Goal: Task Accomplishment & Management: Manage account settings

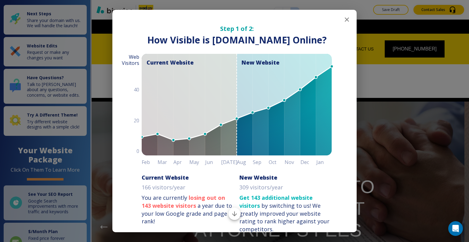
click at [345, 20] on icon "button" at bounding box center [346, 19] width 7 height 7
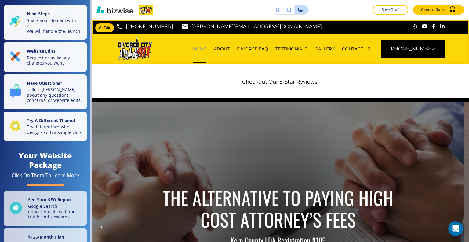
click at [206, 46] on p "HOME" at bounding box center [200, 49] width 14 height 6
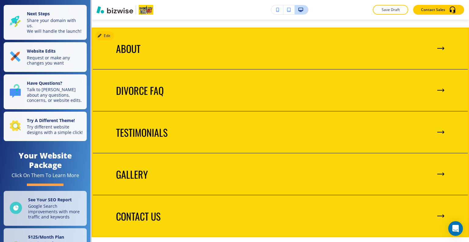
scroll to position [672, 0]
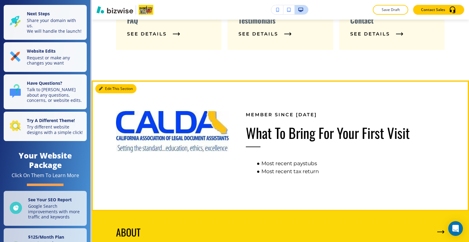
click at [104, 86] on button "Edit This Section" at bounding box center [115, 88] width 41 height 9
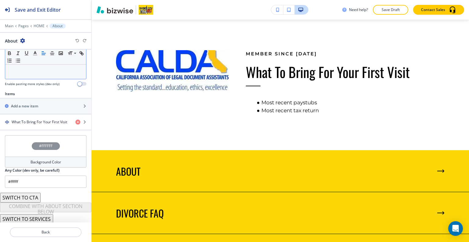
scroll to position [54, 0]
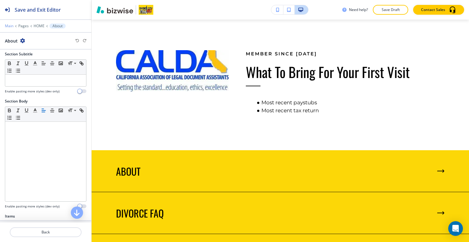
click at [11, 25] on p "Main" at bounding box center [9, 26] width 9 height 4
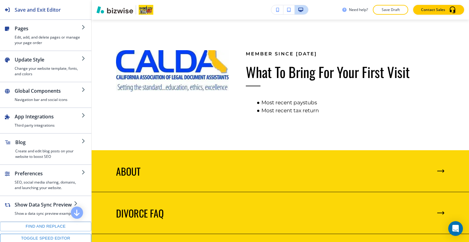
scroll to position [82, 0]
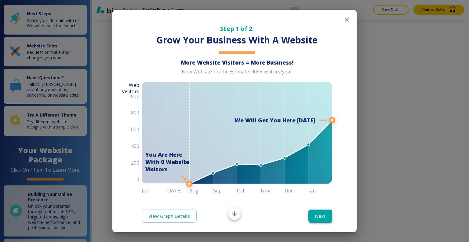
click at [321, 215] on button "Next" at bounding box center [321, 215] width 24 height 13
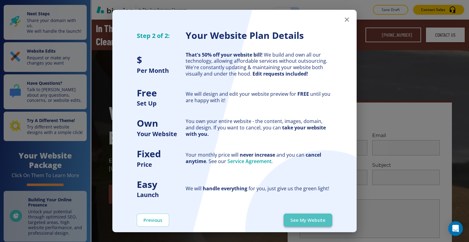
click at [319, 220] on button "See My Website" at bounding box center [308, 219] width 49 height 13
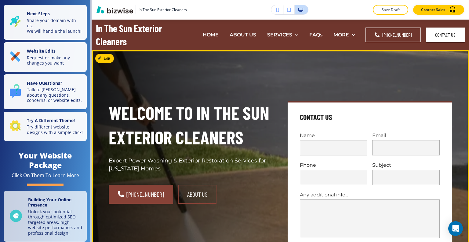
drag, startPoint x: 96, startPoint y: 197, endPoint x: 54, endPoint y: 189, distance: 42.5
click at [57, 194] on div "Save and Exit Editor Pages Edit, add, and delete pages or manage your page orde…" at bounding box center [234, 121] width 469 height 242
click at [158, 84] on div "Welcome to In The Sun Exterior Cleaners Expert Power Washing & Exterior Restora…" at bounding box center [273, 174] width 358 height 227
drag, startPoint x: 112, startPoint y: 60, endPoint x: 35, endPoint y: 152, distance: 119.9
click at [112, 60] on button "Edit This Section" at bounding box center [115, 58] width 41 height 9
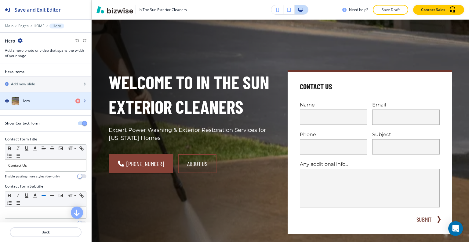
click at [42, 102] on div "Hero" at bounding box center [35, 100] width 71 height 7
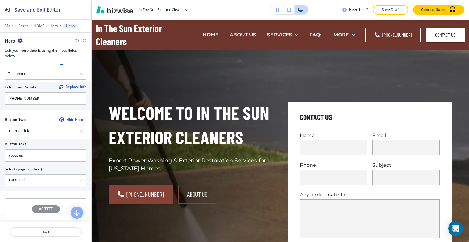
click at [388, 15] on div "In The Sun Exterior Cleaners Need help? Save Draft Contact Sales" at bounding box center [281, 10] width 378 height 20
click at [388, 12] on p "Save Draft" at bounding box center [391, 9] width 20 height 5
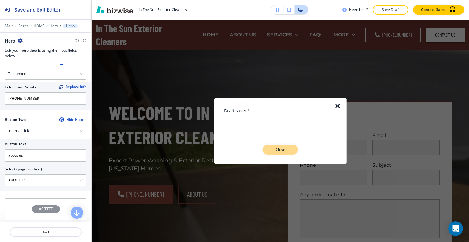
click at [285, 149] on p "Close" at bounding box center [281, 149] width 20 height 5
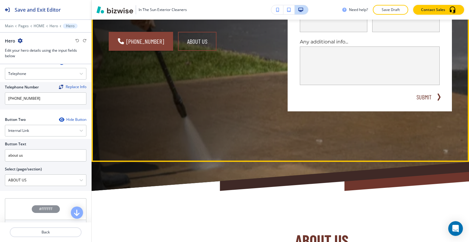
scroll to position [305, 0]
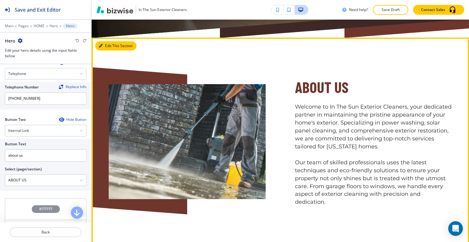
click at [105, 44] on button "Edit This Section" at bounding box center [115, 45] width 41 height 9
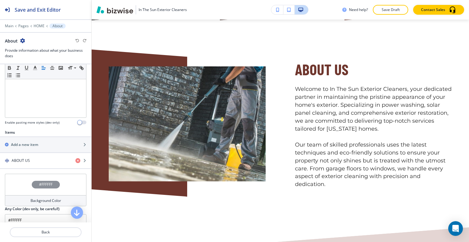
scroll to position [183, 0]
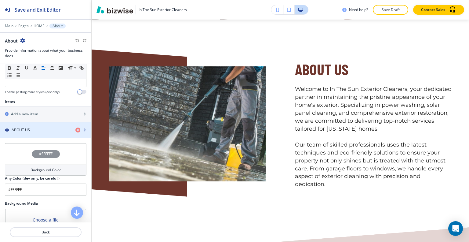
click at [22, 129] on h4 "ABOUT US" at bounding box center [21, 129] width 18 height 5
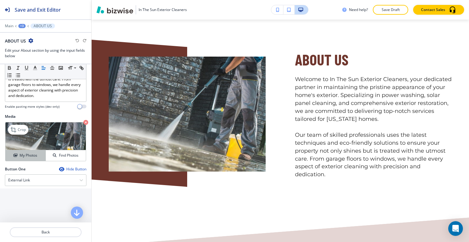
scroll to position [214, 0]
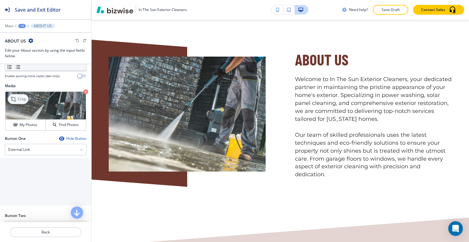
click at [19, 102] on p "Crop" at bounding box center [22, 98] width 8 height 5
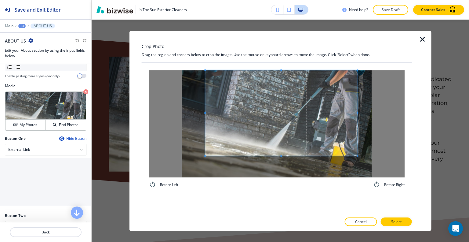
click at [288, 118] on span at bounding box center [281, 113] width 152 height 86
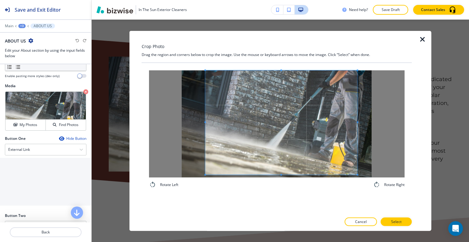
click at [275, 183] on div "Rotate Left Rotate Right" at bounding box center [277, 129] width 256 height 118
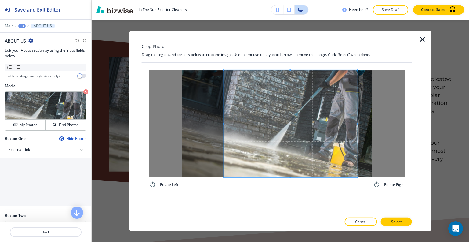
click at [224, 123] on span at bounding box center [224, 123] width 2 height 2
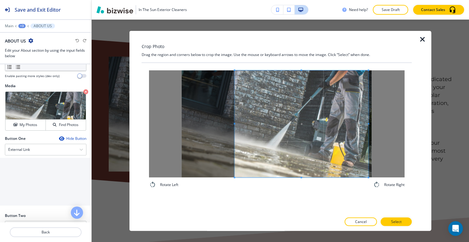
click at [286, 132] on span at bounding box center [302, 123] width 134 height 107
click at [236, 123] on span at bounding box center [237, 123] width 2 height 2
click at [409, 220] on button "Select" at bounding box center [396, 221] width 31 height 9
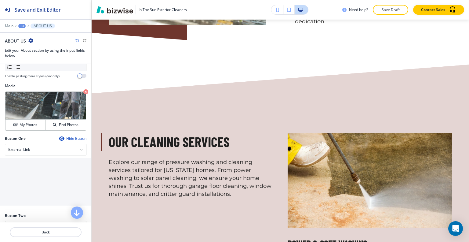
scroll to position [547, 0]
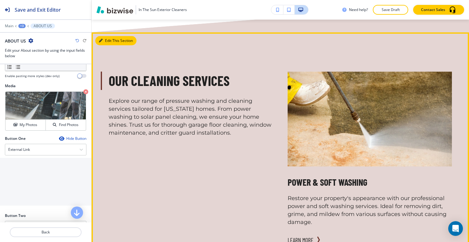
click at [108, 45] on button "Edit This Section" at bounding box center [115, 40] width 41 height 9
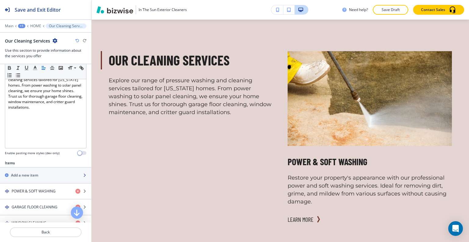
scroll to position [153, 0]
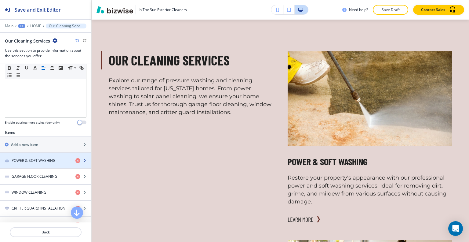
click at [38, 158] on h4 "POWER & SOFT WASHING" at bounding box center [34, 160] width 44 height 5
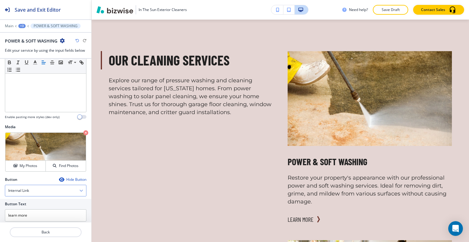
scroll to position [183, 0]
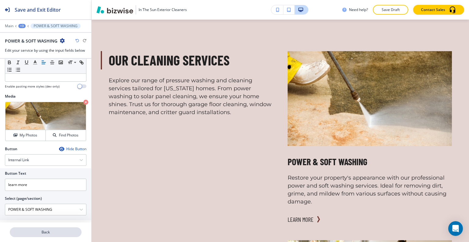
click at [49, 232] on p "Back" at bounding box center [45, 231] width 71 height 5
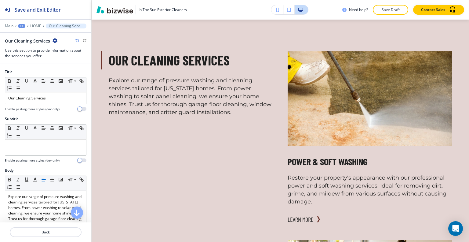
scroll to position [214, 0]
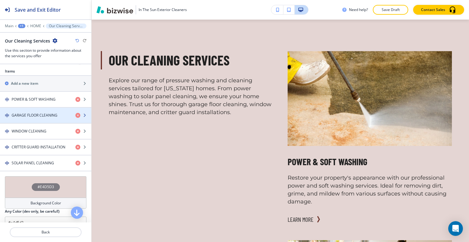
click at [47, 112] on h4 "GARAGE FLOOR CLEANING" at bounding box center [35, 114] width 46 height 5
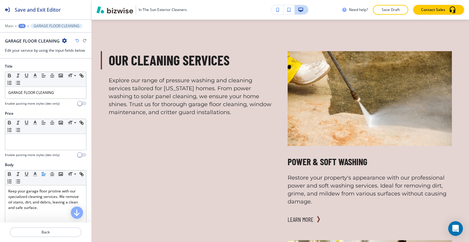
scroll to position [183, 0]
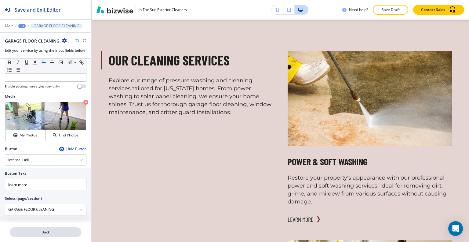
click at [57, 231] on p "Back" at bounding box center [45, 231] width 71 height 5
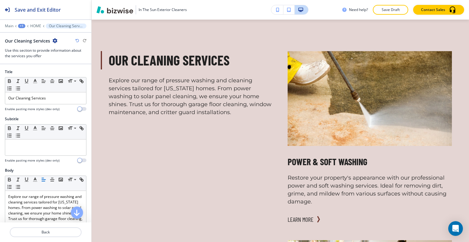
scroll to position [214, 0]
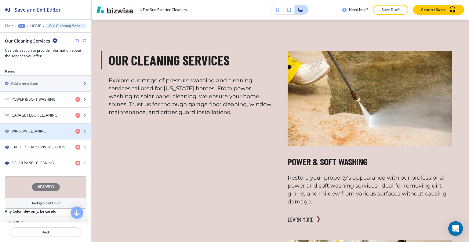
click at [48, 123] on div "button" at bounding box center [45, 125] width 91 height 5
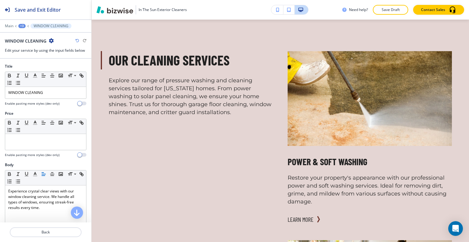
scroll to position [187, 0]
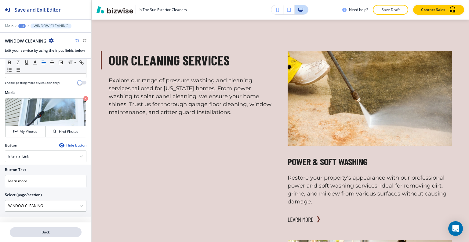
click at [57, 236] on button "Back" at bounding box center [46, 232] width 72 height 10
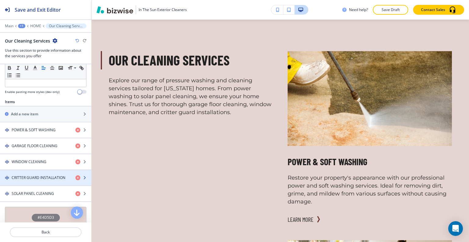
scroll to position [214, 0]
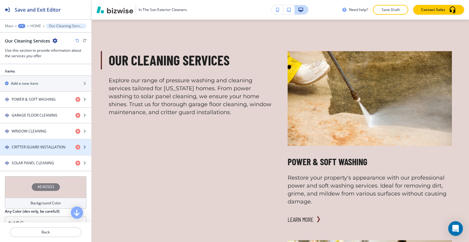
click at [48, 144] on h4 "CRITTER GUARD INSTALLATION" at bounding box center [39, 146] width 54 height 5
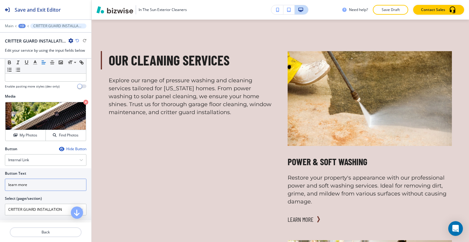
scroll to position [187, 0]
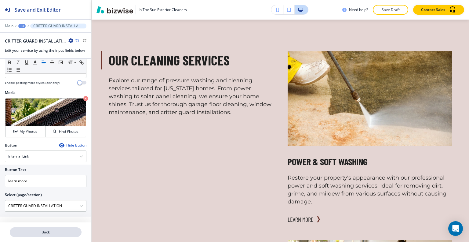
click at [51, 233] on p "Back" at bounding box center [45, 231] width 71 height 5
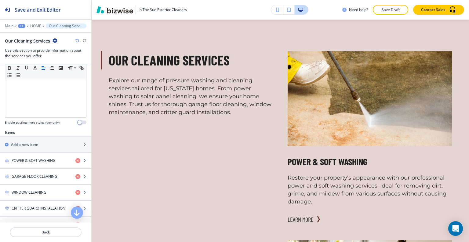
scroll to position [214, 0]
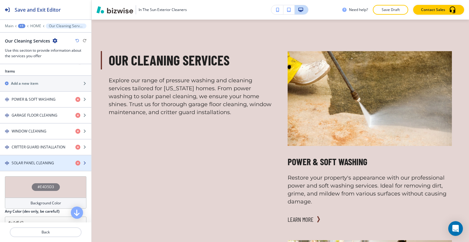
click at [42, 166] on div "button" at bounding box center [45, 168] width 91 height 5
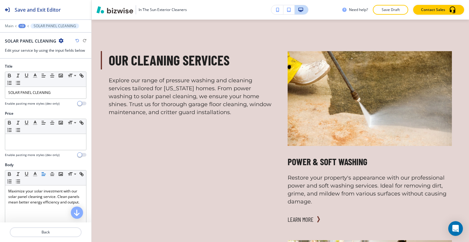
scroll to position [187, 0]
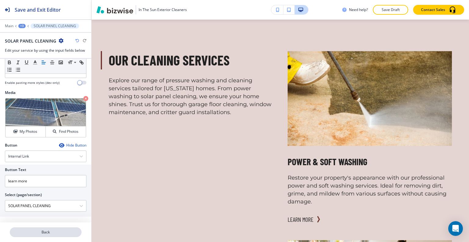
click at [44, 231] on p "Back" at bounding box center [45, 231] width 71 height 5
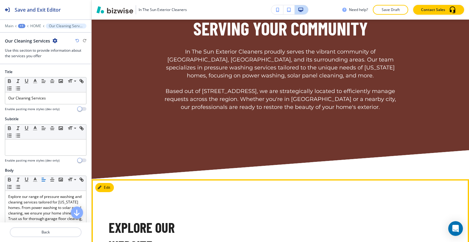
scroll to position [1759, 0]
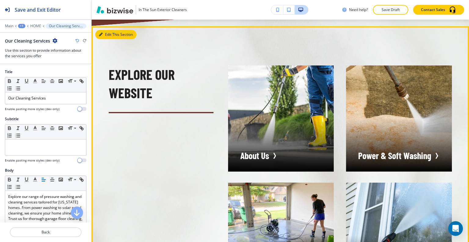
click at [110, 39] on button "Edit This Section" at bounding box center [115, 34] width 41 height 9
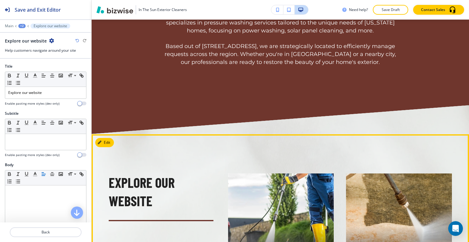
scroll to position [1742, 0]
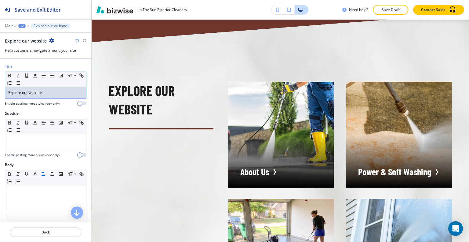
click at [54, 91] on p "Explore our website" at bounding box center [45, 92] width 75 height 5
drag, startPoint x: 54, startPoint y: 91, endPoint x: 2, endPoint y: 87, distance: 52.0
click at [0, 88] on div "Title Small Normal Large Huge Explore our website Enable pasting more styles (d…" at bounding box center [45, 87] width 91 height 47
click at [35, 75] on line "button" at bounding box center [35, 75] width 2 height 0
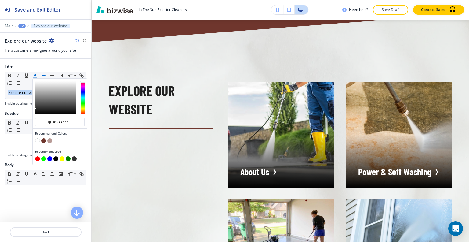
click at [44, 140] on button "button" at bounding box center [43, 140] width 5 height 5
type input "#6f362d"
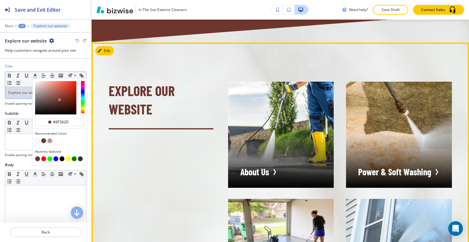
click at [164, 78] on div "Explore our website" at bounding box center [153, 98] width 119 height 62
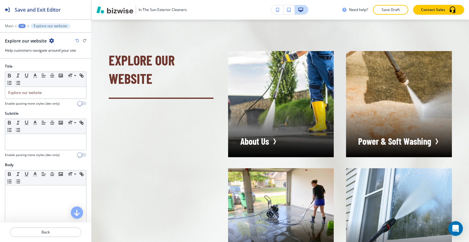
scroll to position [1712, 0]
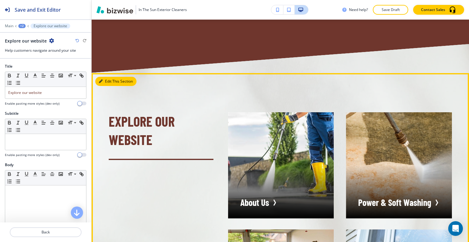
click at [111, 86] on button "Edit This Section" at bounding box center [115, 81] width 41 height 9
click at [112, 86] on button "Edit This Section" at bounding box center [115, 81] width 41 height 9
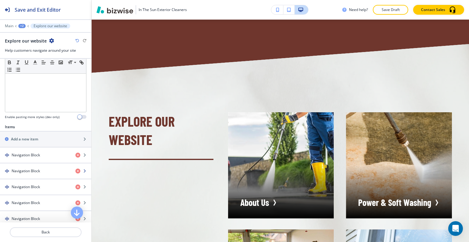
scroll to position [214, 0]
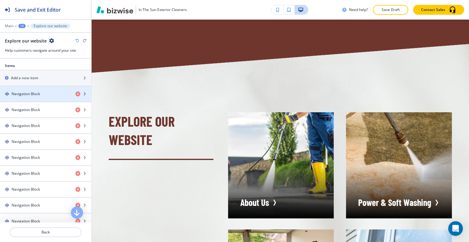
click at [42, 97] on div "button" at bounding box center [45, 99] width 91 height 5
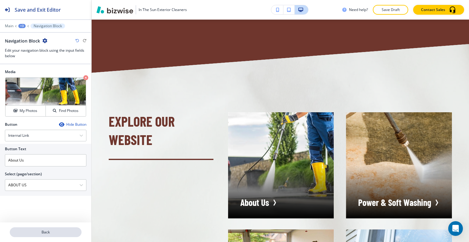
click at [46, 231] on p "Back" at bounding box center [45, 231] width 71 height 5
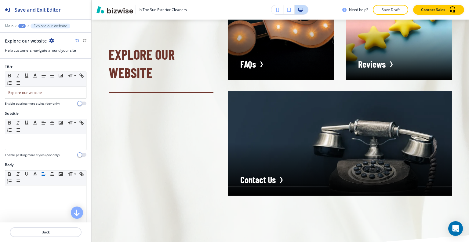
scroll to position [183, 0]
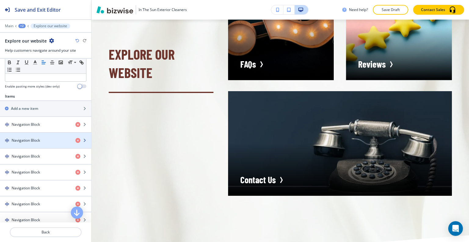
click at [44, 144] on div "button" at bounding box center [45, 145] width 91 height 5
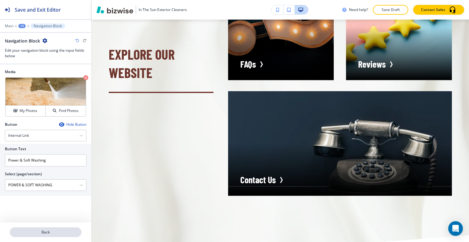
click at [50, 234] on p "Back" at bounding box center [45, 231] width 71 height 5
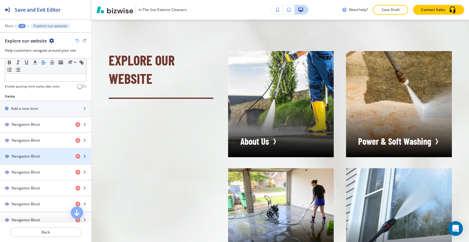
click at [48, 156] on div "Navigation Block" at bounding box center [35, 155] width 71 height 5
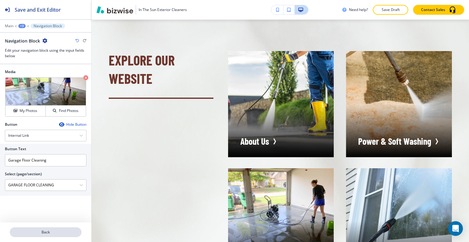
click at [65, 230] on p "Back" at bounding box center [45, 231] width 71 height 5
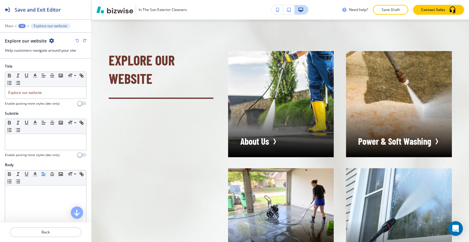
scroll to position [153, 0]
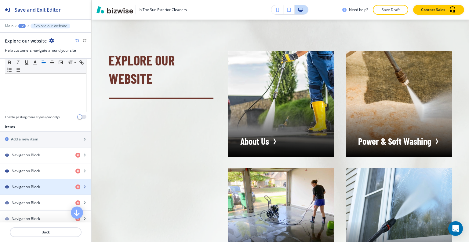
click at [43, 187] on div "Navigation Block" at bounding box center [35, 186] width 71 height 5
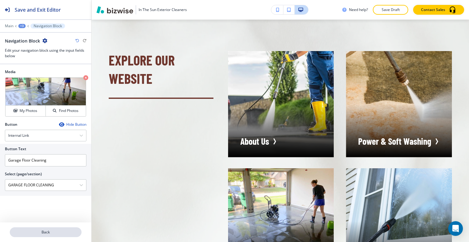
click at [60, 233] on p "Back" at bounding box center [45, 231] width 71 height 5
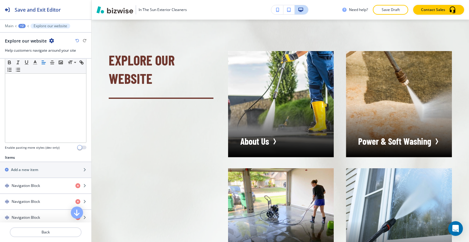
scroll to position [214, 0]
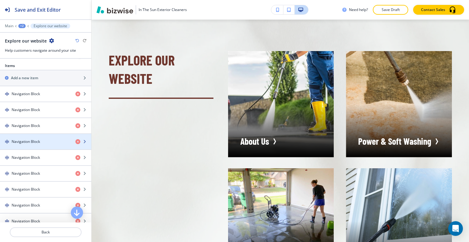
click at [48, 144] on div "button" at bounding box center [45, 146] width 91 height 5
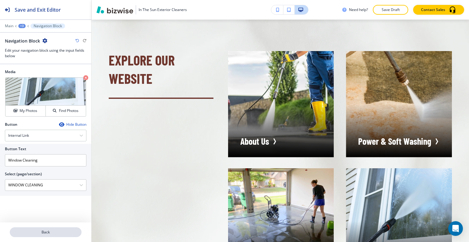
drag, startPoint x: 68, startPoint y: 240, endPoint x: 69, endPoint y: 236, distance: 5.1
click at [68, 240] on div at bounding box center [45, 239] width 91 height 5
click at [69, 232] on p "Back" at bounding box center [45, 231] width 71 height 5
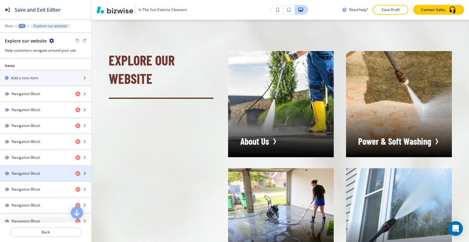
click at [37, 176] on div "button" at bounding box center [45, 178] width 91 height 5
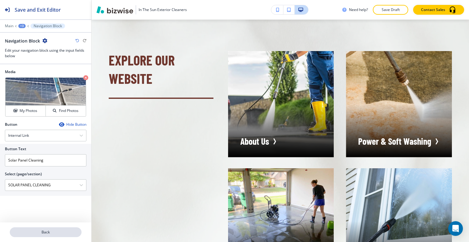
click at [65, 229] on button "Back" at bounding box center [46, 232] width 72 height 10
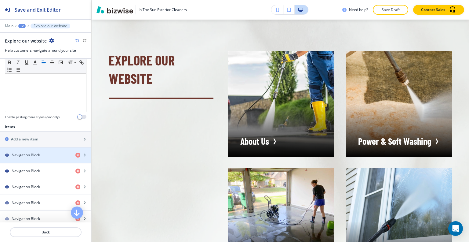
scroll to position [275, 0]
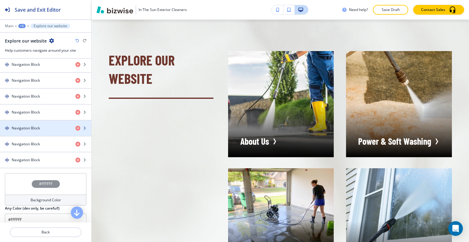
click at [43, 125] on div "Navigation Block" at bounding box center [35, 127] width 71 height 5
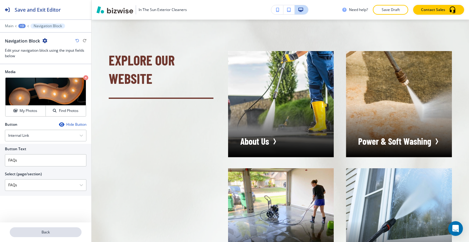
click at [46, 231] on p "Back" at bounding box center [45, 231] width 71 height 5
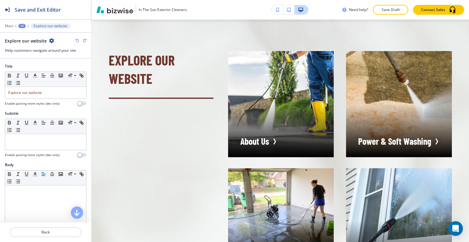
scroll to position [244, 0]
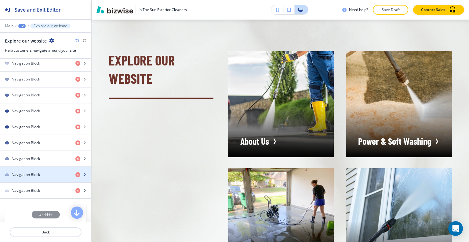
click at [36, 172] on h4 "Navigation Block" at bounding box center [26, 174] width 28 height 5
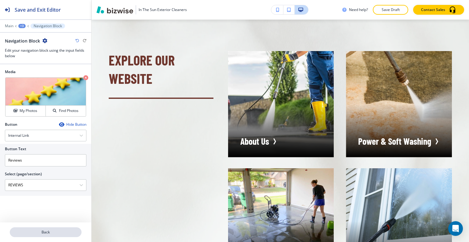
click at [61, 232] on p "Back" at bounding box center [45, 231] width 71 height 5
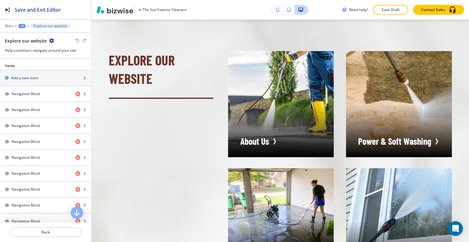
scroll to position [336, 0]
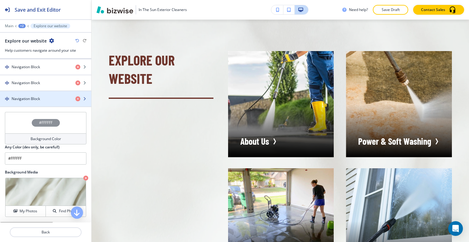
click at [40, 99] on div "Navigation Block" at bounding box center [35, 98] width 71 height 5
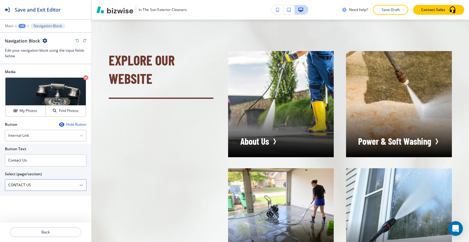
scroll to position [0, 0]
click at [56, 231] on p "Back" at bounding box center [45, 231] width 71 height 5
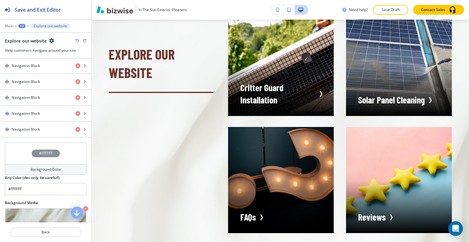
scroll to position [244, 0]
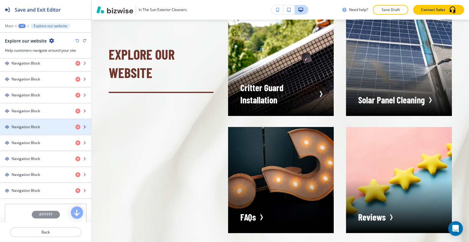
click at [41, 127] on div "Navigation Block" at bounding box center [35, 126] width 71 height 5
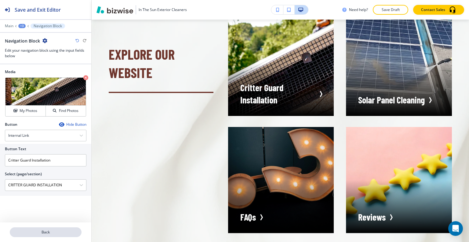
click at [53, 231] on p "Back" at bounding box center [45, 231] width 71 height 5
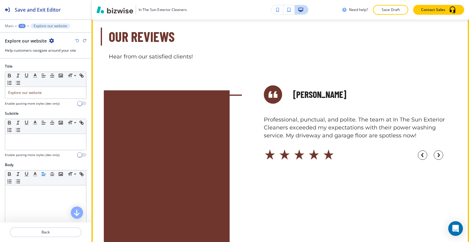
scroll to position [2506, 0]
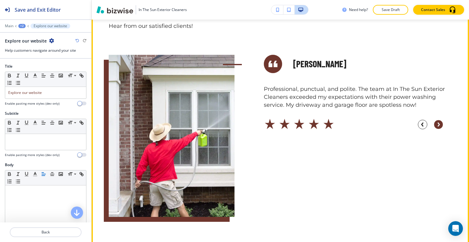
click at [434, 128] on circle "button" at bounding box center [438, 124] width 9 height 9
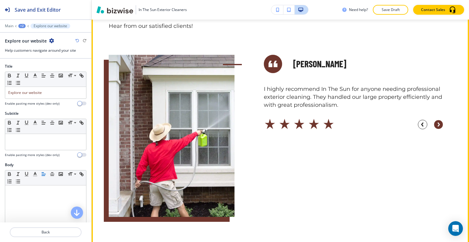
click at [434, 128] on circle "button" at bounding box center [438, 124] width 9 height 9
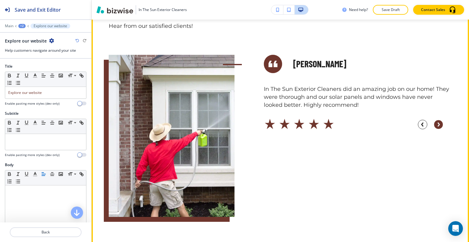
click at [434, 128] on circle "button" at bounding box center [438, 124] width 9 height 9
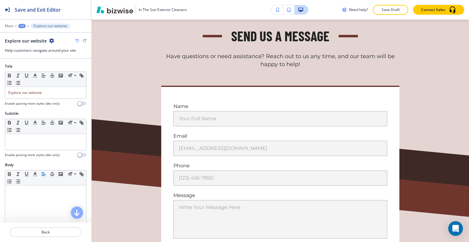
scroll to position [0, 0]
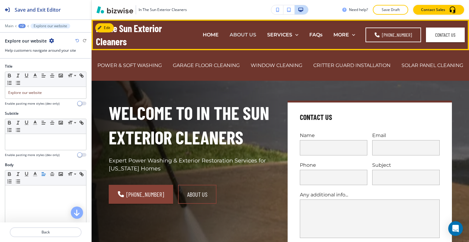
click at [251, 35] on p "ABOUT US" at bounding box center [243, 34] width 27 height 7
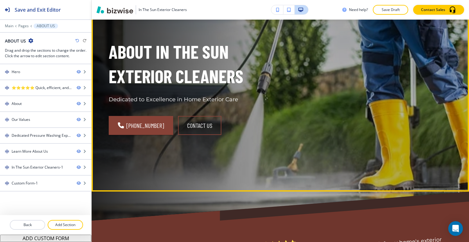
scroll to position [31, 0]
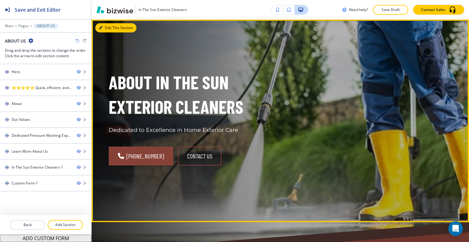
click at [109, 27] on button "Edit This Section" at bounding box center [115, 27] width 41 height 9
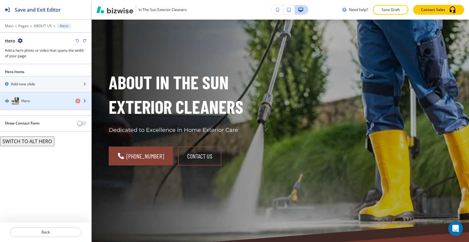
click at [45, 101] on div "Hero" at bounding box center [35, 100] width 71 height 7
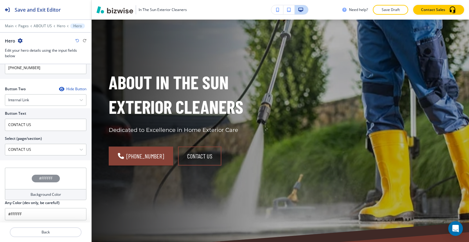
scroll to position [306, 0]
click at [47, 229] on button "Back" at bounding box center [46, 232] width 72 height 10
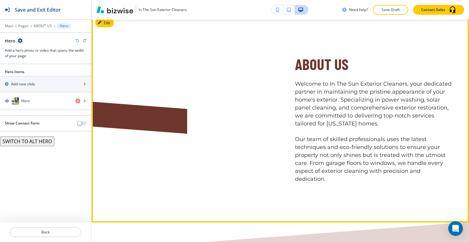
scroll to position [336, 0]
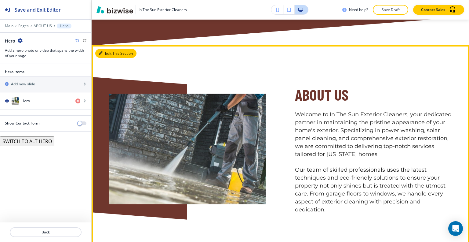
click at [112, 49] on button "Edit This Section" at bounding box center [115, 53] width 41 height 9
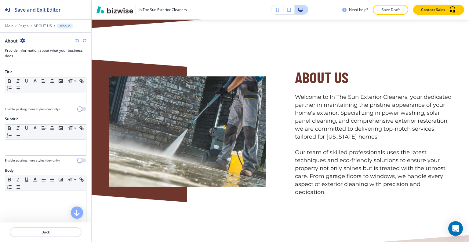
scroll to position [214, 0]
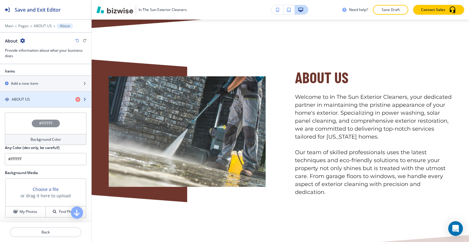
click at [28, 100] on h4 "ABOUT US" at bounding box center [21, 99] width 18 height 5
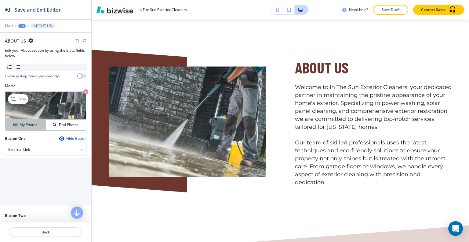
click at [26, 127] on h4 "My Photos" at bounding box center [29, 124] width 18 height 5
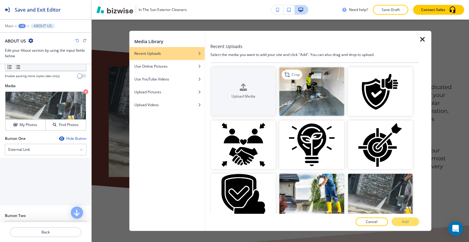
click at [337, 102] on img "button" at bounding box center [312, 91] width 65 height 49
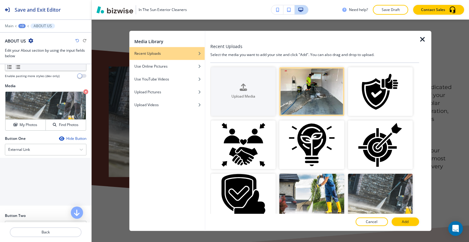
click at [411, 222] on button "Add" at bounding box center [405, 221] width 27 height 9
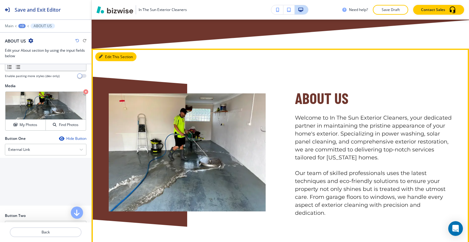
click at [107, 52] on button "Edit This Section" at bounding box center [115, 56] width 41 height 9
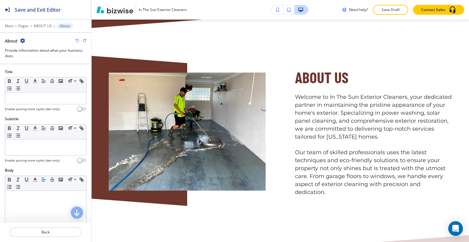
scroll to position [183, 0]
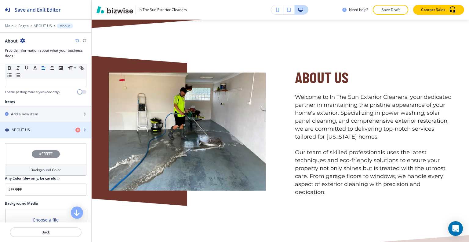
click at [27, 133] on div "button" at bounding box center [45, 135] width 91 height 5
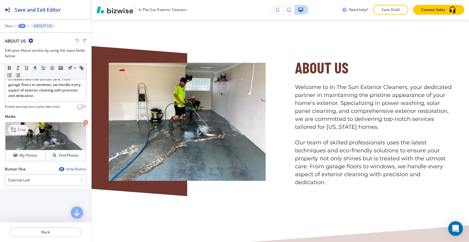
click at [20, 134] on div "Crop" at bounding box center [18, 130] width 20 height 10
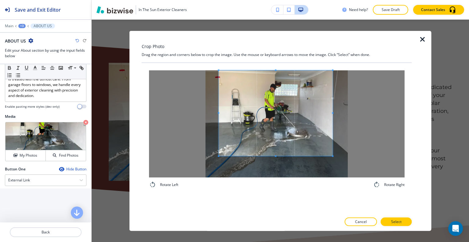
click at [292, 115] on span at bounding box center [276, 113] width 114 height 86
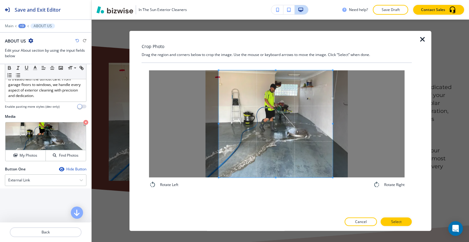
click at [276, 187] on div "Rotate Left Rotate Right" at bounding box center [277, 129] width 256 height 118
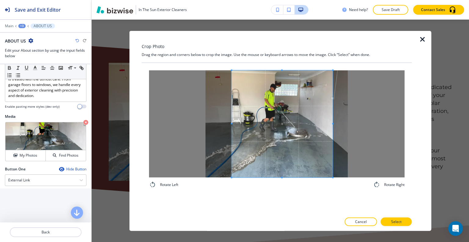
click at [233, 124] on div at bounding box center [282, 123] width 101 height 107
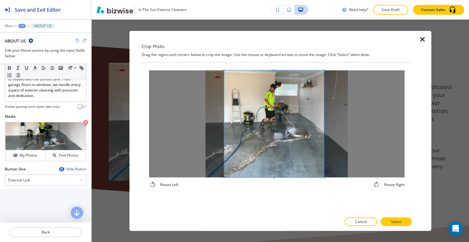
click at [259, 132] on span at bounding box center [274, 123] width 100 height 107
click at [398, 222] on p "Select" at bounding box center [396, 221] width 10 height 5
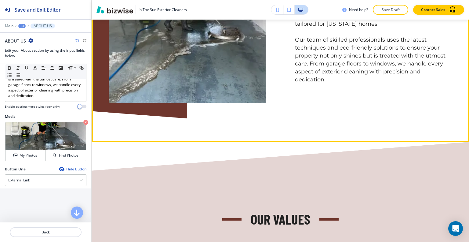
scroll to position [608, 0]
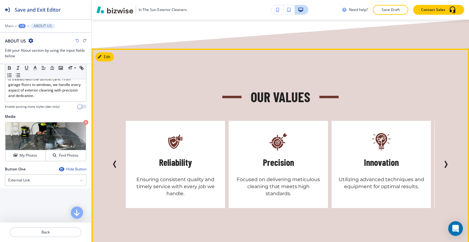
click at [443, 160] on icon "Next Slide" at bounding box center [445, 163] width 7 height 7
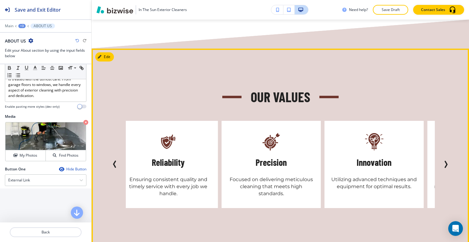
click at [443, 160] on icon "Next Slide" at bounding box center [445, 163] width 7 height 7
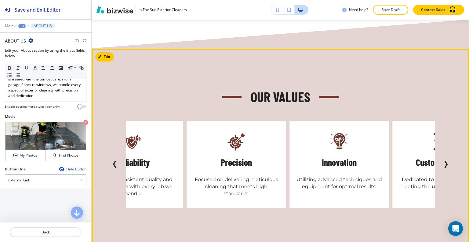
click at [443, 160] on icon "Next Slide" at bounding box center [445, 163] width 7 height 7
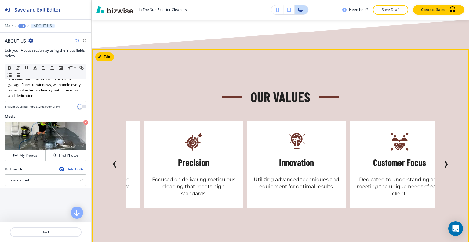
click at [443, 160] on icon "Next Slide" at bounding box center [445, 163] width 7 height 7
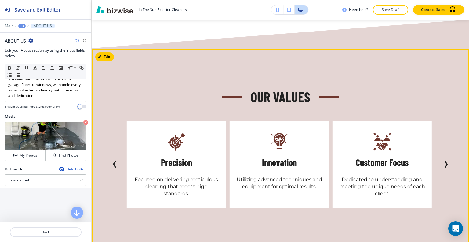
click at [443, 160] on icon "Next Slide" at bounding box center [445, 163] width 7 height 7
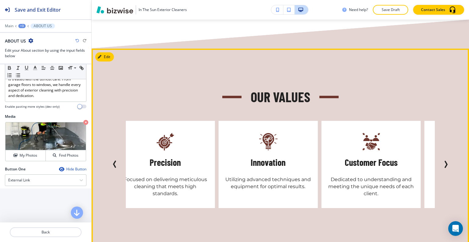
click at [443, 160] on icon "Next Slide" at bounding box center [445, 163] width 7 height 7
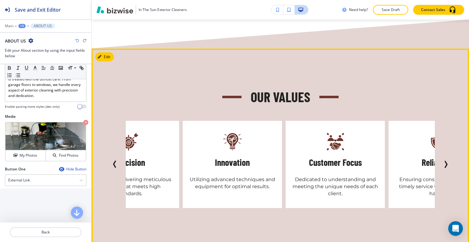
click at [443, 160] on icon "Next Slide" at bounding box center [445, 163] width 7 height 7
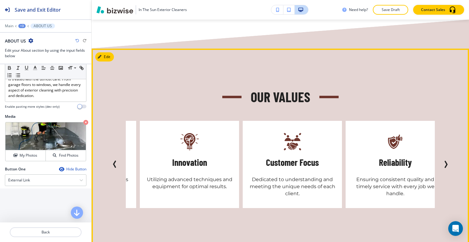
click at [443, 160] on icon "Next Slide" at bounding box center [445, 163] width 7 height 7
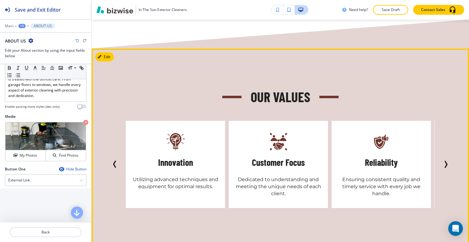
click at [443, 160] on icon "Next Slide" at bounding box center [445, 163] width 7 height 7
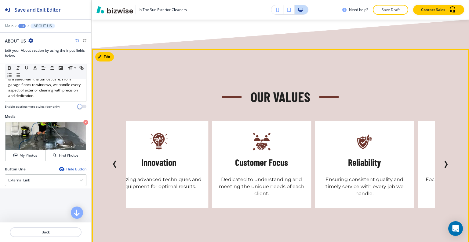
click at [443, 160] on icon "Next Slide" at bounding box center [445, 163] width 7 height 7
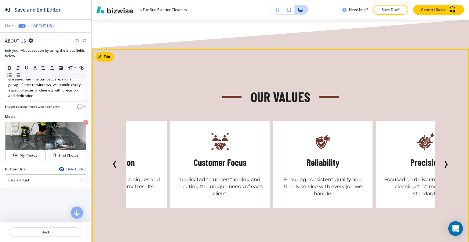
click at [443, 160] on icon "Next Slide" at bounding box center [445, 163] width 7 height 7
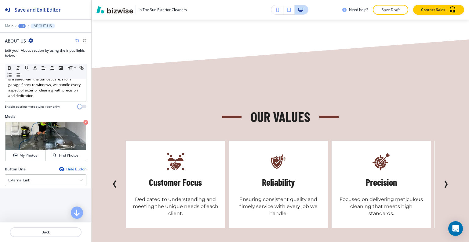
scroll to position [0, 0]
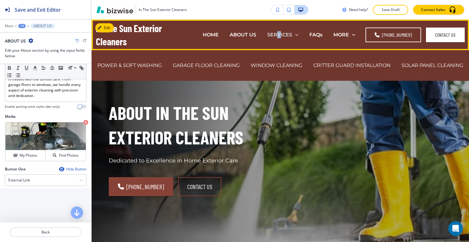
click at [281, 35] on p "SERVICES" at bounding box center [279, 34] width 25 height 7
click at [162, 62] on p "POWER & SOFT WASHING" at bounding box center [129, 65] width 64 height 7
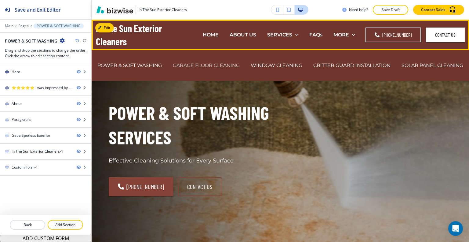
click at [240, 62] on p "GARAGE FLOOR CLEANING" at bounding box center [206, 65] width 67 height 7
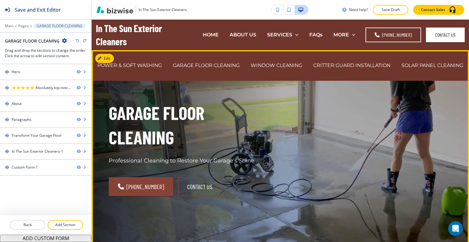
click at [302, 148] on div "Garage Floor Cleaning Professional Cleaning to Restore Your Garage's Shine (480…" at bounding box center [273, 143] width 358 height 165
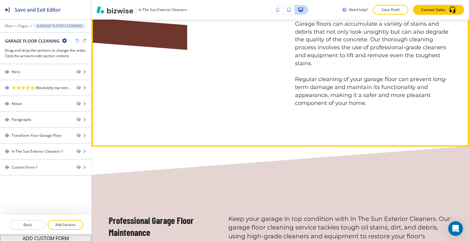
scroll to position [519, 0]
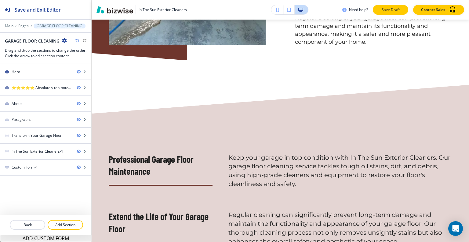
click at [393, 7] on p "Save Draft" at bounding box center [391, 9] width 20 height 5
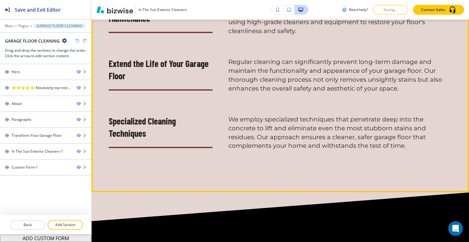
scroll to position [855, 0]
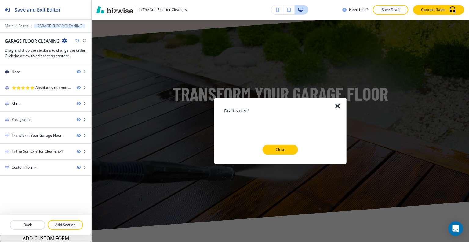
click at [337, 105] on icon "button" at bounding box center [337, 105] width 7 height 7
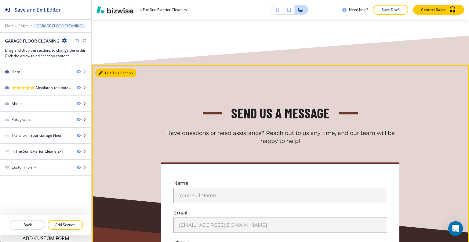
click at [111, 78] on button "Edit This Section" at bounding box center [115, 72] width 41 height 9
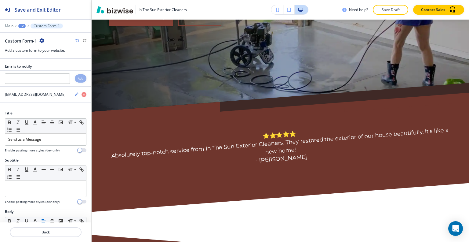
scroll to position [0, 0]
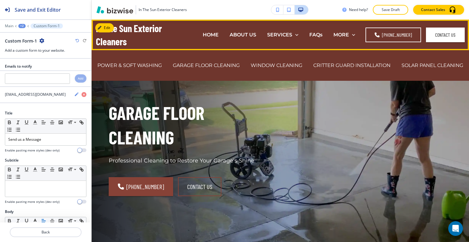
click at [301, 38] on div "SERVICES POWER & SOFT WASHING GARAGE FLOOR CLEANING WINDOW CLEANING CRITTER GUA…" at bounding box center [283, 34] width 42 height 7
click at [308, 57] on div "WINDOW CLEANING" at bounding box center [276, 65] width 63 height 24
click at [302, 62] on p "WINDOW CLEANING" at bounding box center [277, 65] width 52 height 7
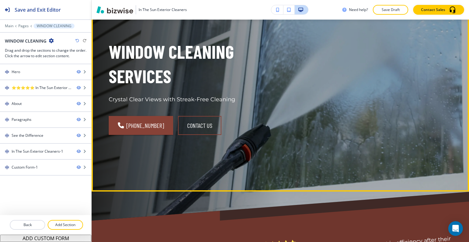
click at [312, 107] on div "Window Cleaning Services Crystal Clear Views with Streak-Free Cleaning (480) 33…" at bounding box center [273, 82] width 358 height 165
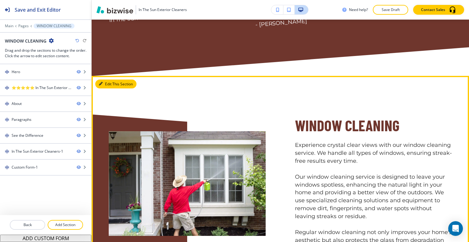
click at [106, 82] on button "Edit This Section" at bounding box center [115, 83] width 41 height 9
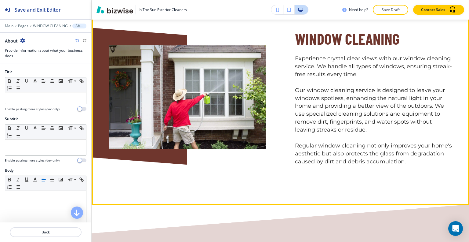
scroll to position [331, 0]
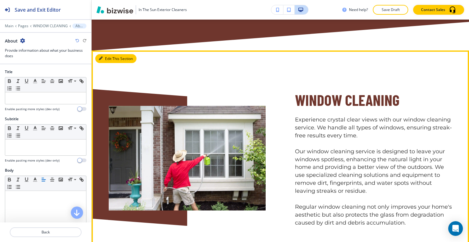
click at [111, 60] on button "Edit This Section" at bounding box center [115, 58] width 41 height 9
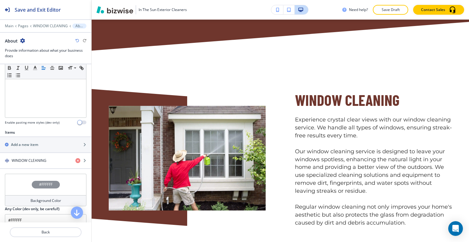
scroll to position [214, 0]
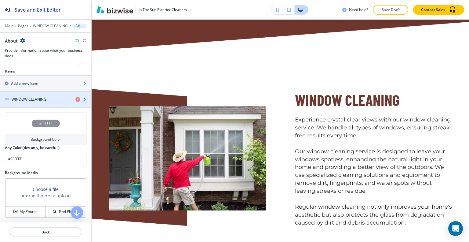
click at [31, 105] on div "button" at bounding box center [45, 104] width 91 height 5
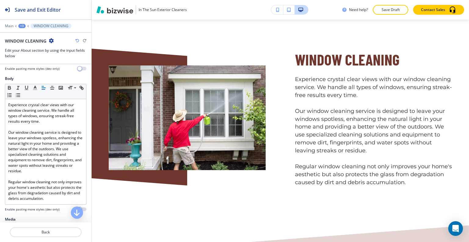
scroll to position [238, 0]
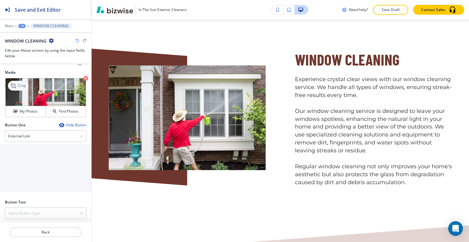
click at [20, 84] on p "Crop" at bounding box center [22, 85] width 8 height 5
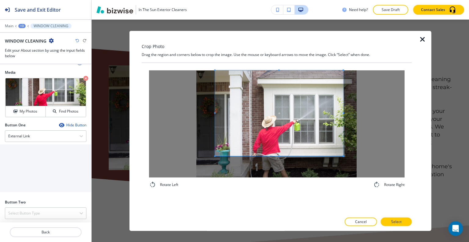
click at [275, 119] on span at bounding box center [279, 113] width 128 height 86
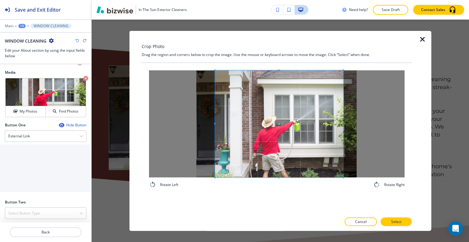
click at [277, 182] on div "Rotate Left Rotate Right" at bounding box center [277, 129] width 256 height 118
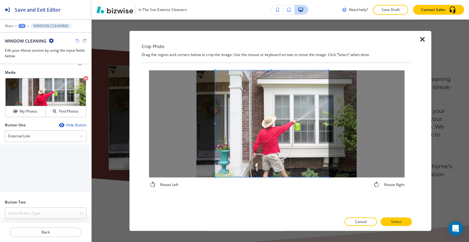
click at [324, 125] on div at bounding box center [271, 123] width 113 height 107
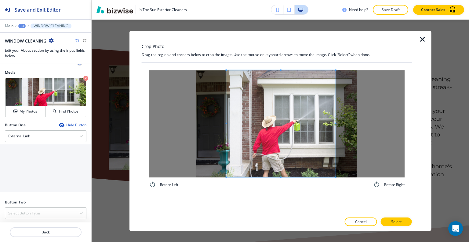
click at [308, 140] on span at bounding box center [281, 123] width 109 height 107
click at [396, 221] on p "Select" at bounding box center [396, 221] width 10 height 5
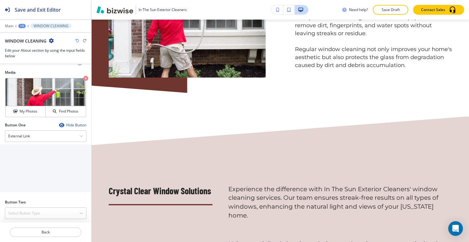
scroll to position [0, 0]
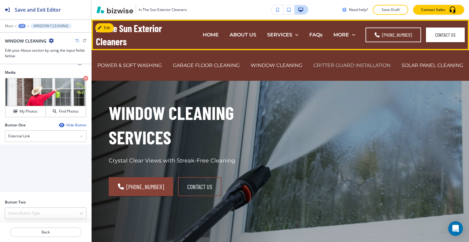
click at [377, 62] on p "CRITTER GUARD INSTALLATION" at bounding box center [351, 65] width 77 height 7
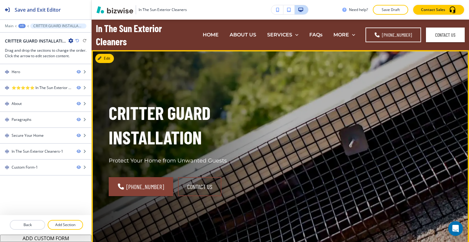
click at [353, 102] on div "Critter Guard Installation Protect Your Home from Unwanted Guests (480) 331-809…" at bounding box center [273, 143] width 358 height 165
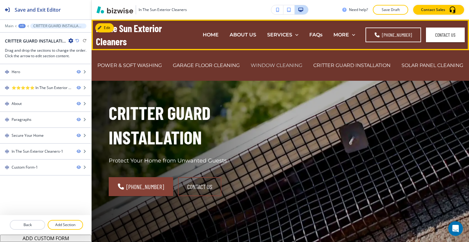
click at [302, 62] on p "WINDOW CLEANING" at bounding box center [277, 65] width 52 height 7
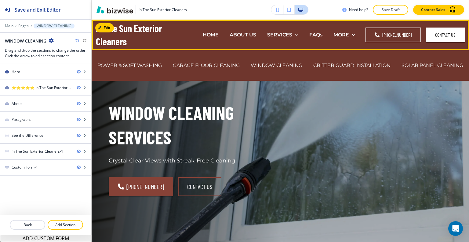
click at [367, 53] on div "CRITTER GUARD INSTALLATION" at bounding box center [352, 65] width 88 height 24
click at [366, 62] on p "CRITTER GUARD INSTALLATION" at bounding box center [351, 65] width 77 height 7
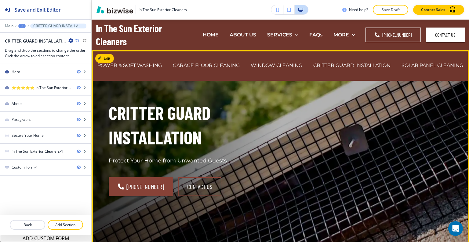
click at [357, 111] on div "Critter Guard Installation Protect Your Home from Unwanted Guests (480) 331-809…" at bounding box center [273, 143] width 358 height 165
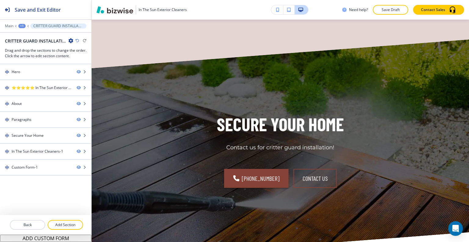
scroll to position [866, 0]
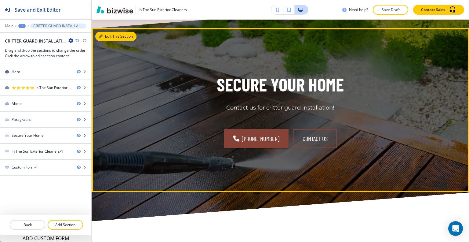
click at [113, 35] on button "Edit This Section" at bounding box center [115, 36] width 41 height 9
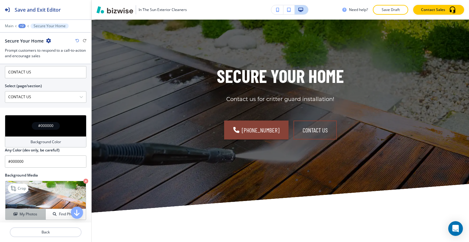
scroll to position [326, 0]
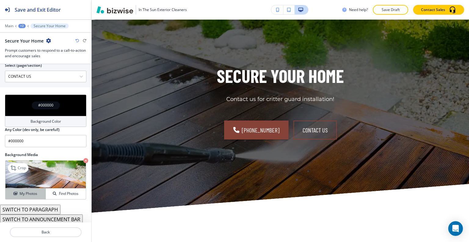
click at [31, 191] on h4 "My Photos" at bounding box center [29, 193] width 18 height 5
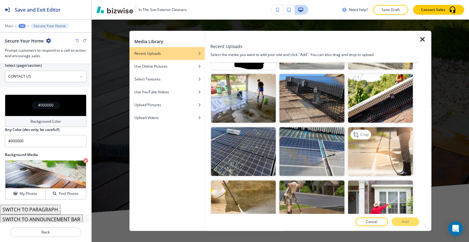
scroll to position [122, 0]
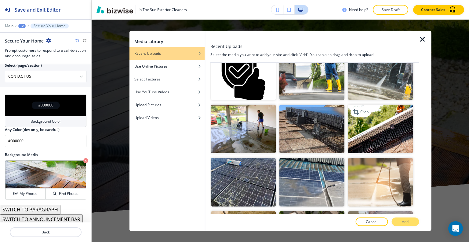
click at [392, 141] on img "button" at bounding box center [380, 128] width 65 height 49
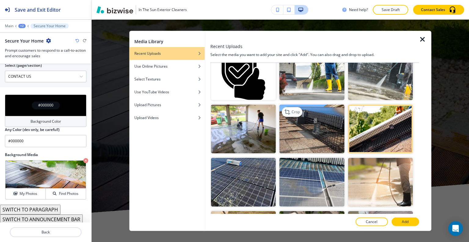
click at [319, 138] on img "button" at bounding box center [312, 128] width 65 height 49
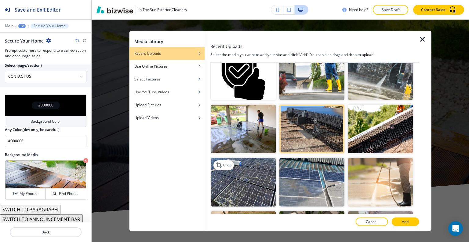
click at [255, 181] on img "button" at bounding box center [243, 182] width 65 height 49
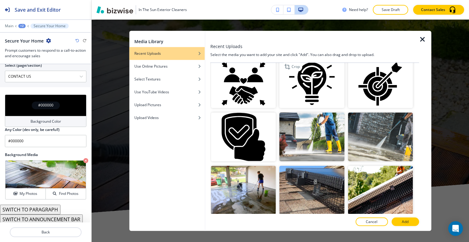
scroll to position [92, 0]
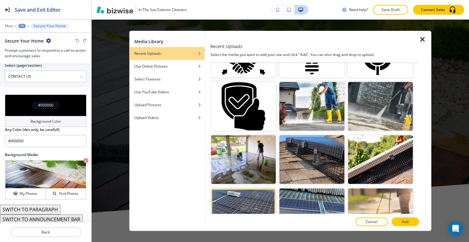
click at [313, 156] on img "button" at bounding box center [312, 159] width 65 height 49
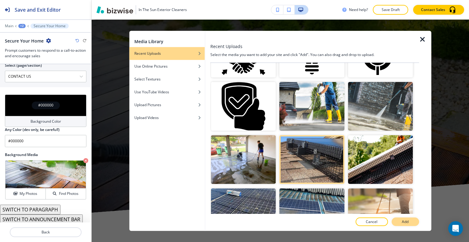
click at [403, 218] on button "Add" at bounding box center [405, 221] width 27 height 9
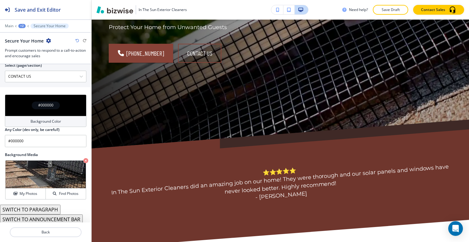
scroll to position [0, 0]
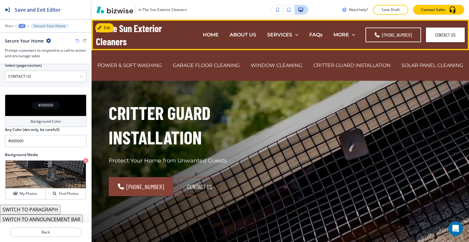
click at [302, 35] on div "SERVICES POWER & SOFT WASHING GARAGE FLOOR CLEANING WINDOW CLEANING CRITTER GUA…" at bounding box center [283, 34] width 42 height 7
click at [402, 69] on p "SOLAR PANEL CLEANING" at bounding box center [433, 65] width 62 height 7
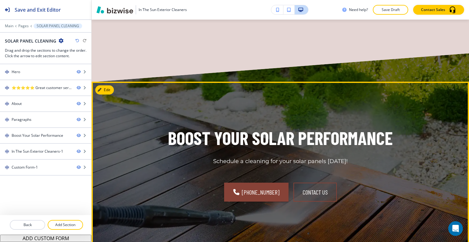
scroll to position [825, 0]
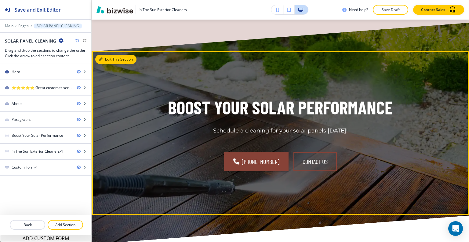
click at [111, 64] on button "Edit This Section" at bounding box center [115, 59] width 41 height 9
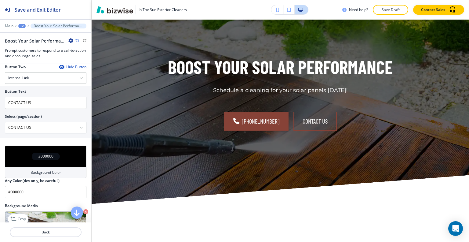
scroll to position [326, 0]
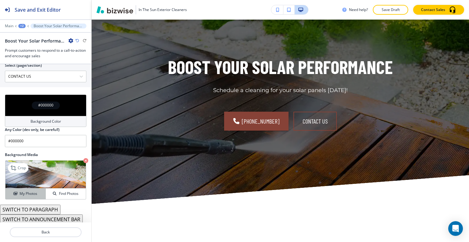
click at [27, 191] on h4 "My Photos" at bounding box center [29, 193] width 18 height 5
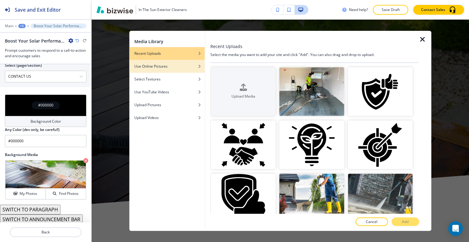
click at [161, 69] on div "button" at bounding box center [167, 71] width 75 height 4
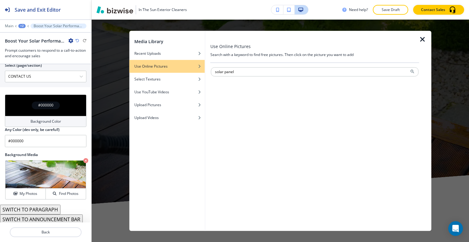
type input "solar panel"
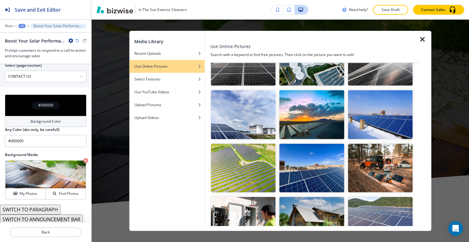
scroll to position [1670, 0]
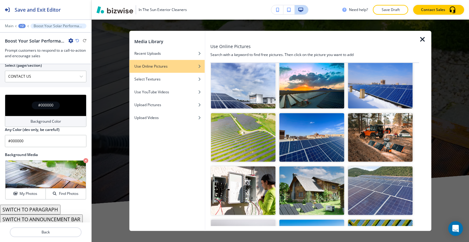
click at [388, 166] on img "button" at bounding box center [380, 190] width 65 height 49
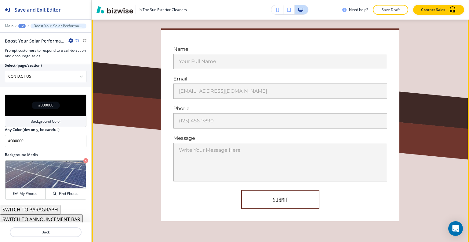
scroll to position [1370, 0]
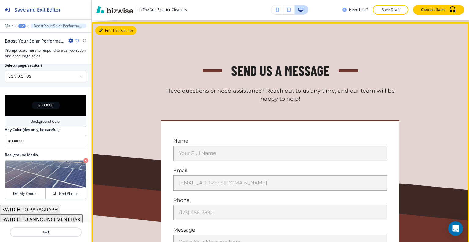
click at [104, 35] on button "Edit This Section" at bounding box center [115, 30] width 41 height 9
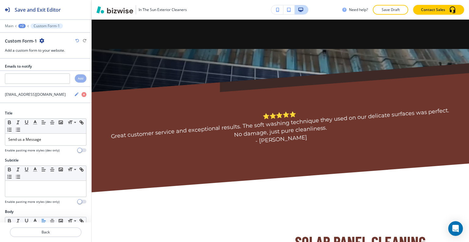
scroll to position [0, 0]
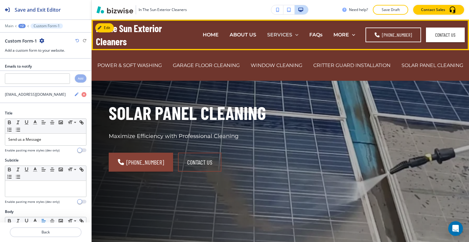
click at [298, 35] on icon at bounding box center [296, 35] width 3 height 2
click at [323, 35] on p "FAQs" at bounding box center [315, 34] width 13 height 7
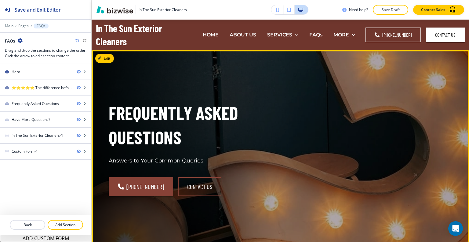
click at [347, 155] on div "Frequently Asked Questions Answers to Your Common Queries (480) 331-8090 CONTAC…" at bounding box center [273, 143] width 358 height 165
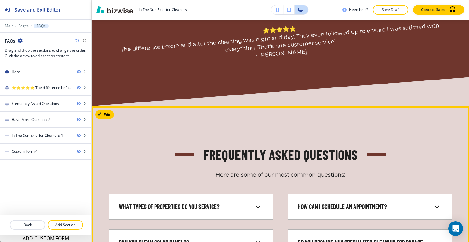
scroll to position [367, 0]
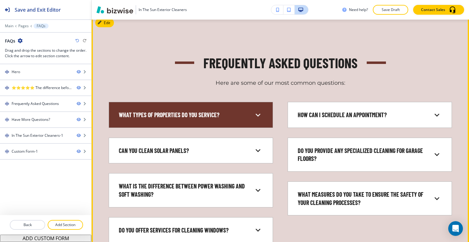
click at [230, 113] on div "What types of properties do you service?" at bounding box center [186, 115] width 134 height 8
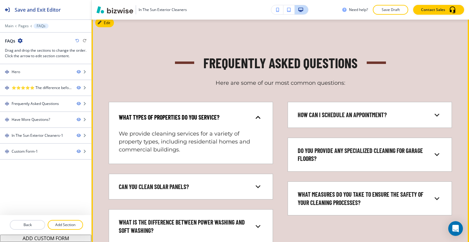
click at [230, 113] on div "What types of properties do you service?" at bounding box center [186, 117] width 134 height 8
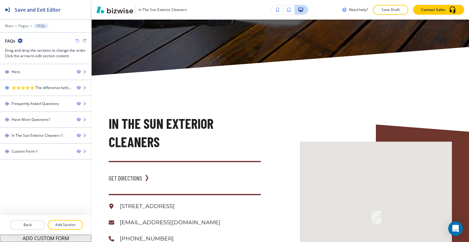
scroll to position [855, 0]
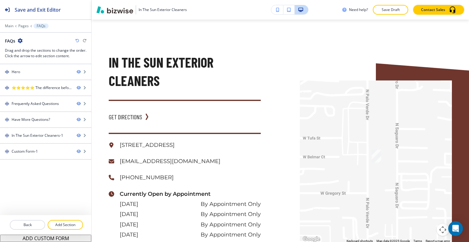
drag, startPoint x: 464, startPoint y: 159, endPoint x: 469, endPoint y: 178, distance: 20.1
click at [469, 195] on div "Edit In The Sun Exterior Cleaners HOME ABOUT US SERVICES POWER & SOFT WASHING G…" at bounding box center [281, 131] width 378 height 222
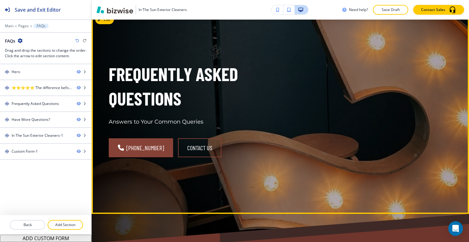
scroll to position [0, 0]
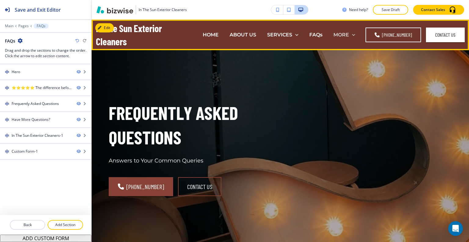
click at [348, 36] on p "MORE" at bounding box center [342, 34] width 16 height 7
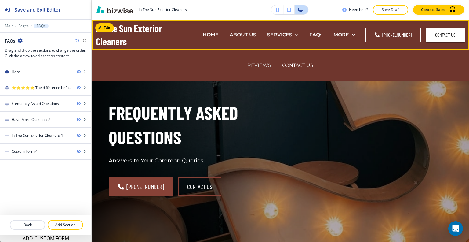
click at [259, 66] on p "REVIEWS" at bounding box center [259, 65] width 24 height 7
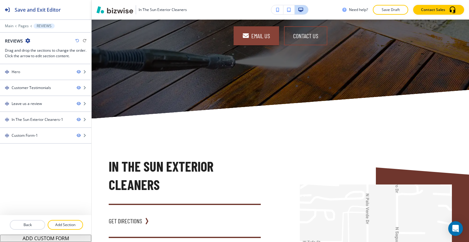
scroll to position [1008, 0]
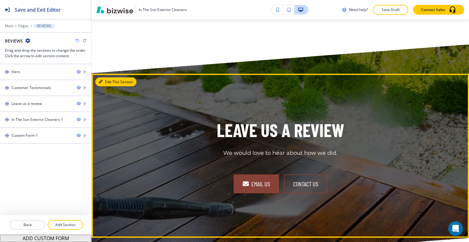
click at [112, 81] on button "Edit This Section" at bounding box center [115, 81] width 41 height 9
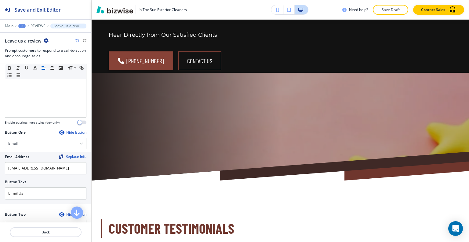
scroll to position [0, 0]
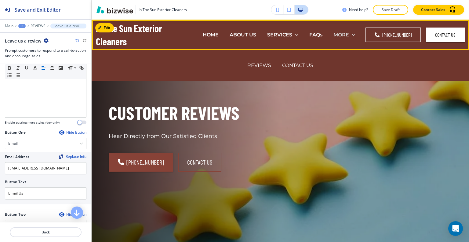
click at [342, 36] on p "MORE" at bounding box center [342, 34] width 16 height 7
click at [299, 63] on p "CONTACT US" at bounding box center [297, 65] width 31 height 7
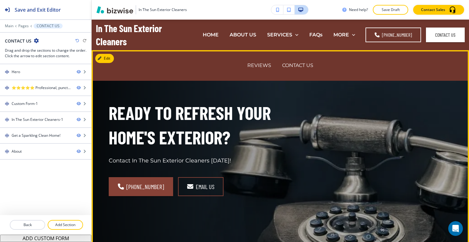
click at [312, 121] on div "Ready to Refresh Your Home's Exterior? Contact In The Sun Exterior Cleaners Tod…" at bounding box center [273, 143] width 358 height 165
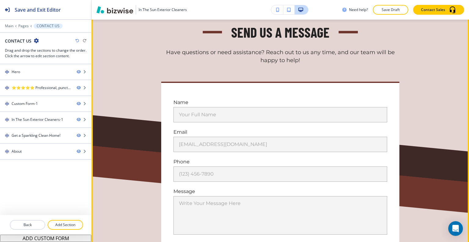
scroll to position [305, 0]
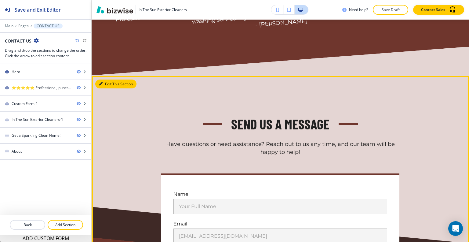
click at [108, 85] on button "Edit This Section" at bounding box center [115, 83] width 41 height 9
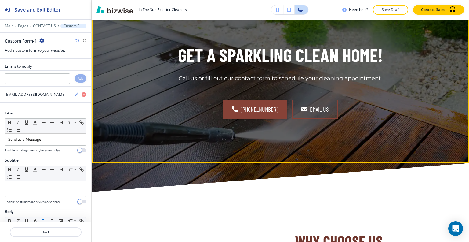
scroll to position [1003, 0]
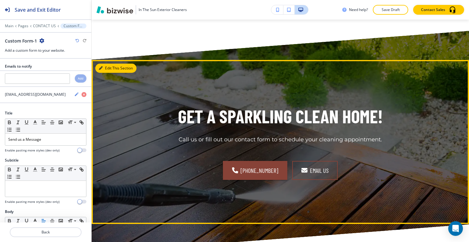
click at [109, 73] on button "Edit This Section" at bounding box center [115, 68] width 41 height 9
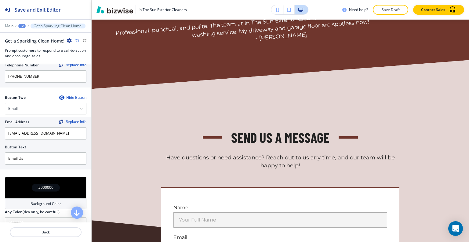
scroll to position [0, 0]
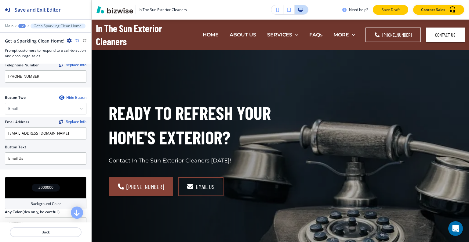
click at [387, 12] on p "Save Draft" at bounding box center [391, 9] width 20 height 5
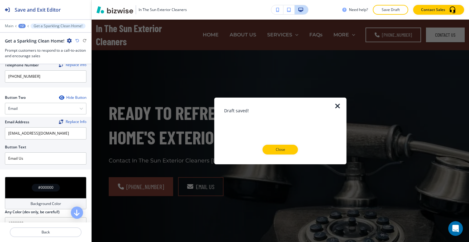
click at [341, 105] on icon "button" at bounding box center [337, 105] width 7 height 7
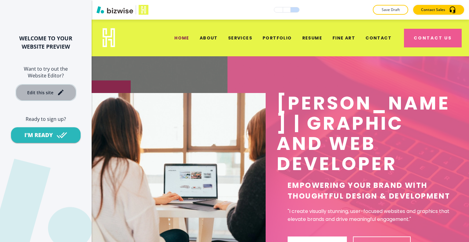
click at [52, 92] on div "Edit this site" at bounding box center [40, 92] width 26 height 5
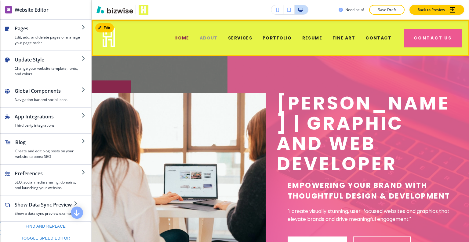
click at [216, 37] on span "ABOUT" at bounding box center [209, 38] width 18 height 6
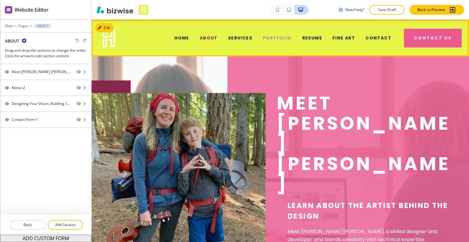
click at [284, 39] on span "PORTFOLIO" at bounding box center [277, 38] width 29 height 6
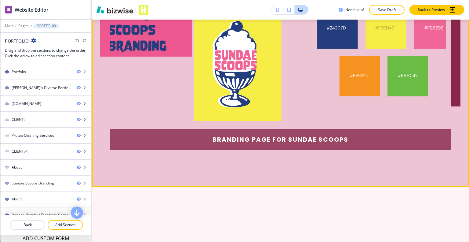
scroll to position [2291, 0]
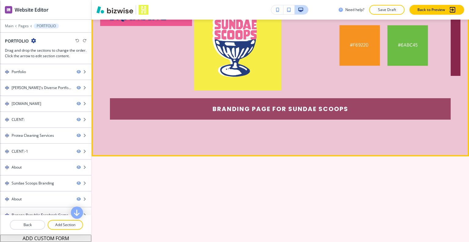
click at [291, 119] on h6 "branding page for sundae scoops" at bounding box center [280, 108] width 341 height 21
click at [302, 115] on img at bounding box center [278, 20] width 336 height 200
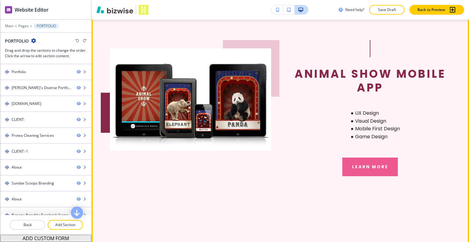
scroll to position [2474, 0]
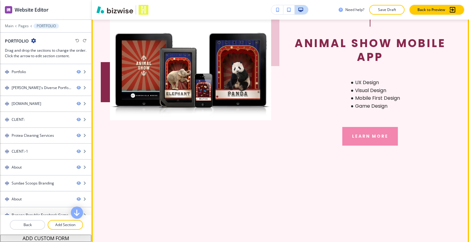
click at [362, 146] on button "Learn More" at bounding box center [370, 136] width 56 height 19
click at [360, 146] on button "Learn More" at bounding box center [370, 136] width 56 height 19
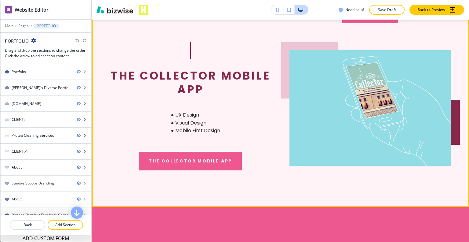
scroll to position [2627, 0]
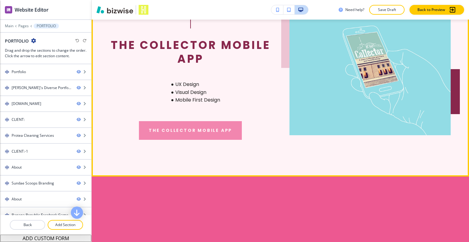
click at [231, 140] on button "The Collector Mobile App" at bounding box center [190, 130] width 103 height 19
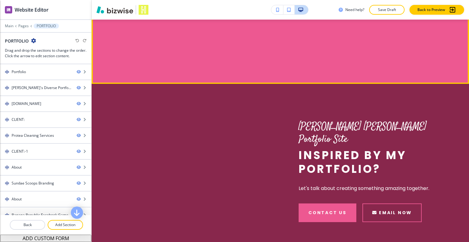
scroll to position [3757, 0]
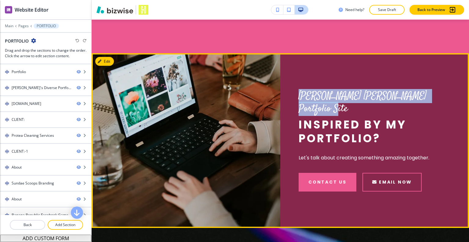
drag, startPoint x: 443, startPoint y: 134, endPoint x: 304, endPoint y: 129, distance: 139.4
click at [291, 130] on div "Sherry Holliday Hastings Portfolio Site Inspired by My Portfolio? Let's talk ab…" at bounding box center [374, 140] width 189 height 175
copy p "Sherry Holliday Hastings Portfolio Site"
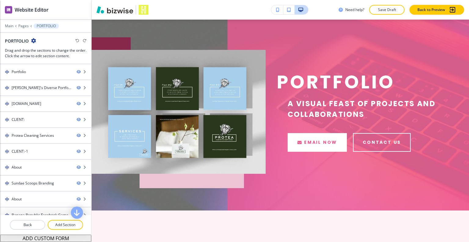
scroll to position [0, 0]
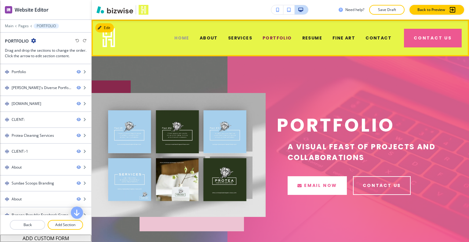
click at [189, 38] on span "HOME" at bounding box center [181, 38] width 15 height 6
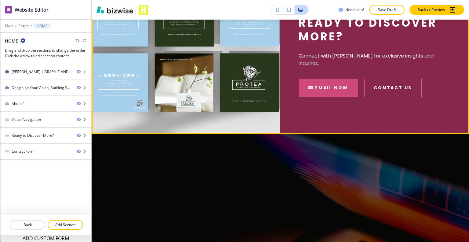
scroll to position [947, 0]
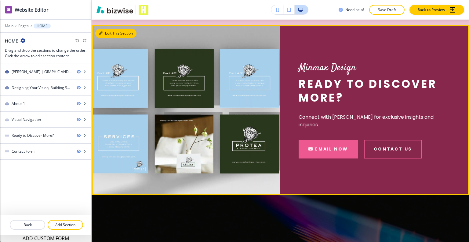
click at [110, 38] on button "Edit This Section" at bounding box center [115, 33] width 41 height 9
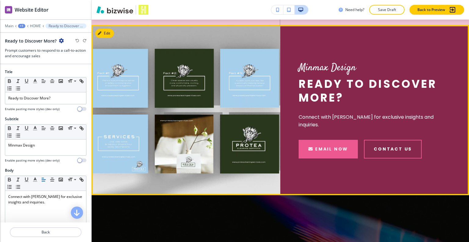
scroll to position [992, 0]
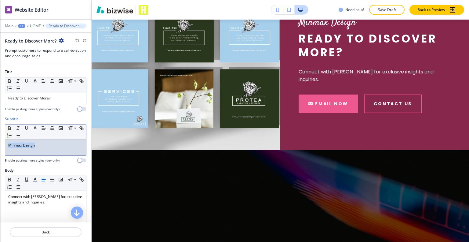
drag, startPoint x: 43, startPoint y: 145, endPoint x: 0, endPoint y: 143, distance: 43.4
click at [0, 143] on div "Subtitle Small Normal Large Huge Minmax Design Enable pasting more styles (dev …" at bounding box center [45, 141] width 91 height 51
drag, startPoint x: 19, startPoint y: 137, endPoint x: 21, endPoint y: 147, distance: 9.9
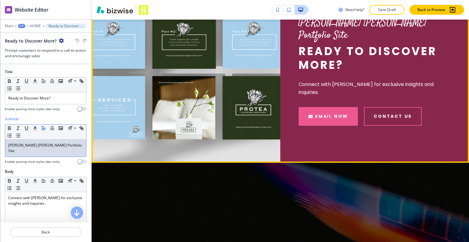
scroll to position [931, 0]
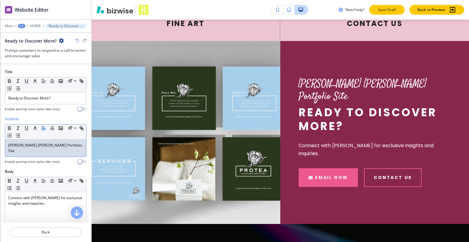
click at [386, 10] on p "Save Draft" at bounding box center [387, 9] width 20 height 5
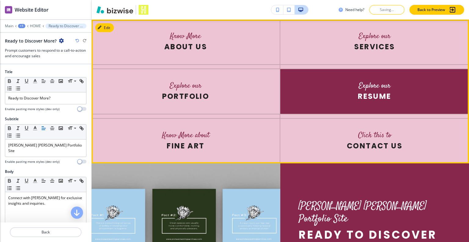
scroll to position [626, 0]
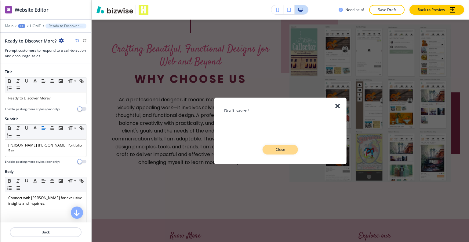
click at [291, 150] on button "Close" at bounding box center [280, 149] width 35 height 10
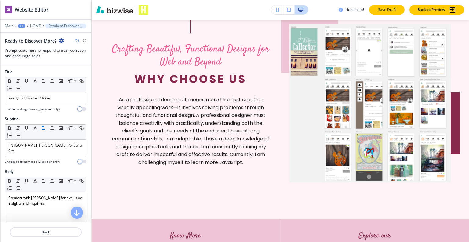
click at [393, 5] on button "Save Draft" at bounding box center [386, 10] width 35 height 10
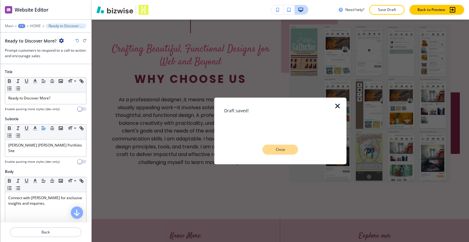
click at [275, 151] on p "Close" at bounding box center [281, 149] width 20 height 5
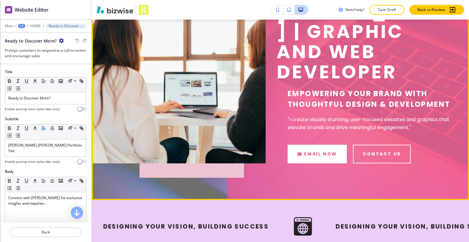
scroll to position [0, 0]
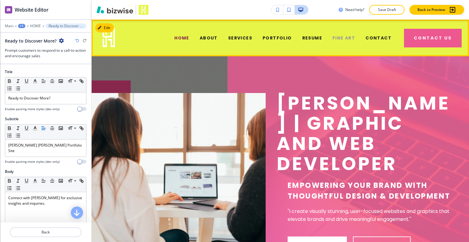
click at [340, 37] on span "FINE ART" at bounding box center [344, 38] width 23 height 6
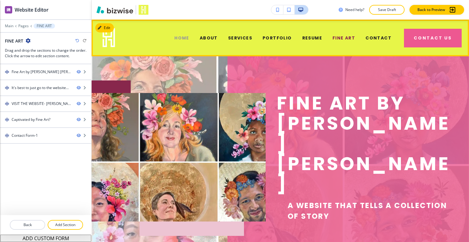
click at [185, 41] on span "HOME" at bounding box center [181, 38] width 15 height 6
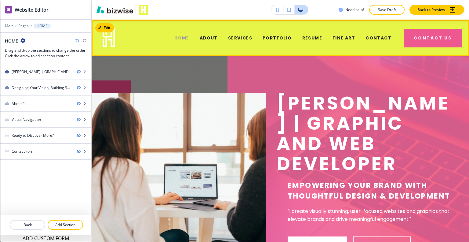
click at [186, 38] on span "HOME" at bounding box center [181, 38] width 15 height 6
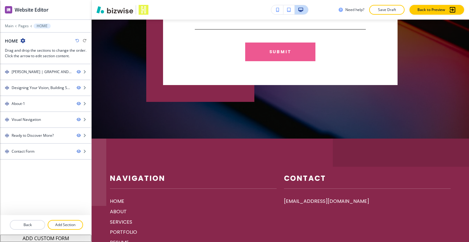
scroll to position [1180, 0]
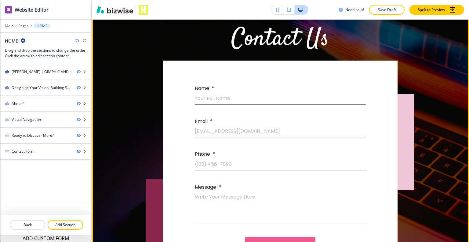
click at [464, 192] on div "Contact Us Name * Your Full Name Email * email@example.com Phone * (123) 456-78…" at bounding box center [281, 161] width 378 height 342
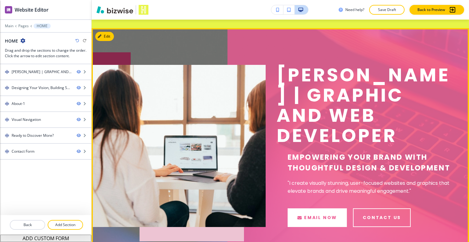
scroll to position [0, 0]
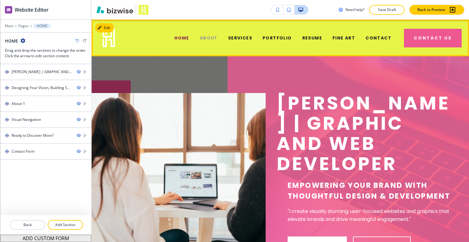
click at [211, 39] on span "ABOUT" at bounding box center [209, 38] width 18 height 6
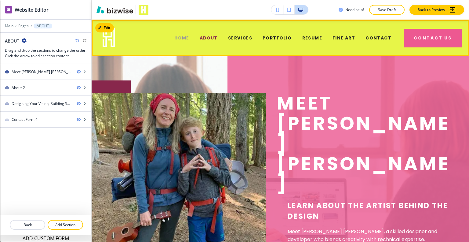
click at [185, 38] on span "HOME" at bounding box center [181, 38] width 15 height 6
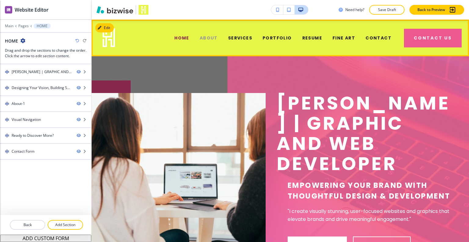
click at [208, 40] on span "ABOUT" at bounding box center [209, 38] width 18 height 6
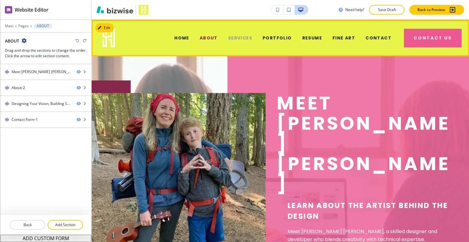
click at [246, 39] on span "SERVICES" at bounding box center [240, 38] width 24 height 6
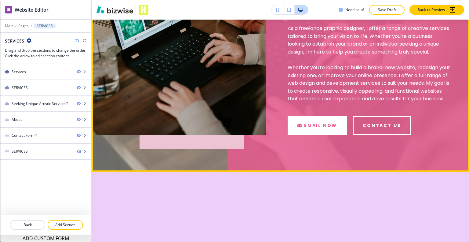
scroll to position [31, 0]
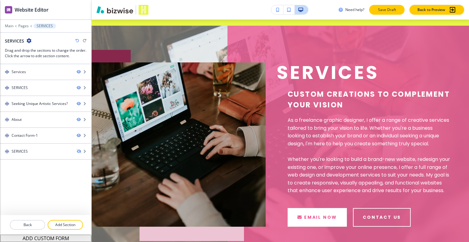
click at [384, 9] on p "Save Draft" at bounding box center [387, 9] width 20 height 5
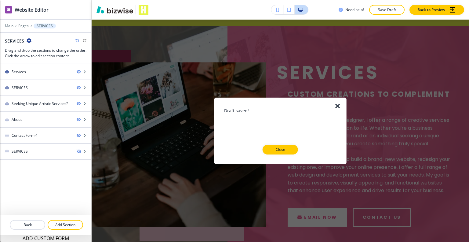
click at [337, 107] on icon "button" at bounding box center [337, 105] width 7 height 7
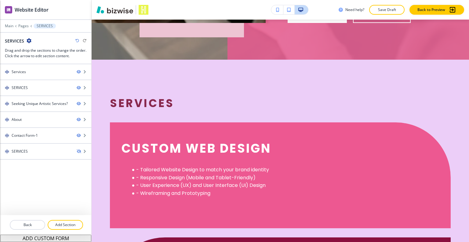
scroll to position [0, 0]
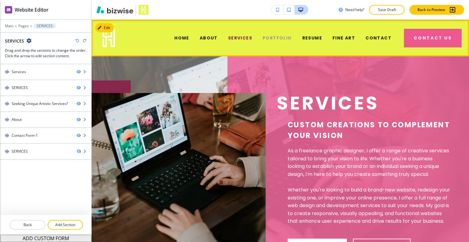
click at [280, 37] on span "PORTFOLIO" at bounding box center [277, 38] width 29 height 6
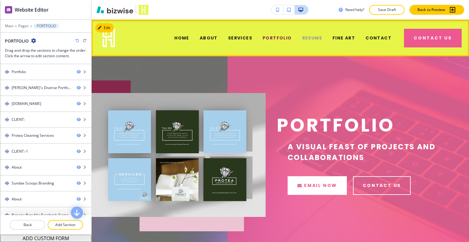
click at [316, 40] on span "RESUME" at bounding box center [312, 38] width 20 height 6
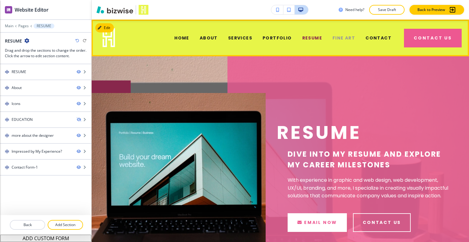
click at [347, 36] on span "FINE ART" at bounding box center [344, 38] width 23 height 6
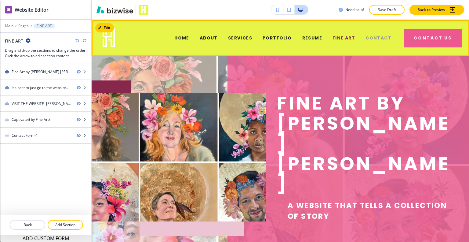
click at [371, 37] on span "CONTACT" at bounding box center [379, 38] width 26 height 6
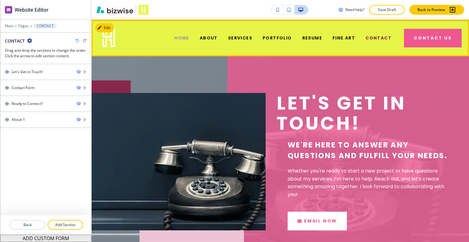
click at [186, 36] on span "HOME" at bounding box center [181, 38] width 15 height 6
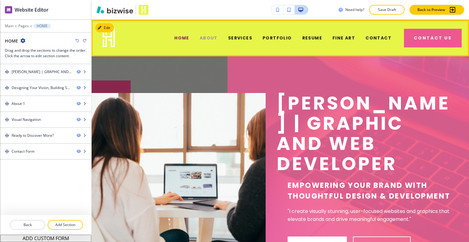
click at [213, 38] on span "ABOUT" at bounding box center [209, 38] width 18 height 6
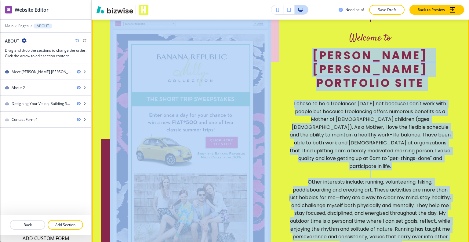
scroll to position [336, 0]
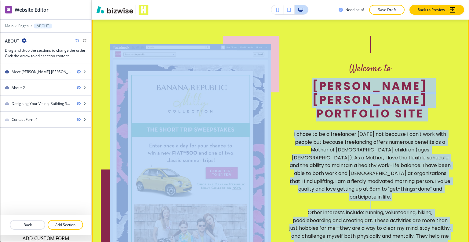
drag, startPoint x: 256, startPoint y: 179, endPoint x: 296, endPoint y: 53, distance: 132.9
copy div "Sherry Holliday Hastings Portfolio Site I chose to be a freelancer 16 years ago…"
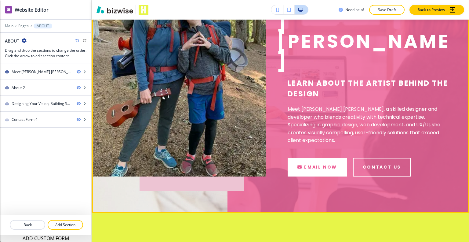
scroll to position [0, 0]
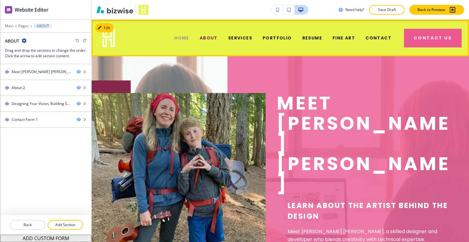
click at [189, 40] on span "HOME" at bounding box center [181, 38] width 15 height 6
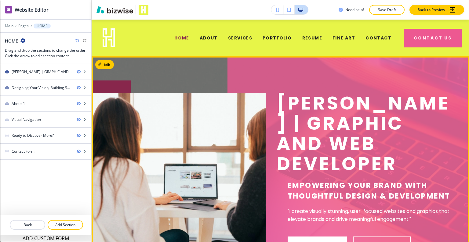
scroll to position [31, 0]
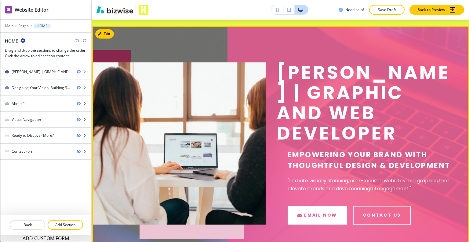
drag, startPoint x: 408, startPoint y: 158, endPoint x: 279, endPoint y: 116, distance: 135.6
click at [279, 116] on p "SHERRY HASTINGS | GRAPHIC AND WEB DEVELOPER" at bounding box center [364, 102] width 174 height 81
copy p "GRAPHIC AND WEB DEVELOPER"
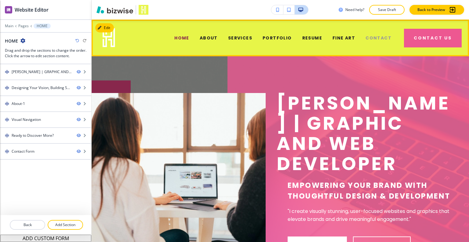
click at [366, 35] on span "CONTACT" at bounding box center [379, 38] width 26 height 6
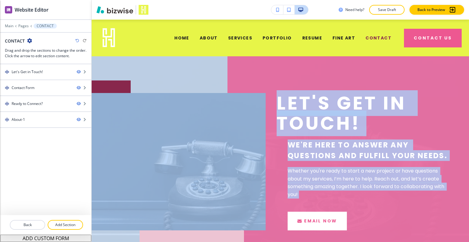
drag, startPoint x: 463, startPoint y: 54, endPoint x: 469, endPoint y: 168, distance: 113.8
click at [469, 214] on div "Edit HOME ABOUT SERVICES PORTFOLIO RESUME FINE ART CONTACT Contact Us Edit Let'…" at bounding box center [281, 131] width 378 height 222
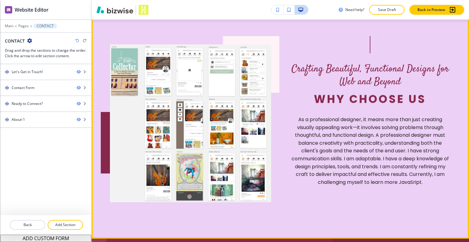
scroll to position [740, 0]
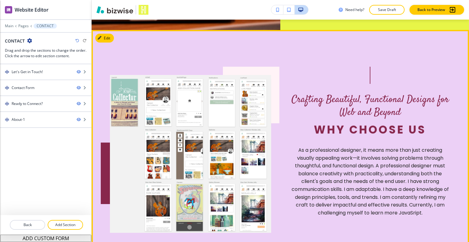
click at [332, 151] on p "As a professional designer, it means more than just creating visually appealing…" at bounding box center [370, 181] width 161 height 70
click at [108, 34] on button "Edit This Section" at bounding box center [115, 38] width 41 height 9
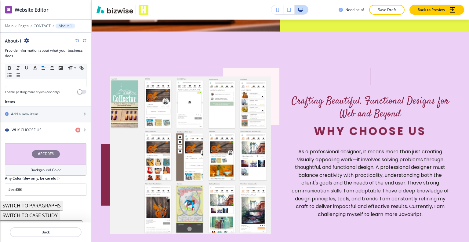
scroll to position [202, 0]
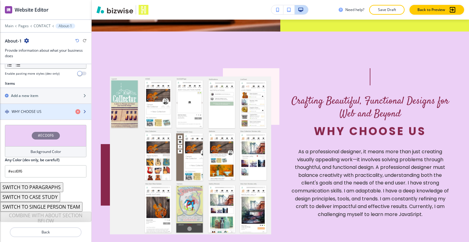
click at [52, 111] on div "WHY CHOOSE US" at bounding box center [35, 111] width 71 height 5
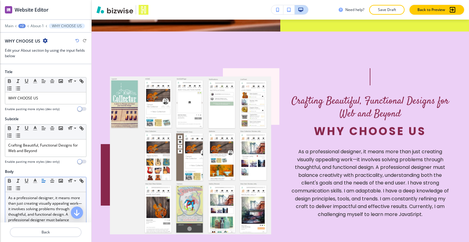
scroll to position [92, 0]
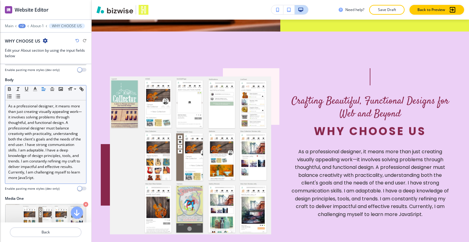
click at [27, 183] on div "As a professional designer, it means more than just creating visually appealing…" at bounding box center [45, 141] width 81 height 83
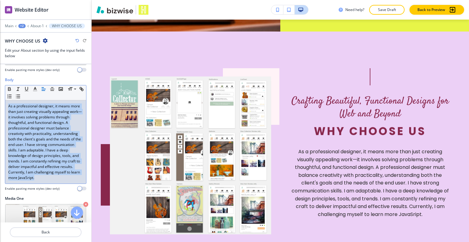
drag, startPoint x: 31, startPoint y: 187, endPoint x: 5, endPoint y: 105, distance: 86.1
click at [5, 105] on div "As a professional designer, it means more than just creating visually appealing…" at bounding box center [45, 141] width 81 height 83
click at [27, 126] on p "As a professional designer, it means more than just creating visually appealing…" at bounding box center [45, 141] width 75 height 77
drag, startPoint x: 32, startPoint y: 185, endPoint x: 40, endPoint y: 129, distance: 55.9
click at [40, 129] on p "As a professional designer, it means more than just creating visually appealing…" at bounding box center [45, 141] width 75 height 77
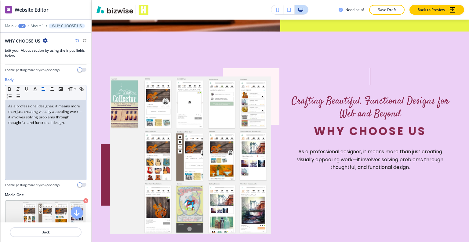
drag, startPoint x: 28, startPoint y: 136, endPoint x: 18, endPoint y: 139, distance: 10.9
click at [18, 136] on p at bounding box center [45, 133] width 75 height 5
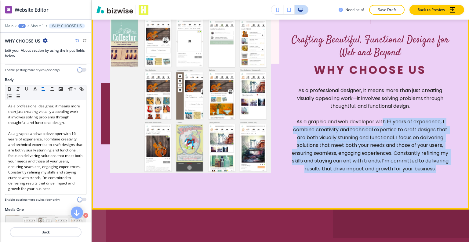
scroll to position [769, 0]
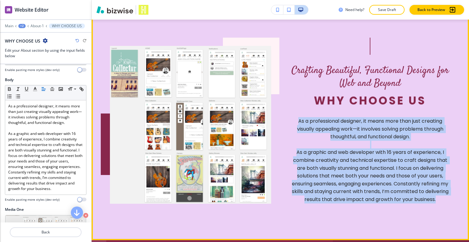
drag, startPoint x: 448, startPoint y: 160, endPoint x: 290, endPoint y: 110, distance: 166.4
click at [290, 110] on section "Crafting Beautiful, Functional Designs for Web and Beyond WHY CHOOSE US As a pr…" at bounding box center [281, 120] width 378 height 239
copy p "As a professional designer, it means more than just creating visually appealing…"
click at [382, 148] on p "As a graphic and web developer with 16 years of experience, I combine creativit…" at bounding box center [370, 175] width 161 height 55
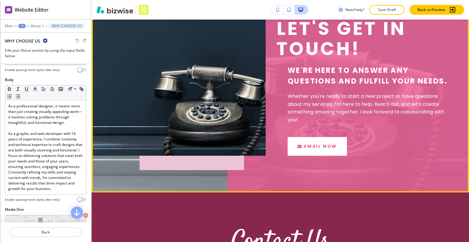
scroll to position [0, 0]
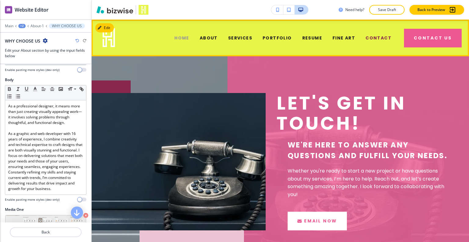
click at [188, 37] on span "HOME" at bounding box center [181, 38] width 15 height 6
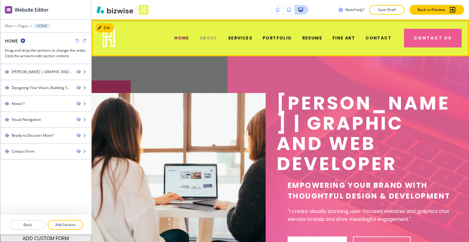
click at [213, 38] on span "ABOUT" at bounding box center [209, 38] width 18 height 6
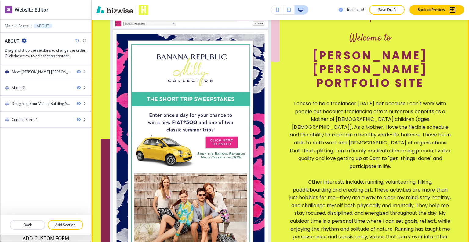
scroll to position [275, 0]
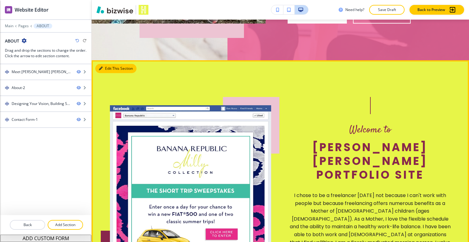
click at [111, 64] on button "Edit This Section" at bounding box center [115, 68] width 41 height 9
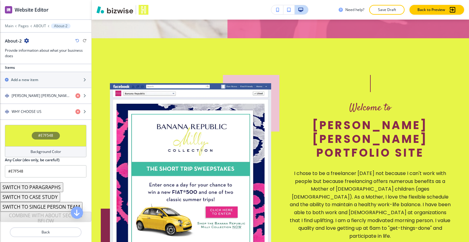
scroll to position [187, 0]
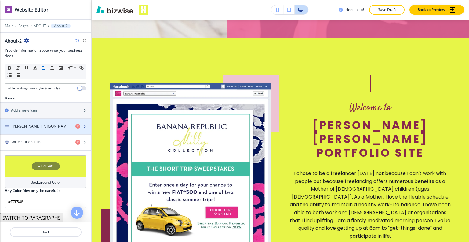
click at [42, 127] on h4 "Sherry Holliday Hastings Portfolio Site" at bounding box center [41, 125] width 59 height 5
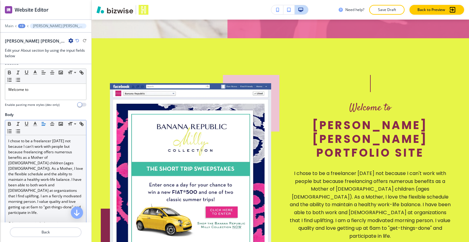
scroll to position [92, 0]
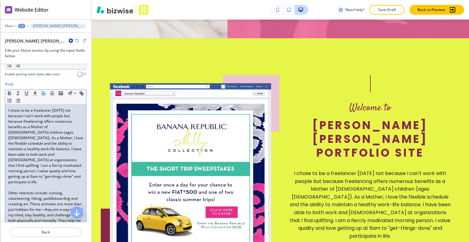
click at [53, 166] on p "I chose to be a freelancer 16 years ago not because I can't work with people bu…" at bounding box center [45, 146] width 75 height 77
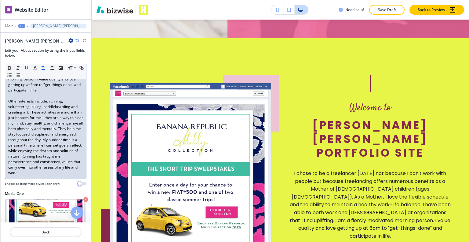
scroll to position [122, 0]
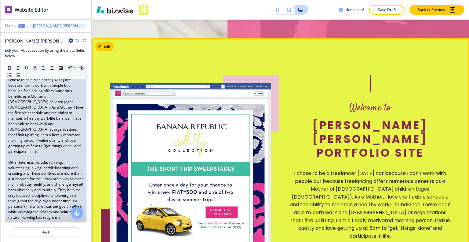
click at [388, 169] on p "I chose to be a freelancer 16 years ago not because I can't work with people bu…" at bounding box center [370, 204] width 161 height 70
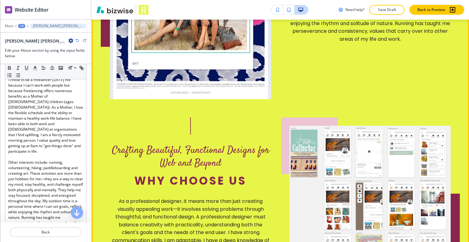
scroll to position [480, 0]
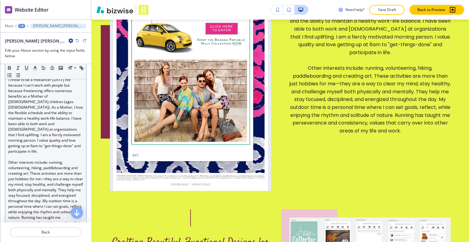
click at [55, 160] on p "Other interests include: running, volunteering, hiking, paddleboarding and crea…" at bounding box center [45, 197] width 75 height 77
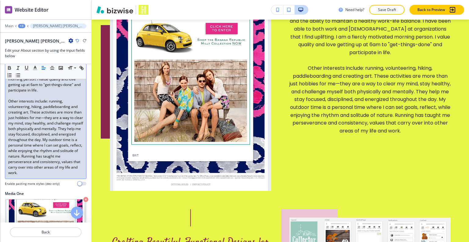
scroll to position [153, 0]
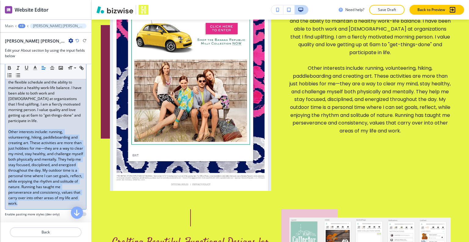
drag, startPoint x: 45, startPoint y: 164, endPoint x: 6, endPoint y: 122, distance: 57.9
click at [6, 122] on div "I chose to be a freelancer 16 years ago not because I can't work with people bu…" at bounding box center [45, 126] width 81 height 166
click at [36, 161] on p "Other interests include: running, volunteering, hiking, paddleboarding and crea…" at bounding box center [45, 167] width 75 height 77
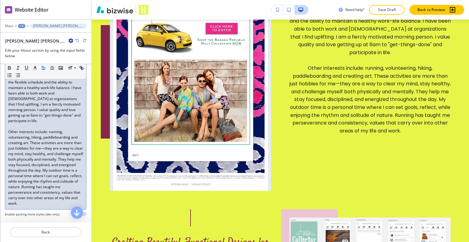
click at [37, 197] on p "Other interests include: running, volunteering, hiking, paddleboarding and crea…" at bounding box center [45, 167] width 75 height 77
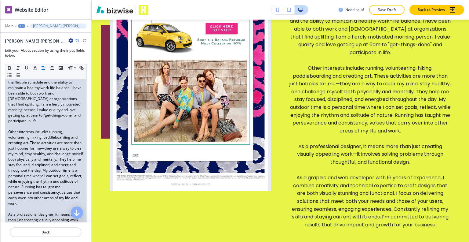
scroll to position [53, 0]
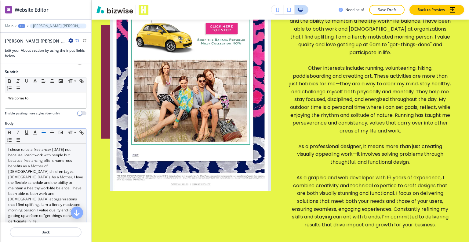
click at [77, 39] on div "Sherry Holliday Hastings Portfolio Site" at bounding box center [46, 41] width 82 height 6
click at [77, 40] on icon "button" at bounding box center [77, 41] width 4 height 4
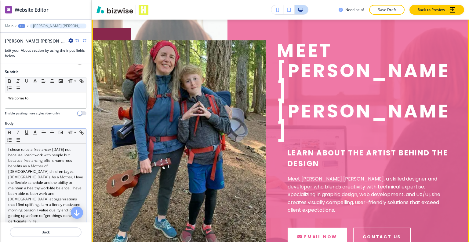
scroll to position [0, 0]
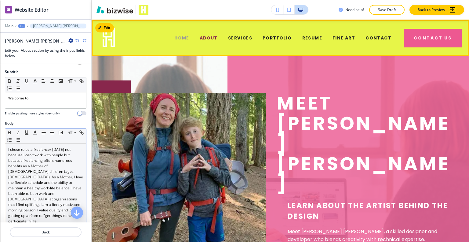
drag, startPoint x: 196, startPoint y: 36, endPoint x: 190, endPoint y: 37, distance: 6.2
click at [195, 36] on div "HOME" at bounding box center [181, 38] width 25 height 24
click at [189, 37] on span "HOME" at bounding box center [181, 38] width 15 height 6
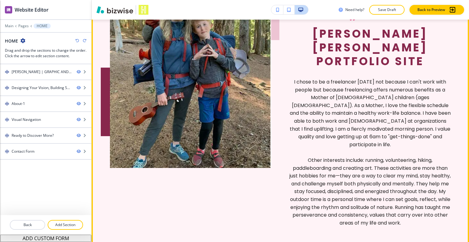
scroll to position [336, 0]
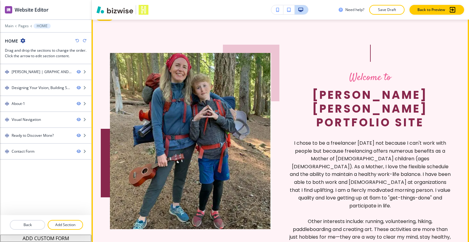
click at [111, 21] on button "Edit" at bounding box center [104, 16] width 19 height 9
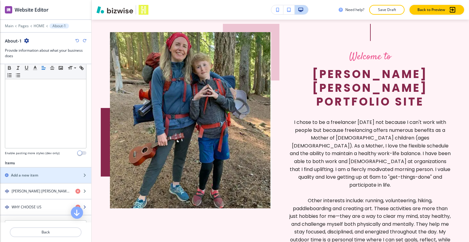
scroll to position [214, 0]
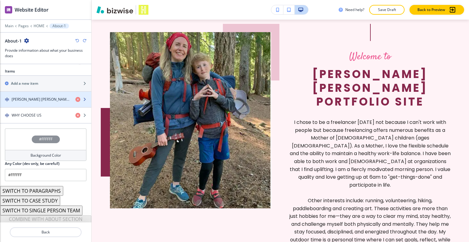
click at [38, 99] on h4 "Sherry Holliday Hastings Portfolio Site" at bounding box center [41, 99] width 59 height 5
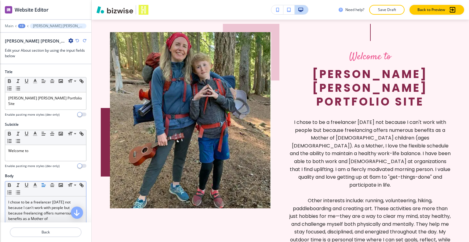
scroll to position [61, 0]
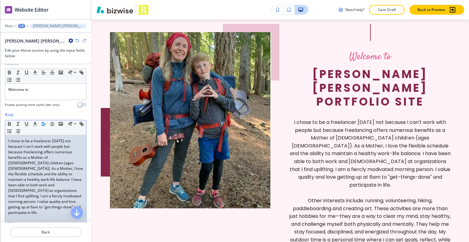
click at [45, 169] on p "I chose to be a freelancer 16 years ago not because I can't work with people bu…" at bounding box center [45, 176] width 75 height 77
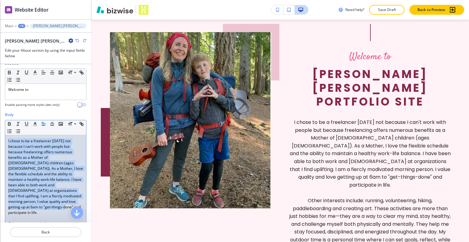
drag, startPoint x: 49, startPoint y: 202, endPoint x: 6, endPoint y: 140, distance: 75.3
click at [1, 135] on div "Body Small Normal Large Huge I chose to be a freelancer 16 years ago not becaus…" at bounding box center [45, 212] width 91 height 201
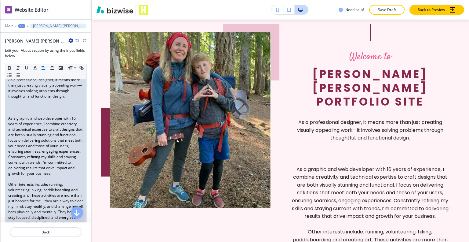
scroll to position [183, 0]
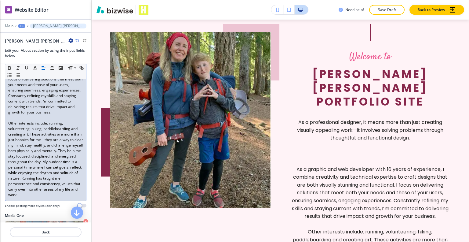
click at [49, 197] on p "Other interests include: running, volunteering, hiking, paddleboarding and crea…" at bounding box center [45, 158] width 75 height 77
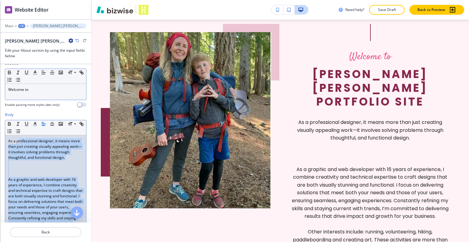
scroll to position [31, 0]
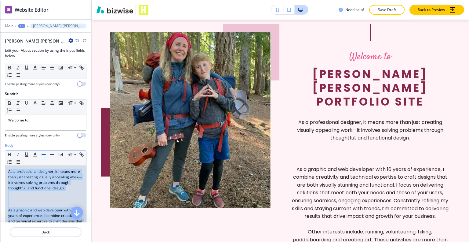
drag, startPoint x: 32, startPoint y: 203, endPoint x: 0, endPoint y: 104, distance: 104.3
click at [0, 104] on div "Title Small Normal Large Huge Sherry Holliday Hastings Portfolio Site Enable pa…" at bounding box center [45, 143] width 91 height 158
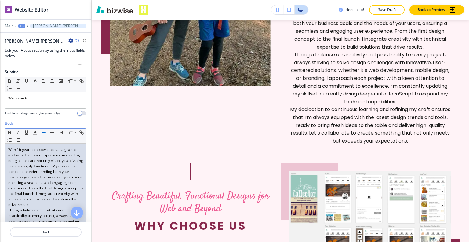
scroll to position [83, 0]
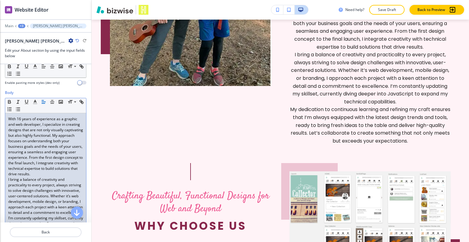
click at [49, 175] on p "With 16 years of experience as a graphic and web developer, I specialize in cre…" at bounding box center [45, 146] width 75 height 60
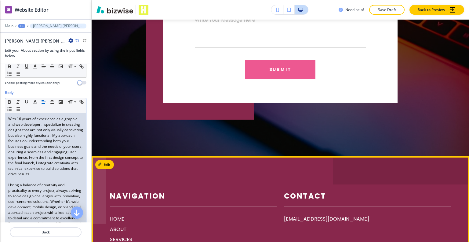
scroll to position [1426, 0]
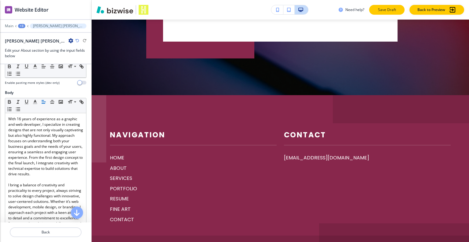
click at [379, 11] on p "Save Draft" at bounding box center [387, 9] width 20 height 5
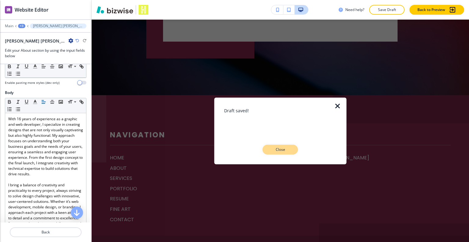
drag, startPoint x: 289, startPoint y: 147, endPoint x: 326, endPoint y: 154, distance: 37.6
click at [289, 147] on p "Close" at bounding box center [281, 149] width 20 height 5
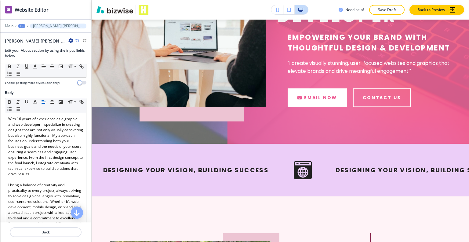
scroll to position [0, 0]
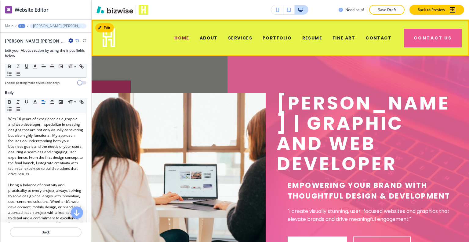
click at [371, 34] on div "CONTACT" at bounding box center [378, 38] width 36 height 24
click at [372, 38] on span "CONTACT" at bounding box center [379, 38] width 26 height 6
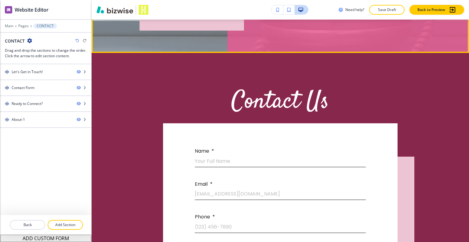
scroll to position [92, 0]
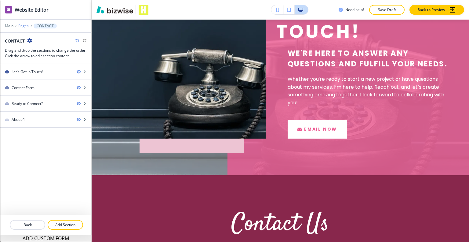
click at [22, 26] on p "Pages" at bounding box center [23, 26] width 10 height 4
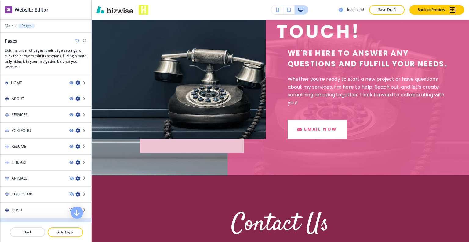
scroll to position [73, 0]
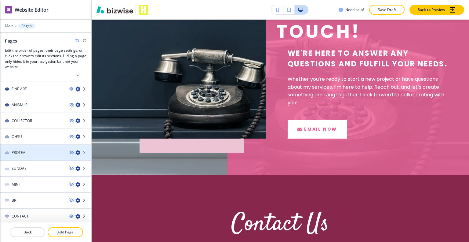
click at [47, 155] on div at bounding box center [45, 157] width 91 height 5
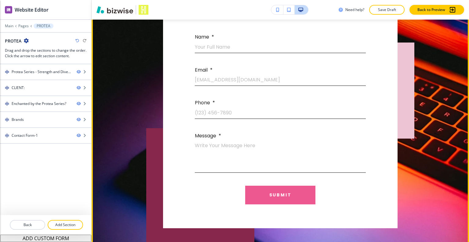
scroll to position [879, 0]
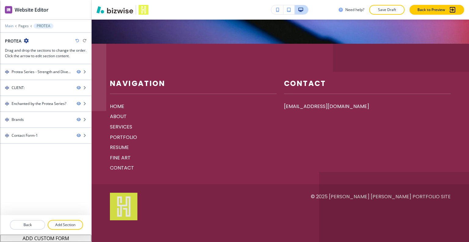
click at [7, 27] on p "Main" at bounding box center [9, 26] width 9 height 4
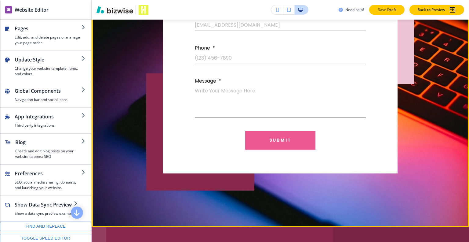
scroll to position [513, 0]
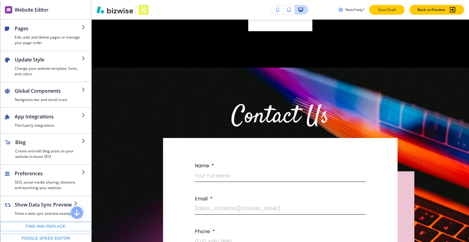
click at [392, 7] on button "Save Draft" at bounding box center [386, 10] width 35 height 10
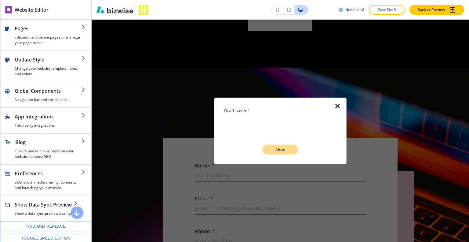
click at [291, 152] on button "Close" at bounding box center [280, 149] width 35 height 10
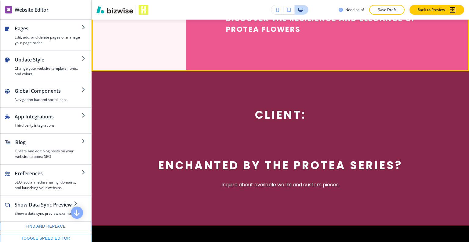
scroll to position [0, 0]
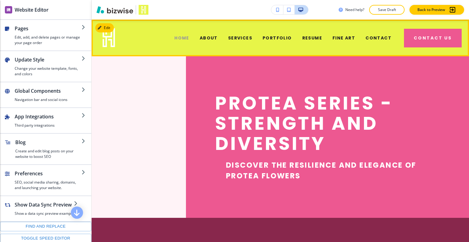
click at [180, 38] on span "HOME" at bounding box center [181, 38] width 15 height 6
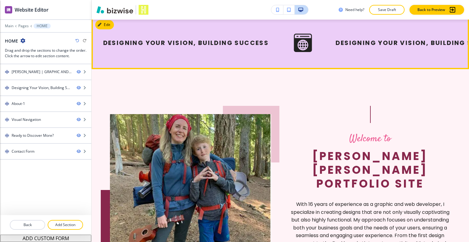
scroll to position [428, 0]
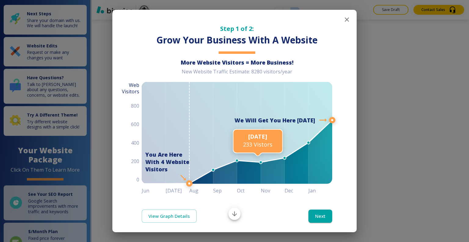
click at [345, 20] on icon "button" at bounding box center [346, 19] width 7 height 7
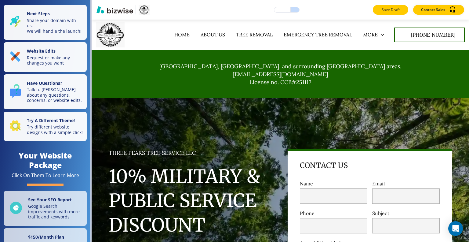
click at [389, 13] on button "Save Draft" at bounding box center [390, 10] width 35 height 10
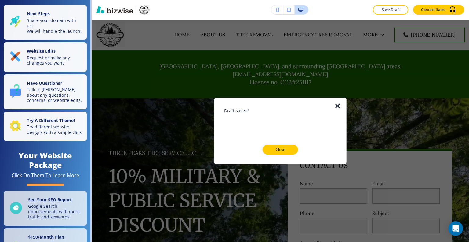
click at [289, 150] on p "Close" at bounding box center [281, 149] width 20 height 5
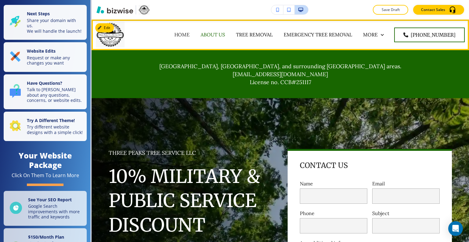
click at [224, 35] on p "ABOUT US" at bounding box center [213, 34] width 24 height 7
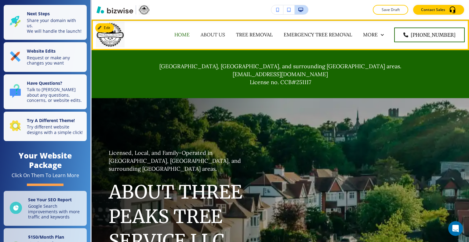
click at [190, 35] on p "HOME" at bounding box center [181, 34] width 15 height 7
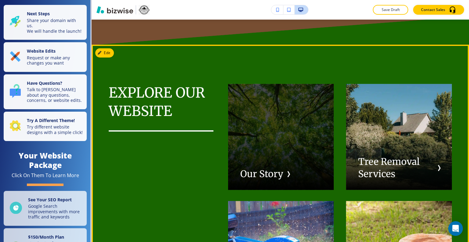
scroll to position [1711, 0]
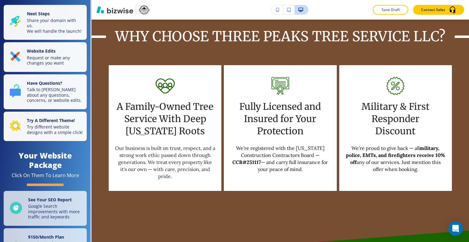
click at [280, 11] on button "button" at bounding box center [277, 9] width 12 height 9
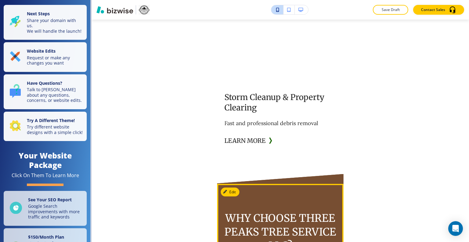
scroll to position [2108, 0]
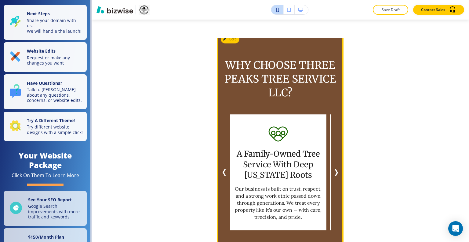
click at [333, 169] on icon "Next Slide" at bounding box center [336, 172] width 7 height 7
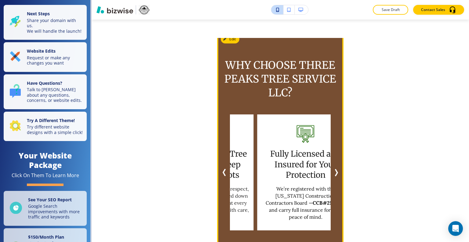
click at [333, 169] on icon "Next Slide" at bounding box center [336, 172] width 7 height 7
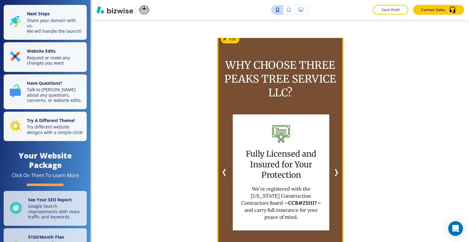
click at [333, 169] on icon "Next Slide" at bounding box center [336, 172] width 7 height 7
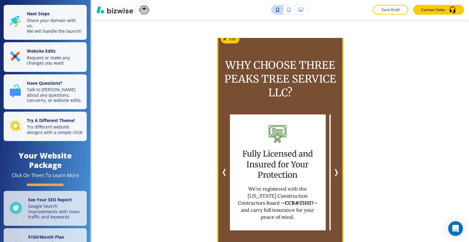
click at [333, 169] on icon "Next Slide" at bounding box center [336, 172] width 7 height 7
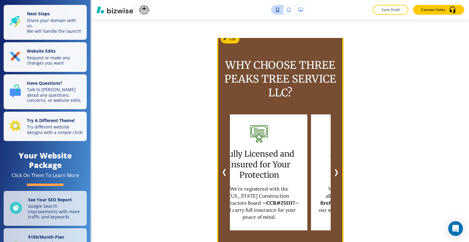
click at [333, 169] on icon "Next Slide" at bounding box center [336, 172] width 7 height 7
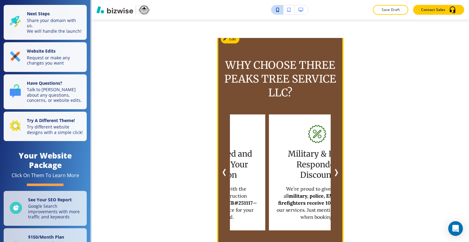
click at [333, 169] on icon "Next Slide" at bounding box center [336, 172] width 7 height 7
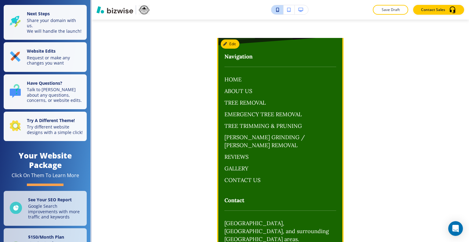
scroll to position [4446, 0]
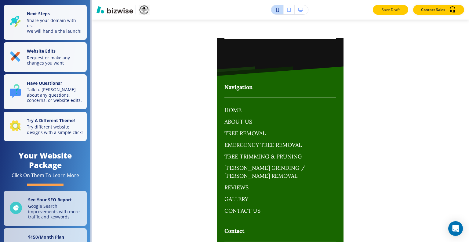
click at [380, 11] on button "Save Draft" at bounding box center [390, 10] width 35 height 10
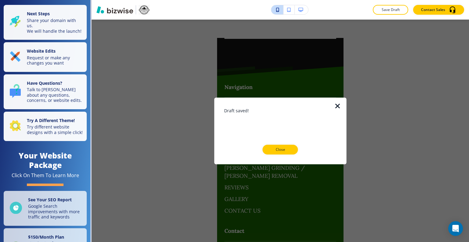
click at [338, 104] on icon "button" at bounding box center [337, 105] width 7 height 7
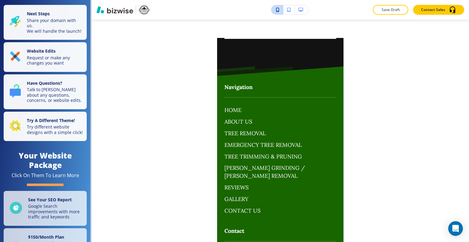
scroll to position [4416, 0]
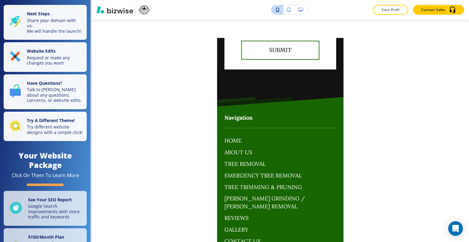
click at [301, 8] on icon "button" at bounding box center [300, 10] width 5 height 4
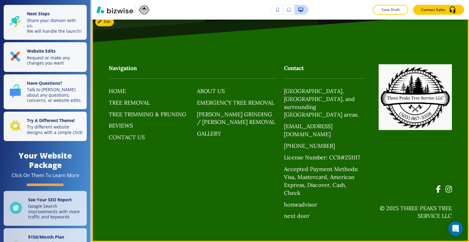
scroll to position [3743, 0]
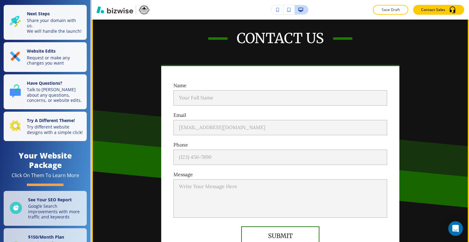
scroll to position [3407, 0]
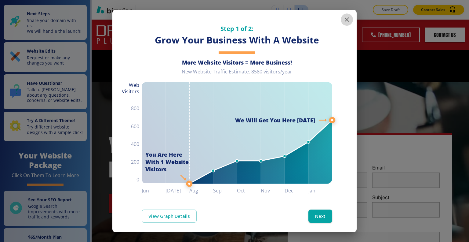
click at [345, 20] on icon "button" at bounding box center [347, 19] width 4 height 4
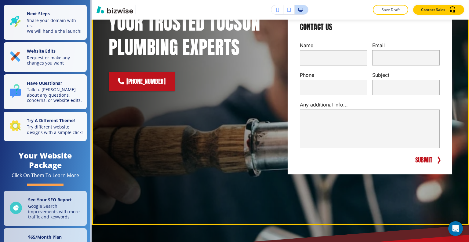
scroll to position [31, 0]
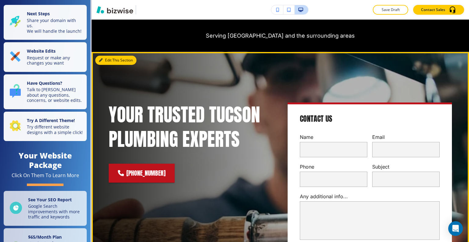
click at [107, 61] on button "Edit This Section" at bounding box center [115, 60] width 41 height 9
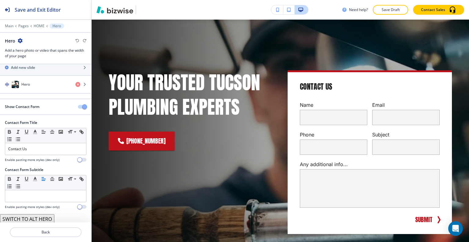
scroll to position [0, 0]
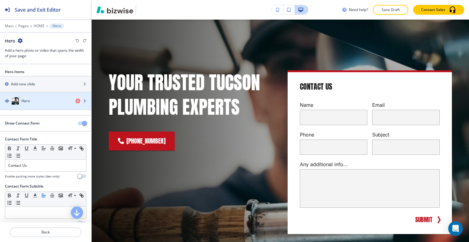
click at [30, 101] on h4 "Hero" at bounding box center [25, 100] width 9 height 5
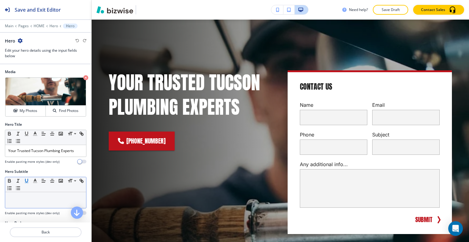
scroll to position [31, 0]
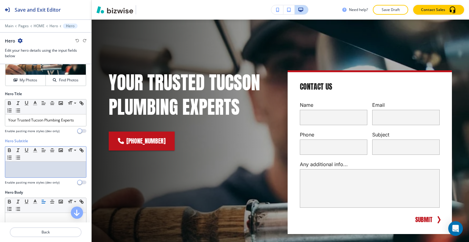
click at [29, 168] on p at bounding box center [45, 166] width 75 height 5
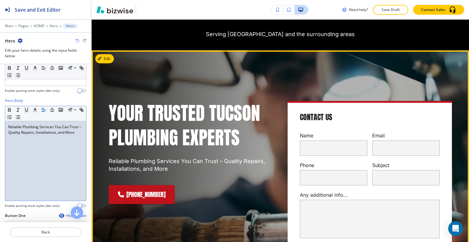
scroll to position [0, 0]
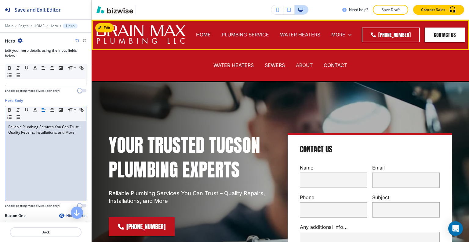
click at [297, 66] on p "ABOUT" at bounding box center [304, 65] width 17 height 7
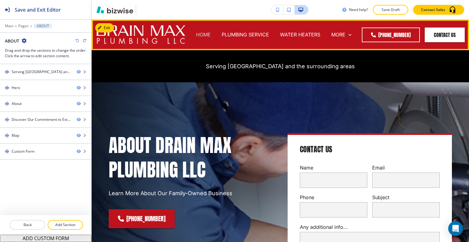
click at [211, 36] on p "HOME" at bounding box center [203, 34] width 15 height 7
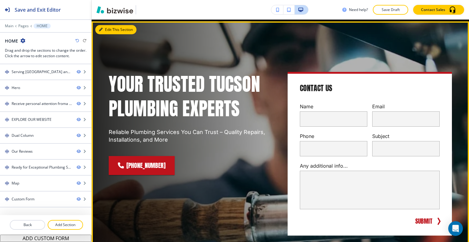
click at [109, 29] on button "Edit This Section" at bounding box center [115, 29] width 41 height 9
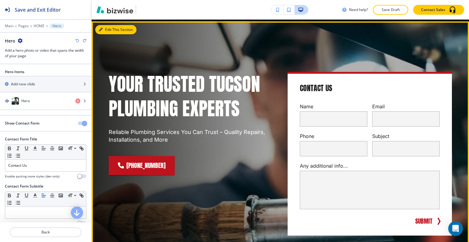
scroll to position [63, 0]
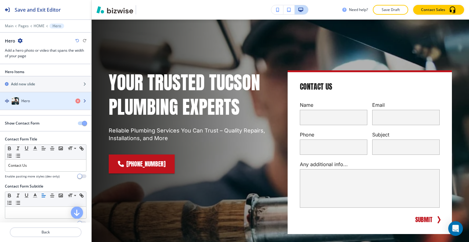
click at [46, 104] on div "button" at bounding box center [45, 106] width 91 height 5
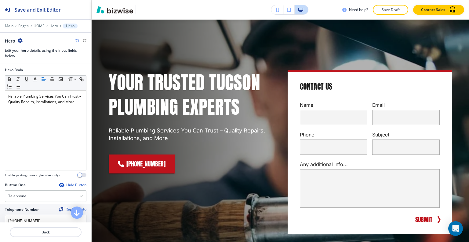
scroll to position [244, 0]
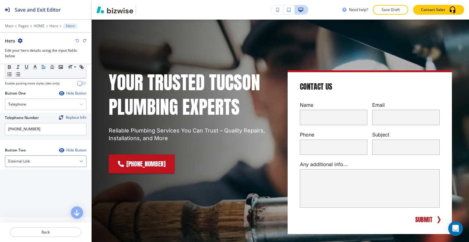
click at [47, 160] on div "External Link" at bounding box center [45, 160] width 81 height 11
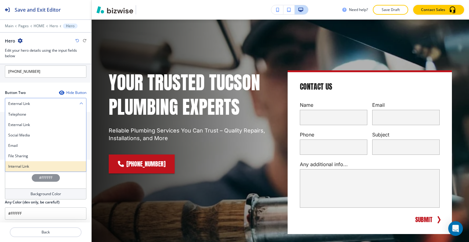
click at [41, 166] on h4 "Internal Link" at bounding box center [45, 165] width 75 height 5
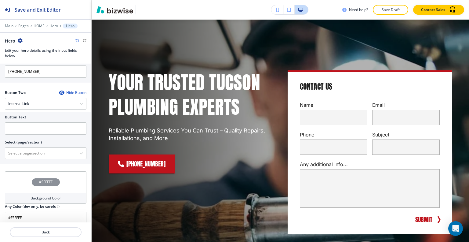
scroll to position [302, 0]
click at [34, 130] on input "text" at bounding box center [46, 128] width 82 height 12
type input "about us"
click at [45, 149] on \(page\/section\) "Manual Input" at bounding box center [42, 153] width 74 height 10
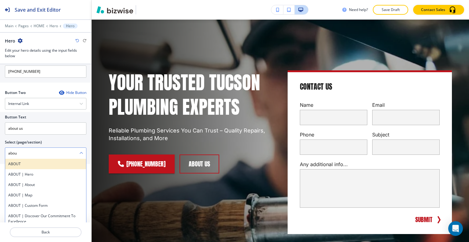
click at [26, 161] on h4 "ABOUT" at bounding box center [45, 163] width 75 height 5
type \(page\/section\) "ABOUT"
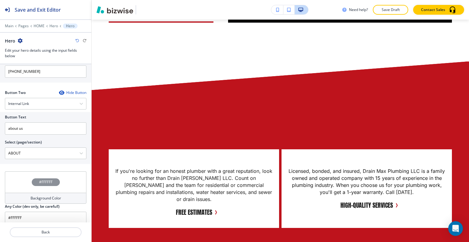
scroll to position [1008, 0]
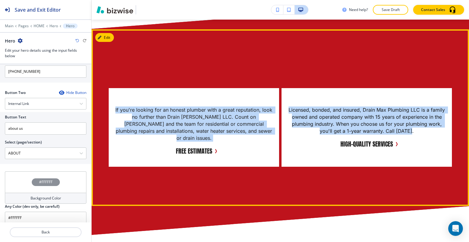
drag, startPoint x: 415, startPoint y: 126, endPoint x: 152, endPoint y: 115, distance: 263.3
click at [104, 107] on div "If you're looking for an honest plumber with a great reputation, look no furthe…" at bounding box center [281, 127] width 378 height 79
click at [262, 130] on p "If you're looking for an honest plumber with a great reputation, look no furthe…" at bounding box center [194, 123] width 158 height 35
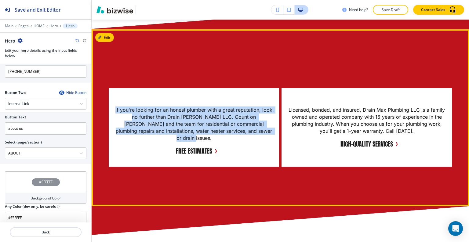
drag, startPoint x: 265, startPoint y: 129, endPoint x: 128, endPoint y: 105, distance: 139.3
click at [110, 101] on div "If you're looking for an honest plumber with a great reputation, look no furthe…" at bounding box center [194, 127] width 170 height 79
copy p "If you're looking for an honest plumber with a great reputation, look no furthe…"
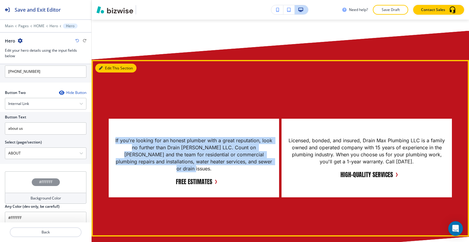
click at [108, 65] on button "Edit This Section" at bounding box center [115, 68] width 41 height 9
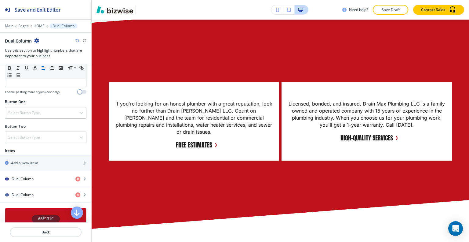
scroll to position [214, 0]
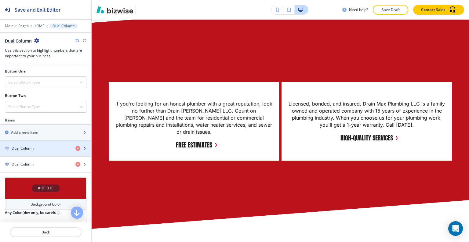
click at [49, 151] on div "button" at bounding box center [45, 153] width 91 height 5
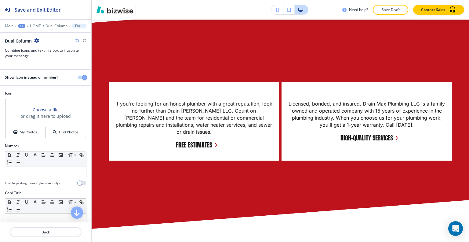
scroll to position [92, 0]
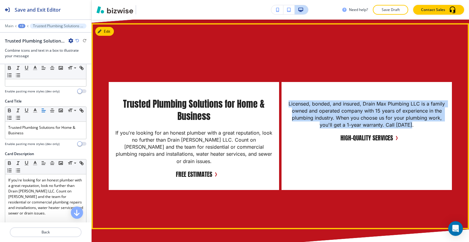
drag, startPoint x: 419, startPoint y: 123, endPoint x: 286, endPoint y: 98, distance: 135.5
click at [288, 100] on p "Licensed, bonded, and insured, Drain Max Plumbing LLC is a family owned and ope…" at bounding box center [367, 114] width 158 height 28
copy span "Licensed, bonded, and insured, Drain Max Plumbing LLC is a family owned and ope…"
click at [107, 27] on button "Edit This Section" at bounding box center [115, 31] width 41 height 9
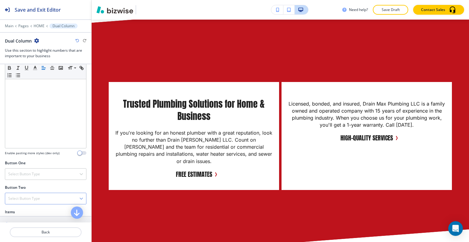
scroll to position [214, 0]
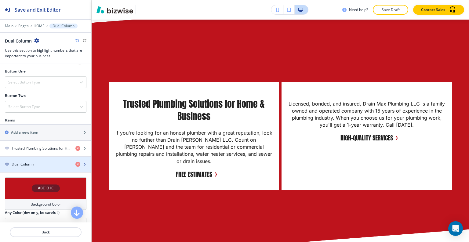
click at [38, 167] on div "button" at bounding box center [45, 169] width 91 height 5
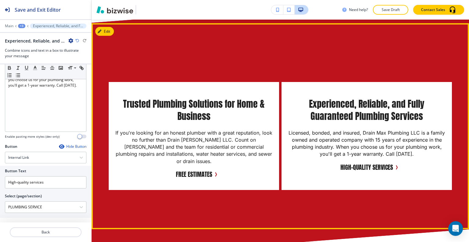
scroll to position [1197, 0]
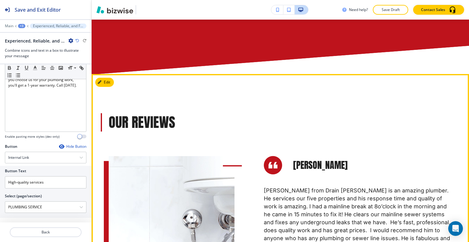
click at [242, 117] on h3 "Our Reviews" at bounding box center [280, 122] width 343 height 18
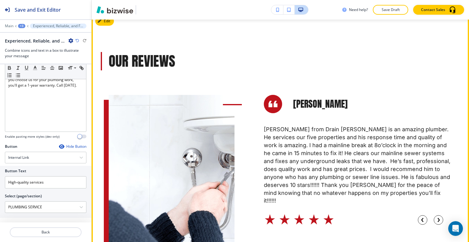
scroll to position [1228, 0]
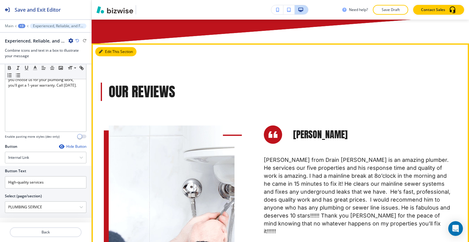
click at [109, 47] on button "Edit This Section" at bounding box center [115, 51] width 41 height 9
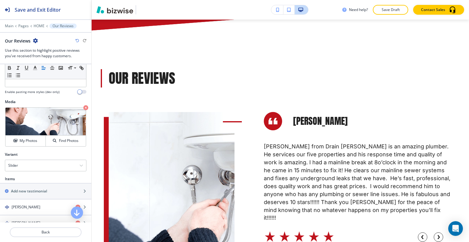
scroll to position [214, 0]
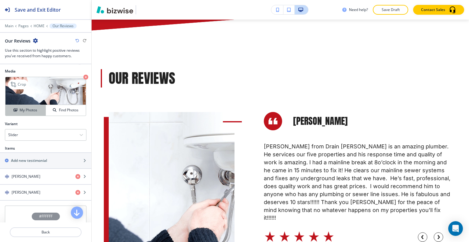
click at [29, 114] on button "My Photos" at bounding box center [25, 110] width 40 height 11
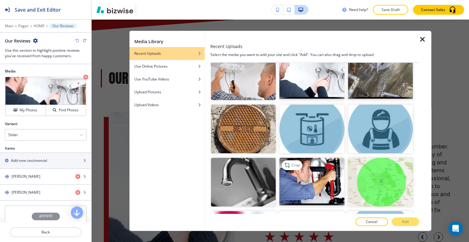
scroll to position [183, 0]
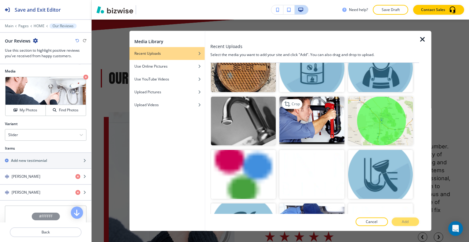
click at [321, 116] on img "button" at bounding box center [312, 121] width 65 height 49
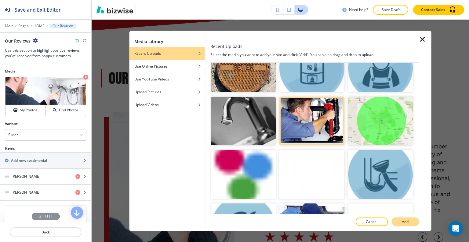
click at [402, 221] on p "Add" at bounding box center [405, 221] width 7 height 5
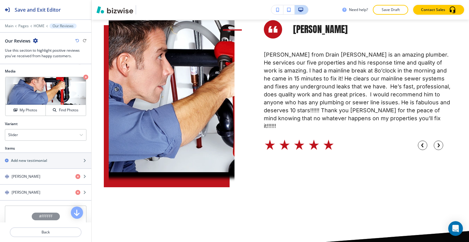
scroll to position [1272, 0]
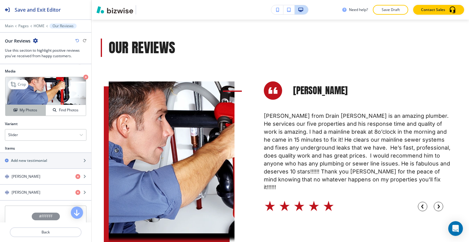
click at [30, 108] on h4 "My Photos" at bounding box center [29, 109] width 18 height 5
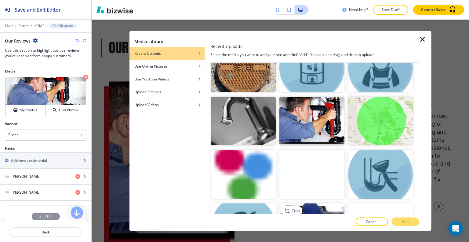
scroll to position [269, 0]
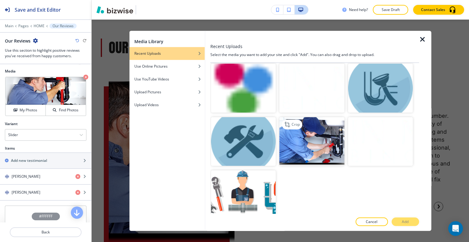
click at [315, 143] on img "button" at bounding box center [312, 141] width 65 height 49
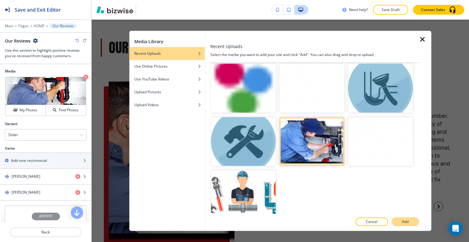
click at [407, 219] on p "Add" at bounding box center [405, 221] width 7 height 5
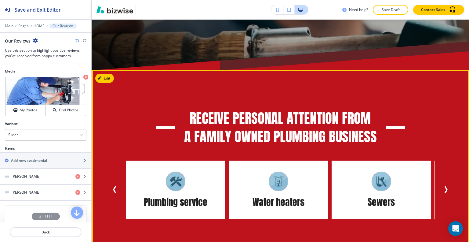
scroll to position [336, 0]
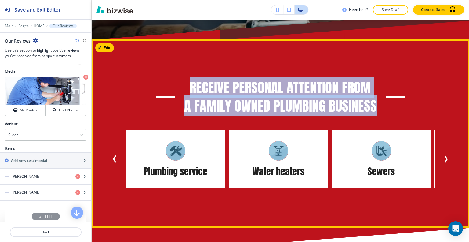
drag, startPoint x: 380, startPoint y: 110, endPoint x: 184, endPoint y: 78, distance: 198.4
click at [184, 78] on div "Receive personal attention from a family owned plumbing business Water heaters …" at bounding box center [281, 133] width 378 height 188
copy h3 "Receive personal attention from a family owned plumbing business"
click at [111, 45] on button "Edit This Section" at bounding box center [115, 47] width 41 height 9
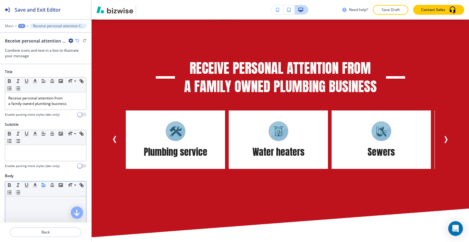
scroll to position [61, 0]
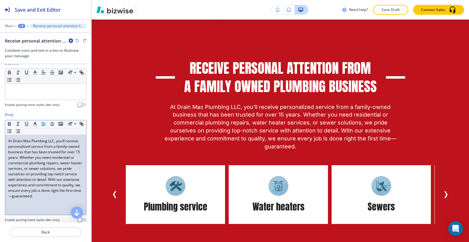
click at [28, 199] on p "At Drain Max Plumbing LLC, you’ll receive personalized service from a family-ow…" at bounding box center [45, 168] width 75 height 60
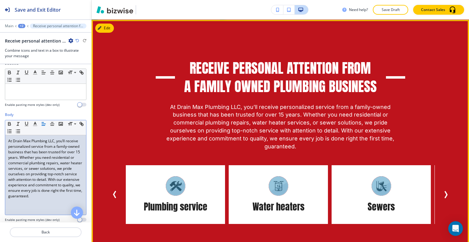
scroll to position [447, 0]
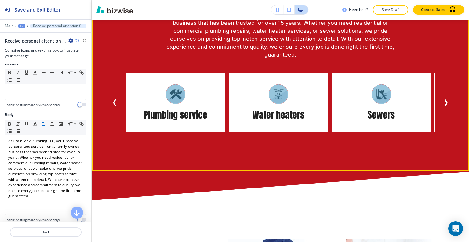
click at [442, 99] on icon "Next Slide" at bounding box center [445, 102] width 7 height 7
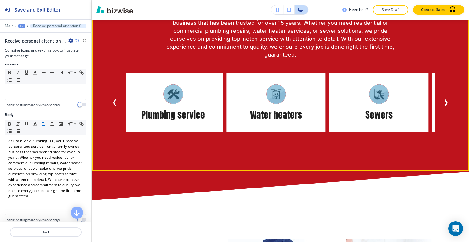
click at [442, 99] on icon "Next Slide" at bounding box center [445, 102] width 7 height 7
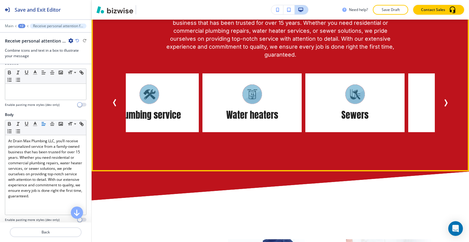
click at [442, 99] on icon "Next Slide" at bounding box center [445, 102] width 7 height 7
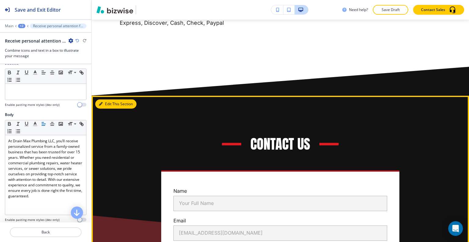
click at [106, 99] on button "Edit This Section" at bounding box center [115, 103] width 41 height 9
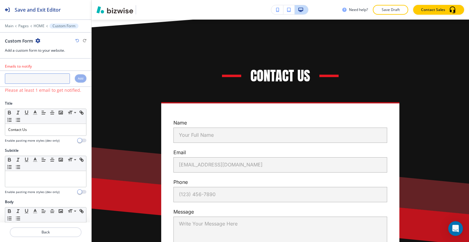
paste input "drain.max@hotmail.com"
type input "drain.max@hotmail.com"
click at [78, 78] on h4 "Add" at bounding box center [80, 78] width 5 height 5
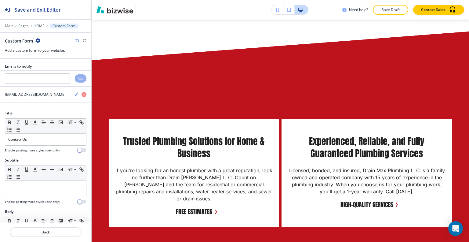
scroll to position [0, 0]
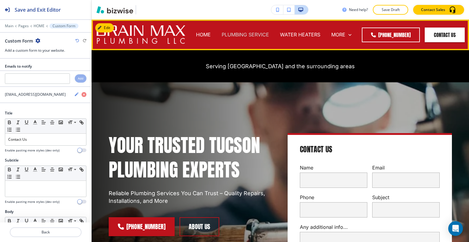
click at [269, 36] on p "PLUMBING SERVICE" at bounding box center [245, 34] width 47 height 7
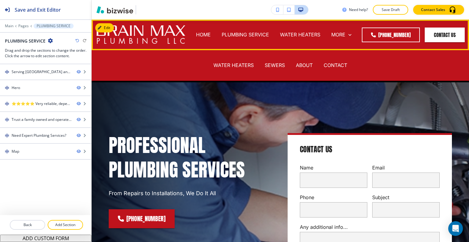
click at [253, 66] on div "WATER HEATERS" at bounding box center [233, 65] width 51 height 7
click at [246, 67] on p "WATER HEATERS" at bounding box center [234, 65] width 40 height 7
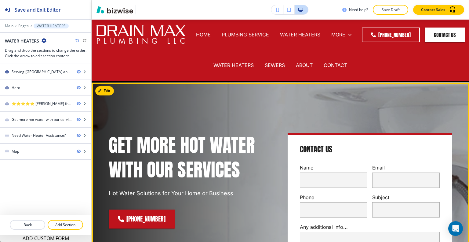
click at [255, 110] on div "Get more hot water with our services Hot Water Solutions for Your Home or Busin…" at bounding box center [273, 207] width 358 height 227
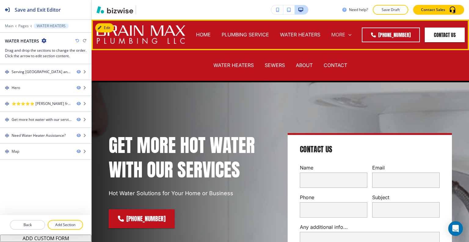
click at [339, 38] on p "MORE" at bounding box center [338, 34] width 14 height 7
click at [279, 68] on p "SEWERS" at bounding box center [275, 65] width 20 height 7
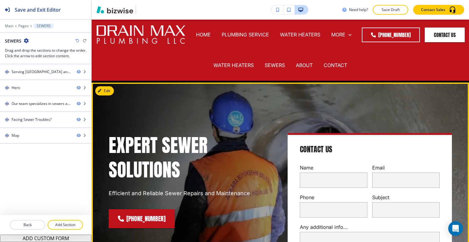
scroll to position [61, 0]
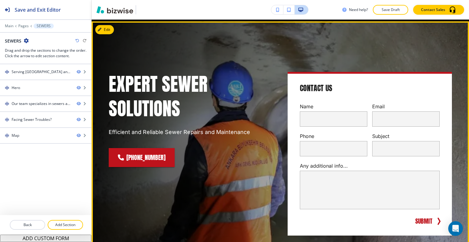
click at [269, 101] on h1 "Expert Sewer Solutions" at bounding box center [191, 96] width 164 height 49
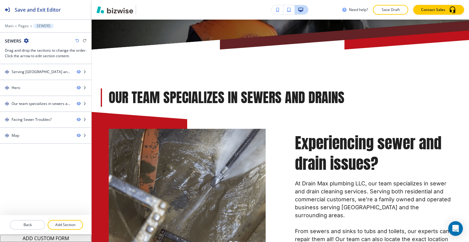
scroll to position [0, 0]
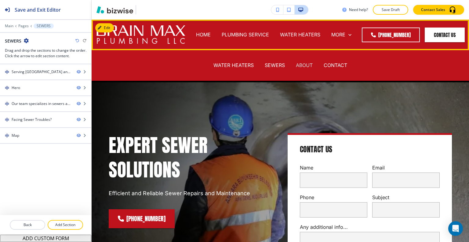
click at [300, 65] on p "ABOUT" at bounding box center [304, 65] width 17 height 7
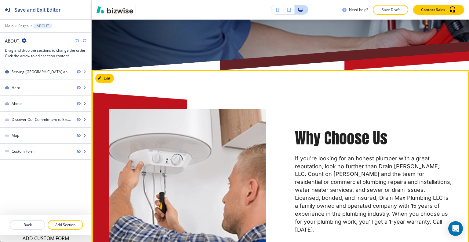
scroll to position [367, 0]
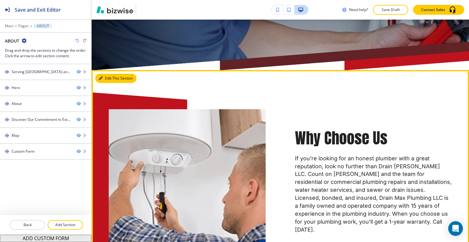
click at [106, 75] on button "Edit This Section" at bounding box center [115, 78] width 41 height 9
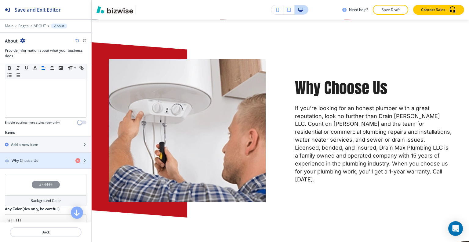
scroll to position [183, 0]
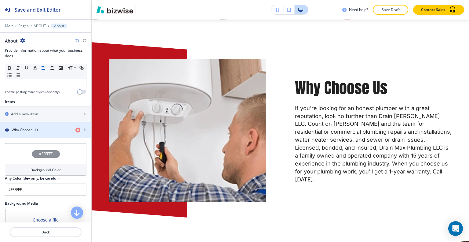
click at [48, 129] on div "Why Choose Us" at bounding box center [35, 129] width 71 height 5
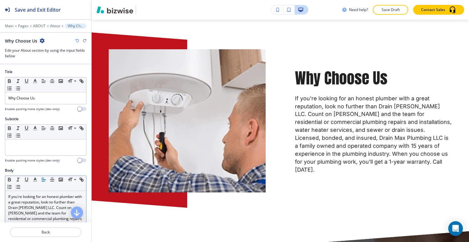
scroll to position [122, 0]
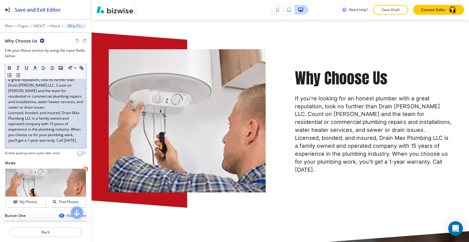
click at [53, 126] on p "Licensed, bonded, and insured, Drain Max Plumbing LLC is a family owned and ope…" at bounding box center [45, 126] width 75 height 33
click at [53, 123] on p "Licensed, bonded, and insured, Drain Max Plumbing LLC is a family owned and ope…" at bounding box center [45, 126] width 75 height 33
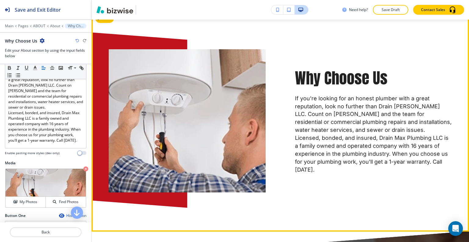
click at [303, 131] on p "If you're looking for an honest plumber with a great reputation, look no furthe…" at bounding box center [373, 114] width 157 height 40
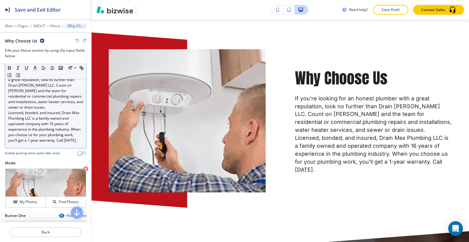
click at [61, 108] on p "If you're looking for an honest plumber with a great reputation, look no furthe…" at bounding box center [45, 90] width 75 height 38
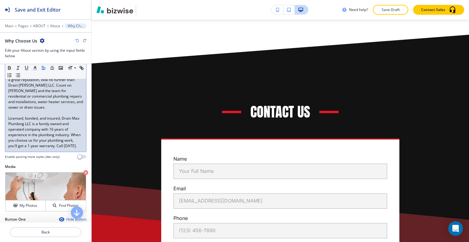
scroll to position [1035, 0]
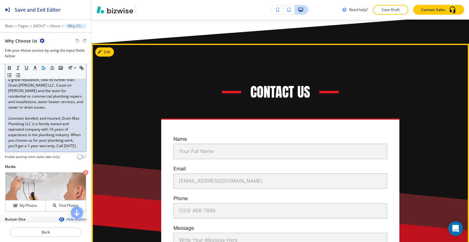
click at [114, 58] on div "Contact Us Name Your Full Name Your Full Name Email email@example.com email@exa…" at bounding box center [281, 197] width 378 height 306
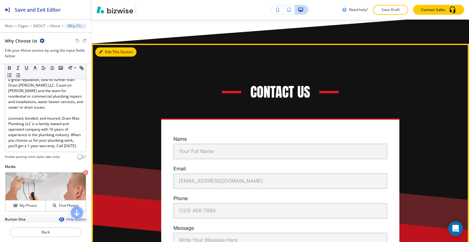
click at [108, 57] on button "Edit This Section" at bounding box center [115, 51] width 41 height 9
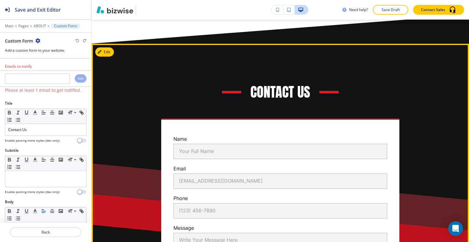
scroll to position [1067, 0]
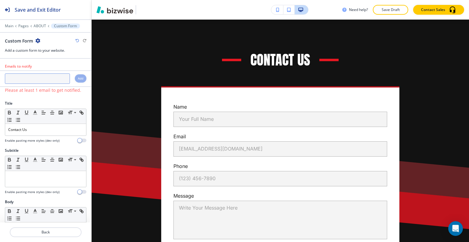
paste input "drain.max@hotmail.com"
type input "drain.max@hotmail.com"
click at [78, 77] on h4 "Add" at bounding box center [80, 78] width 5 height 5
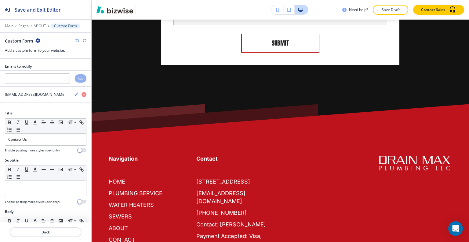
scroll to position [0, 0]
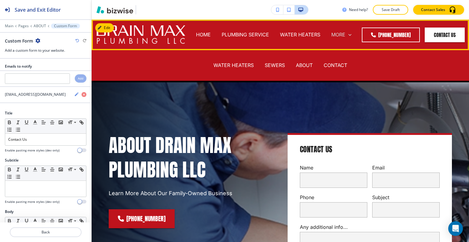
click at [344, 35] on p "MORE" at bounding box center [338, 34] width 14 height 7
click at [332, 64] on p "CONTACT" at bounding box center [336, 65] width 24 height 7
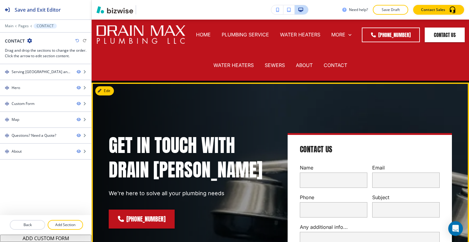
click at [252, 123] on div "Get in Touch with Drain Max Plumbing We're here to solve all your plumbing need…" at bounding box center [183, 207] width 179 height 178
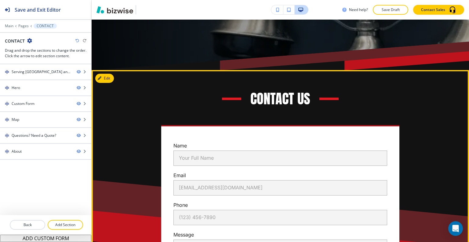
scroll to position [336, 0]
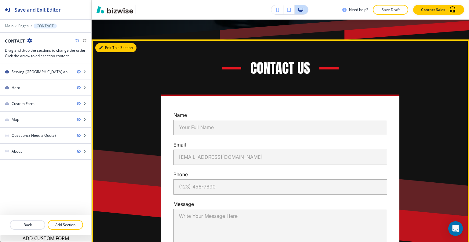
click at [111, 49] on button "Edit This Section" at bounding box center [115, 47] width 41 height 9
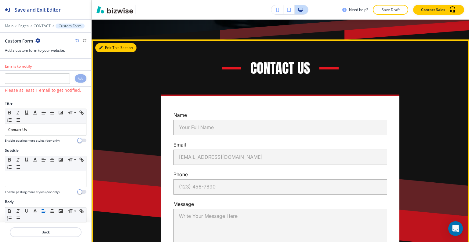
scroll to position [356, 0]
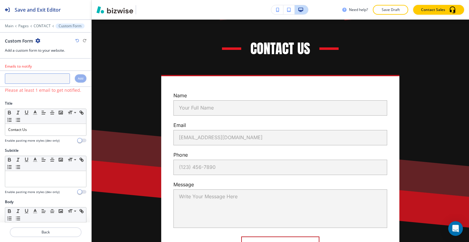
paste input "drain.max@hotmail.com"
type input "drain.max@hotmail.com"
click at [78, 79] on h4 "Add" at bounding box center [80, 78] width 5 height 5
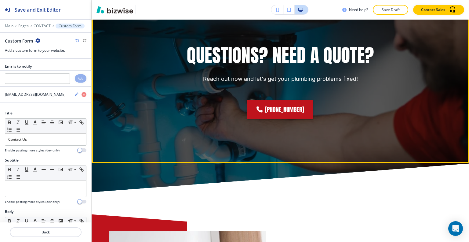
scroll to position [922, 0]
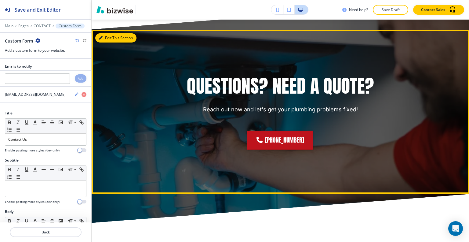
click at [112, 42] on button "Edit This Section" at bounding box center [115, 37] width 41 height 9
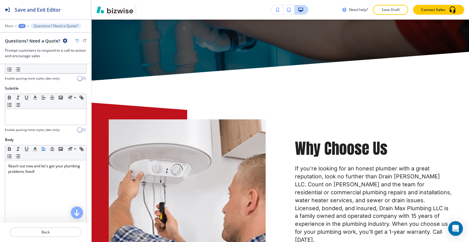
scroll to position [153, 0]
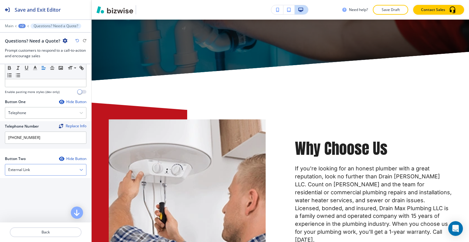
click at [49, 171] on div "External Link" at bounding box center [45, 169] width 81 height 11
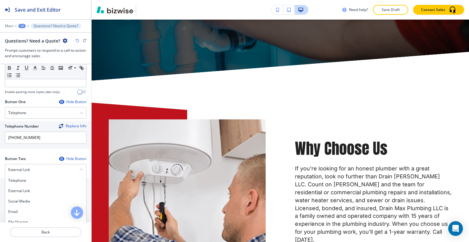
scroll to position [244, 0]
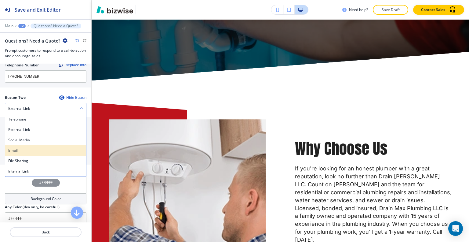
click at [41, 152] on div "Email" at bounding box center [45, 150] width 81 height 10
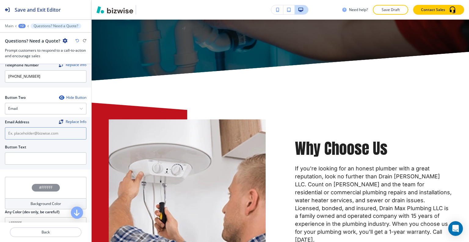
click at [34, 131] on input "text" at bounding box center [46, 133] width 82 height 12
paste input "drain.max@hotmail.com"
type input "drain.max@hotmail.com"
click at [25, 159] on input "text" at bounding box center [46, 158] width 82 height 12
type input "email us"
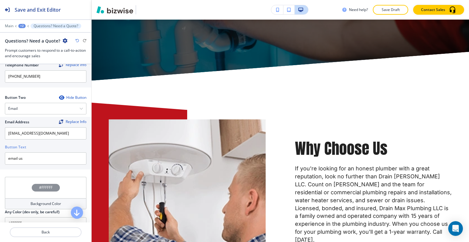
click at [26, 168] on div "Button Two Hide Button Email Telephone External Link Social Media Email File Sh…" at bounding box center [46, 133] width 82 height 77
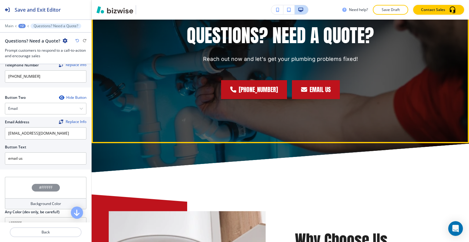
scroll to position [911, 0]
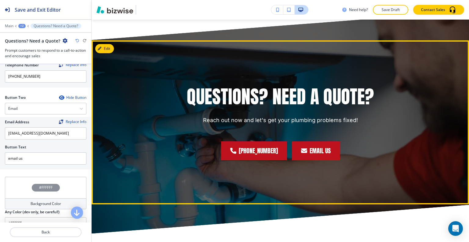
click at [305, 155] on link "email us" at bounding box center [316, 150] width 48 height 19
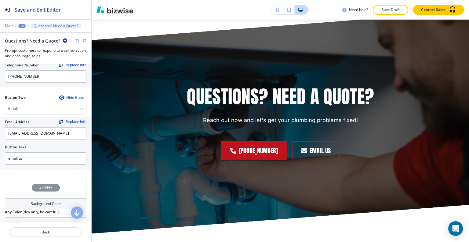
scroll to position [819, 0]
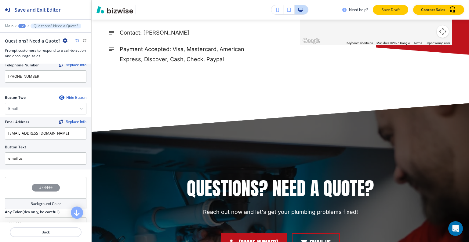
click at [383, 14] on button "Save Draft" at bounding box center [390, 10] width 35 height 10
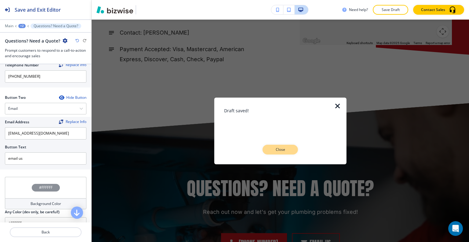
click at [286, 148] on p "Close" at bounding box center [281, 149] width 20 height 5
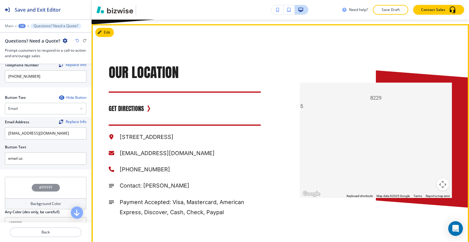
scroll to position [544, 0]
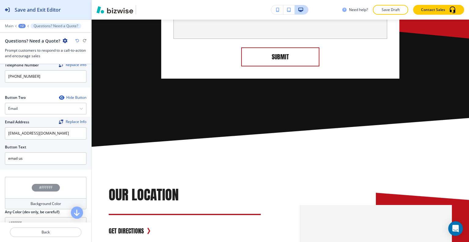
click at [23, 6] on h2 "Save and Exit Editor" at bounding box center [38, 9] width 46 height 7
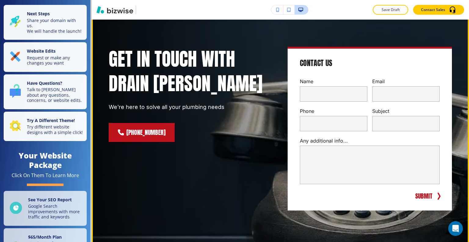
scroll to position [0, 0]
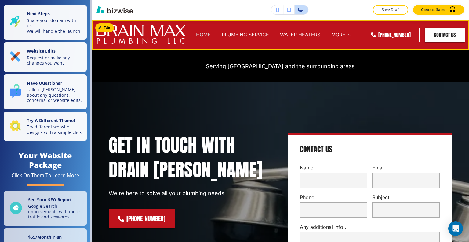
click at [211, 32] on p "HOME" at bounding box center [203, 34] width 15 height 7
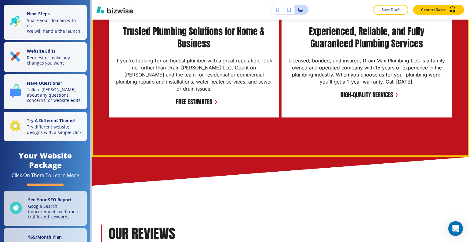
scroll to position [1050, 0]
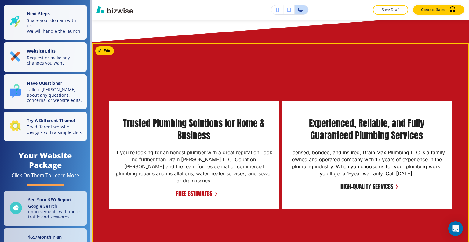
click at [199, 189] on button "Free estimates" at bounding box center [194, 193] width 36 height 9
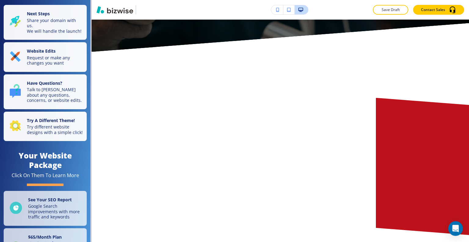
scroll to position [0, 0]
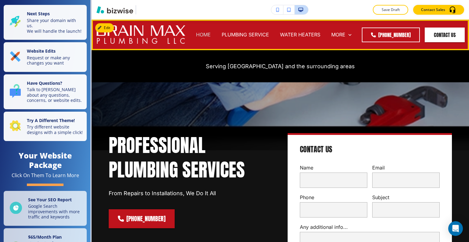
click at [211, 38] on p "HOME" at bounding box center [203, 34] width 15 height 7
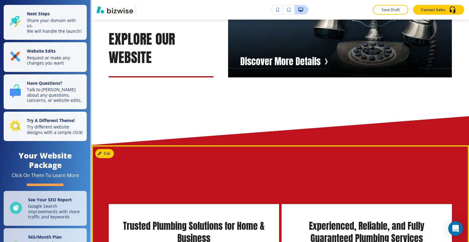
scroll to position [1069, 0]
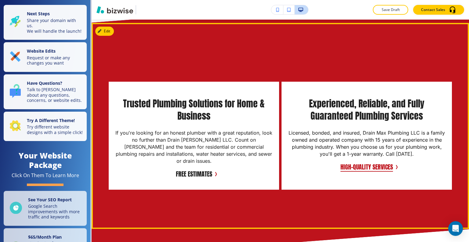
click at [359, 162] on button "High-quality services" at bounding box center [367, 166] width 53 height 9
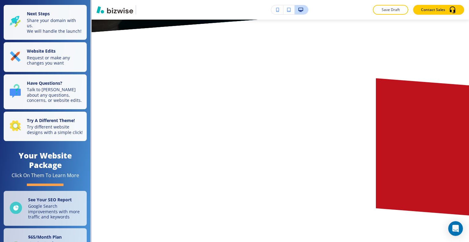
scroll to position [0, 0]
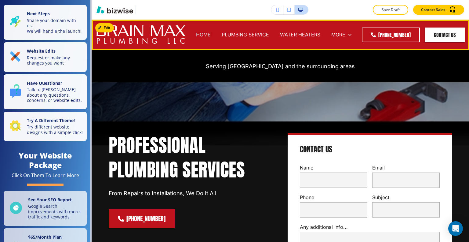
click at [211, 35] on p "HOME" at bounding box center [203, 34] width 15 height 7
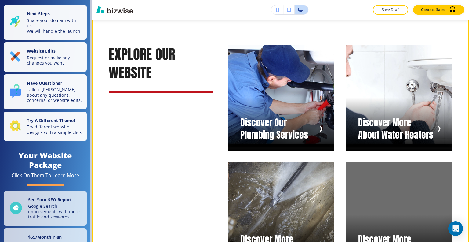
scroll to position [580, 0]
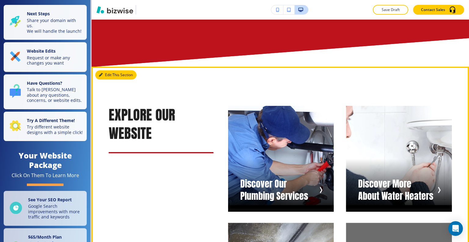
click at [109, 70] on button "Edit This Section" at bounding box center [115, 74] width 41 height 9
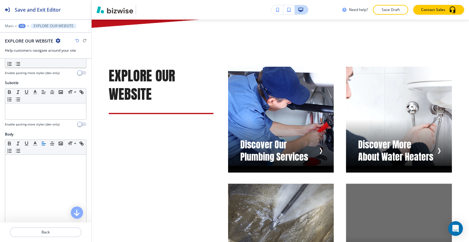
scroll to position [153, 0]
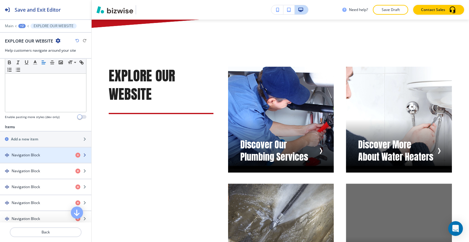
click at [37, 155] on h4 "Navigation Block" at bounding box center [26, 154] width 28 height 5
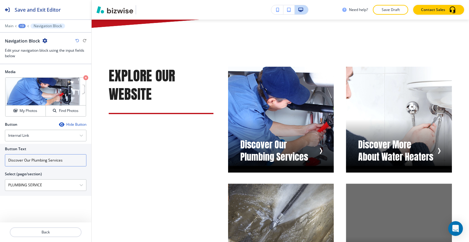
click at [37, 160] on input "Discover Our Plumbing Services" at bounding box center [46, 160] width 82 height 12
drag, startPoint x: 32, startPoint y: 159, endPoint x: 0, endPoint y: 155, distance: 32.0
click at [0, 155] on div "Button Text Discover Our Plumbing Services Select (page/section) PLUMBING SERVI…" at bounding box center [45, 170] width 91 height 52
type input "Plumbing Services"
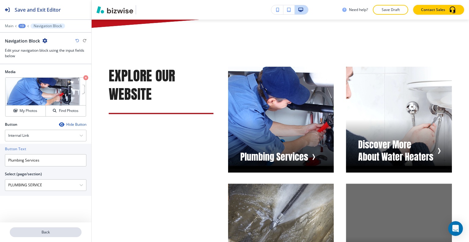
click at [34, 232] on p "Back" at bounding box center [45, 231] width 71 height 5
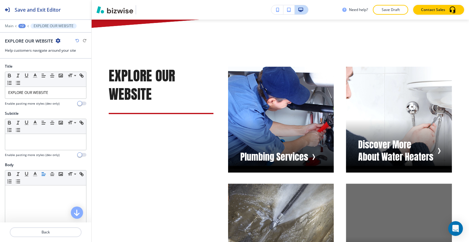
scroll to position [214, 0]
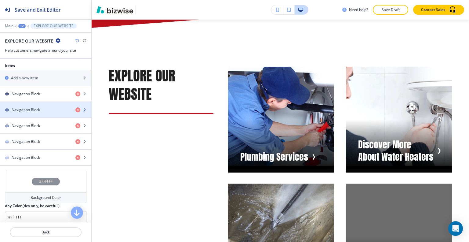
click at [41, 112] on div "button" at bounding box center [45, 114] width 91 height 5
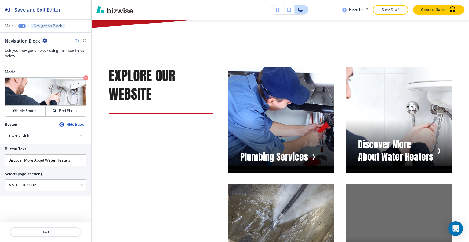
click at [28, 168] on div at bounding box center [46, 168] width 82 height 5
drag, startPoint x: 46, startPoint y: 161, endPoint x: 0, endPoint y: 152, distance: 46.3
click at [0, 152] on div "Button Text Discover More About Water Heaters Select (page/section) WATER HEATE…" at bounding box center [45, 170] width 91 height 52
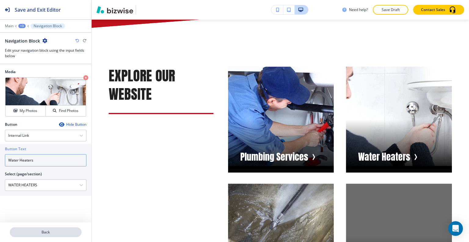
type input "Water Heaters"
click at [58, 235] on button "Back" at bounding box center [46, 232] width 72 height 10
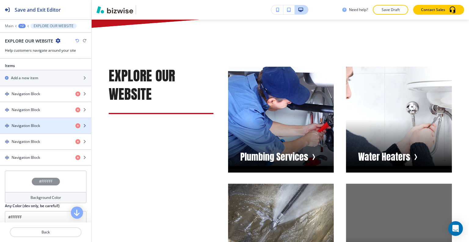
click at [41, 124] on div "Navigation Block" at bounding box center [35, 125] width 71 height 5
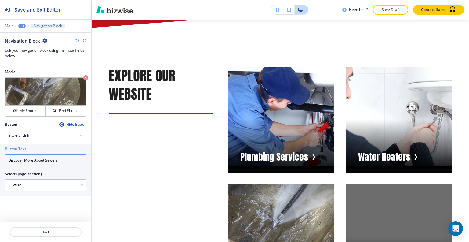
drag, startPoint x: 46, startPoint y: 159, endPoint x: 0, endPoint y: 150, distance: 46.4
click at [0, 150] on div "Button Text Discover More About Sewers Select (page/section) SEWERS HOME HOME |…" at bounding box center [45, 170] width 91 height 52
type input "Sewers"
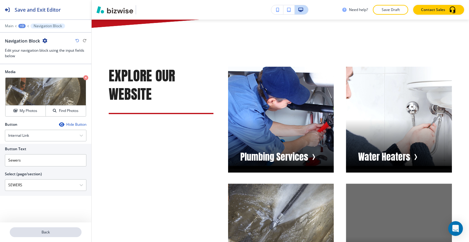
click at [59, 234] on p "Back" at bounding box center [45, 231] width 71 height 5
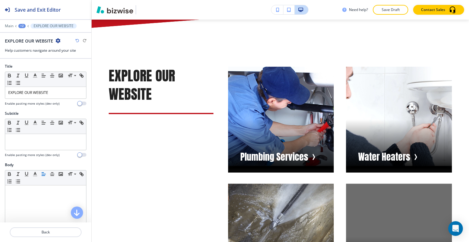
scroll to position [183, 0]
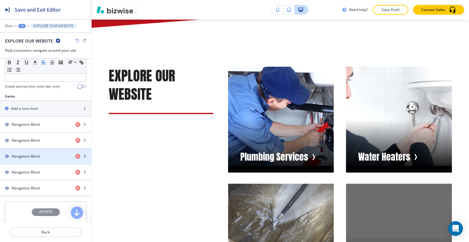
click at [45, 159] on div "button" at bounding box center [45, 161] width 91 height 5
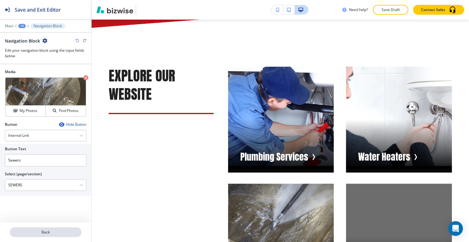
click at [44, 231] on p "Back" at bounding box center [45, 231] width 71 height 5
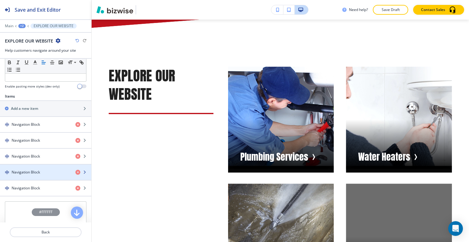
click at [43, 175] on div "button" at bounding box center [45, 177] width 91 height 5
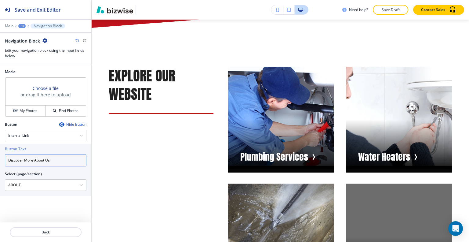
click at [42, 160] on input "Discover More About Us" at bounding box center [46, 160] width 82 height 12
drag, startPoint x: 34, startPoint y: 161, endPoint x: 0, endPoint y: 155, distance: 34.3
click at [0, 155] on div "Button Text Discover More About Us Select (page/section) ABOUT HOME HOME | Serv…" at bounding box center [45, 170] width 91 height 52
type input "About Us"
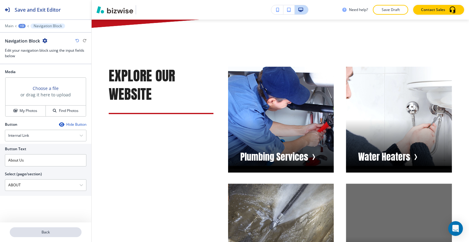
click at [43, 233] on p "Back" at bounding box center [45, 231] width 71 height 5
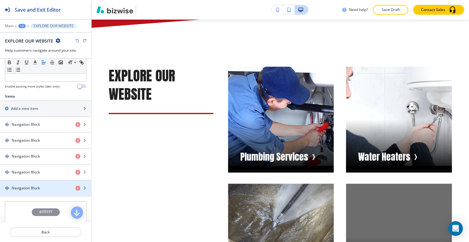
click at [42, 187] on div "Navigation Block" at bounding box center [35, 187] width 71 height 5
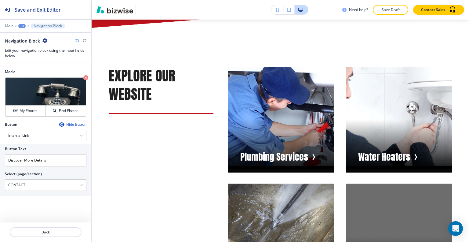
click at [35, 166] on div at bounding box center [46, 168] width 82 height 5
click at [34, 160] on input "Discover More Details" at bounding box center [46, 160] width 82 height 12
drag, startPoint x: 50, startPoint y: 161, endPoint x: 0, endPoint y: 155, distance: 49.8
click at [0, 156] on div "Button Text Discover More Details Select (page/section) CONTACT HOME HOME | Ser…" at bounding box center [45, 170] width 91 height 52
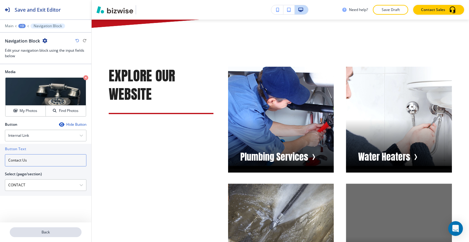
type input "Contact Us"
click at [44, 236] on button "Back" at bounding box center [46, 232] width 72 height 10
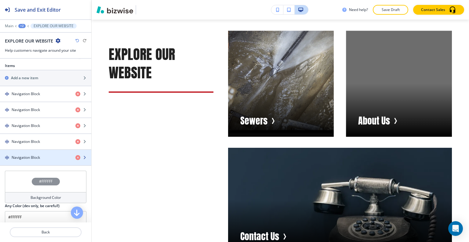
scroll to position [244, 0]
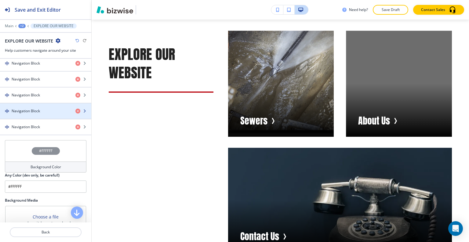
click at [39, 108] on h4 "Navigation Block" at bounding box center [26, 110] width 28 height 5
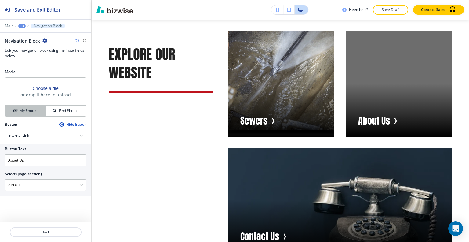
click at [35, 113] on h4 "My Photos" at bounding box center [29, 110] width 18 height 5
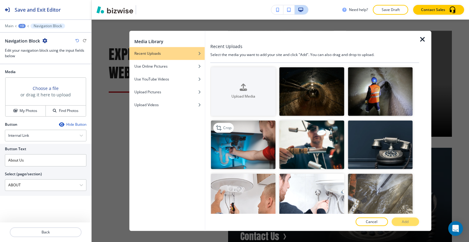
click at [247, 144] on img "button" at bounding box center [243, 144] width 65 height 49
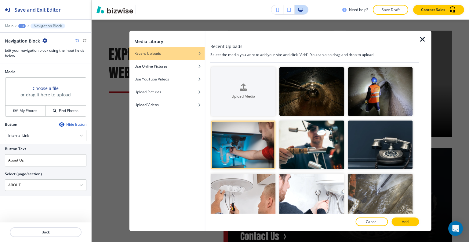
click at [405, 218] on button "Add" at bounding box center [405, 221] width 27 height 9
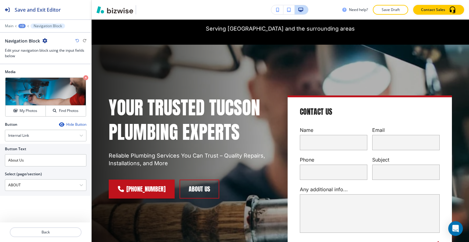
scroll to position [0, 0]
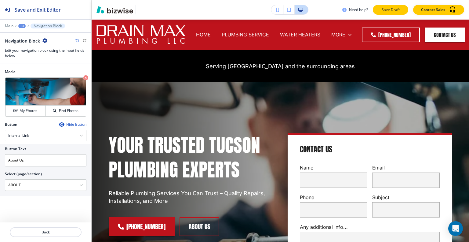
click at [400, 7] on p "Save Draft" at bounding box center [391, 9] width 20 height 5
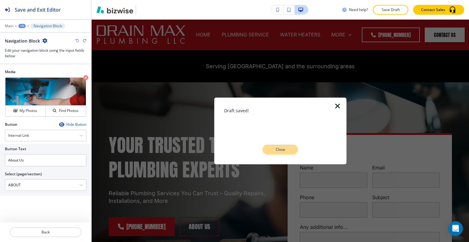
click at [277, 149] on p "Close" at bounding box center [281, 149] width 20 height 5
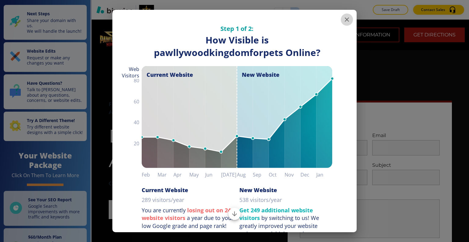
click at [343, 19] on icon "button" at bounding box center [346, 19] width 7 height 7
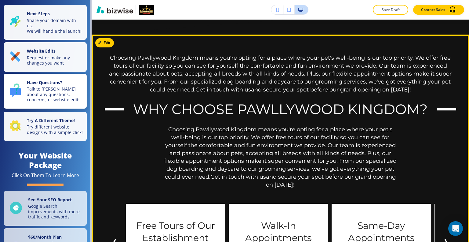
scroll to position [458, 0]
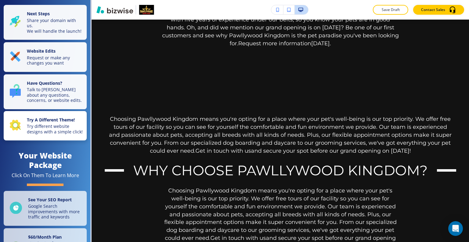
click at [61, 125] on button "Try A Different Theme! Try different website designs with a simple click!" at bounding box center [45, 126] width 83 height 30
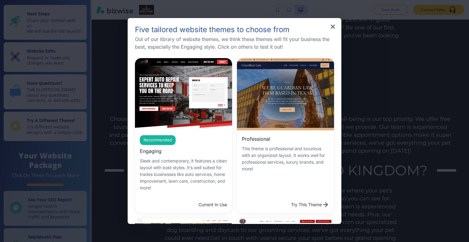
click at [289, 198] on button "Try This Theme" at bounding box center [310, 204] width 43 height 12
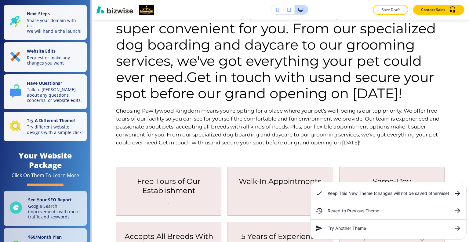
scroll to position [0, 0]
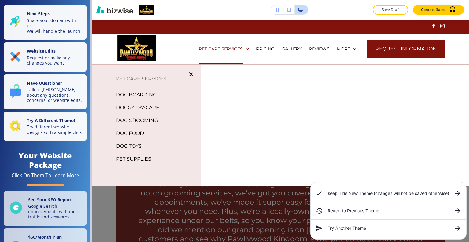
click at [103, 26] on div "Edit PET CARE SERVICES PRICING GALLERY REVIEWS ABOUT CONTACT More Request Infor…" at bounding box center [281, 42] width 378 height 45
click at [114, 29] on div "Edit PET CARE SERVICES PRICING GALLERY REVIEWS ABOUT CONTACT More Request Infor…" at bounding box center [281, 42] width 378 height 45
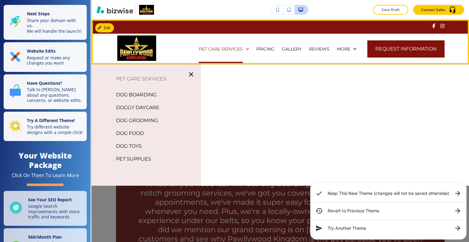
click at [115, 27] on div at bounding box center [281, 27] width 378 height 14
click at [110, 27] on div "Edit Navigation Bar PET CARE SERVICES PRICING GALLERY REVIEWS ABOUT CONTACT Mor…" at bounding box center [281, 42] width 378 height 45
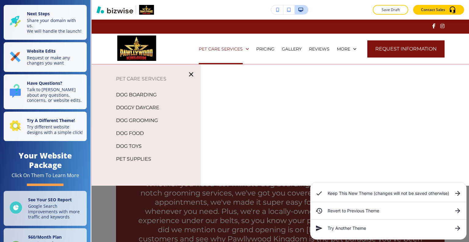
click at [109, 27] on div "Edit PET CARE SERVICES PRICING GALLERY REVIEWS ABOUT CONTACT More Request Infor…" at bounding box center [281, 42] width 378 height 45
click at [188, 72] on icon "button" at bounding box center [191, 74] width 7 height 7
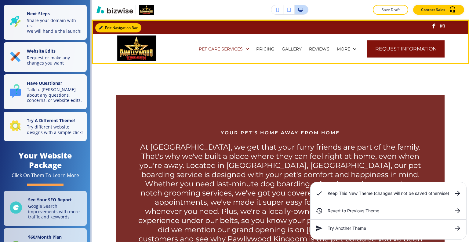
click at [109, 28] on button "Edit Navigation Bar" at bounding box center [118, 27] width 46 height 9
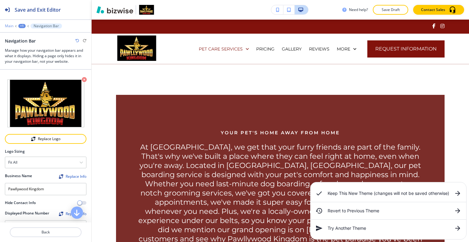
click at [8, 26] on p "Main" at bounding box center [9, 26] width 9 height 4
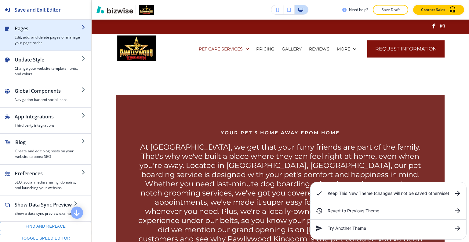
click at [42, 49] on div "button" at bounding box center [45, 48] width 91 height 5
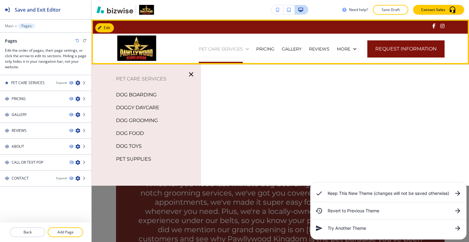
click at [216, 50] on p "PET CARE SERVICES" at bounding box center [221, 49] width 44 height 6
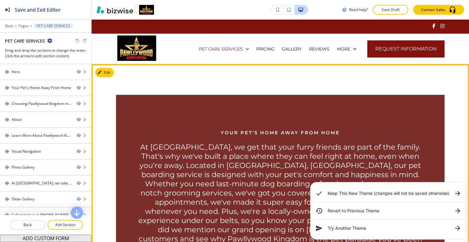
click at [236, 192] on h6 "At [GEOGRAPHIC_DATA], we get that your furry friends are part of the family. Th…" at bounding box center [280, 197] width 285 height 110
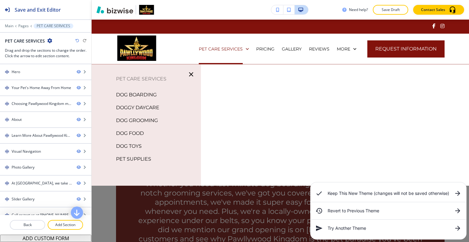
click at [136, 94] on p "DOG BOARDING" at bounding box center [136, 94] width 41 height 9
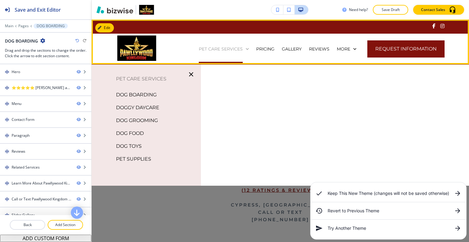
click at [202, 48] on p "PET CARE SERVICES" at bounding box center [221, 49] width 44 height 6
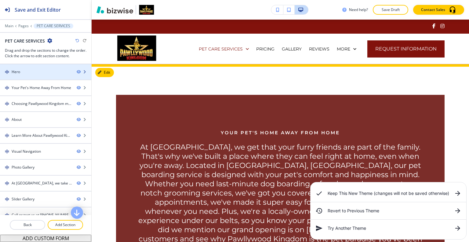
click at [49, 70] on div "Hero" at bounding box center [36, 71] width 72 height 5
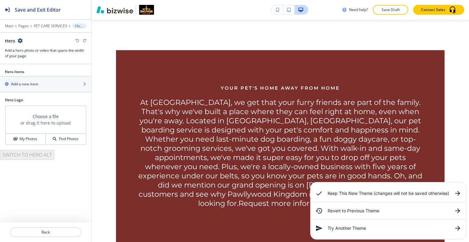
click at [33, 131] on div "Choose a file or drag it here to upload" at bounding box center [45, 120] width 80 height 28
click at [32, 138] on h4 "My Photos" at bounding box center [29, 138] width 18 height 5
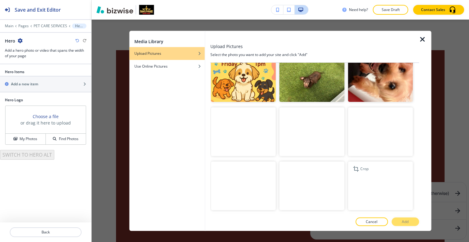
scroll to position [153, 0]
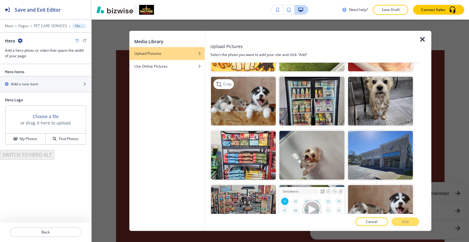
click at [250, 108] on img "button" at bounding box center [243, 101] width 65 height 49
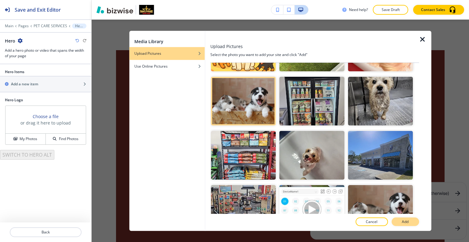
click at [401, 219] on button "Add" at bounding box center [405, 221] width 27 height 9
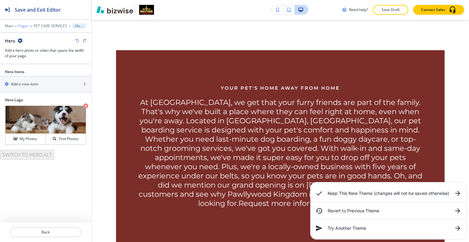
click at [23, 26] on p "Pages" at bounding box center [23, 26] width 10 height 4
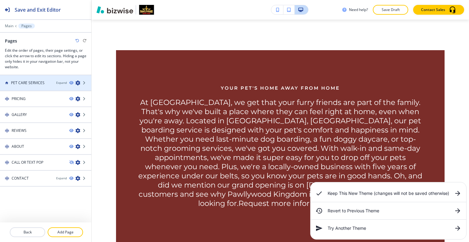
click at [32, 81] on h4 "PET CARE SERVICES" at bounding box center [28, 82] width 34 height 5
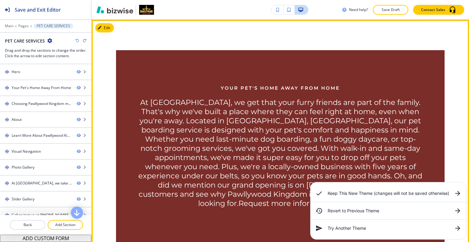
scroll to position [0, 0]
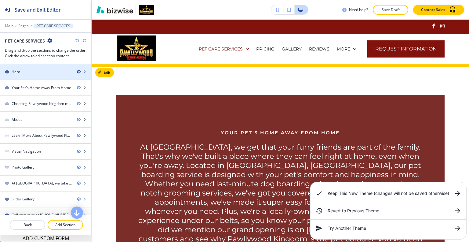
click at [77, 72] on icon "button" at bounding box center [79, 72] width 4 height 4
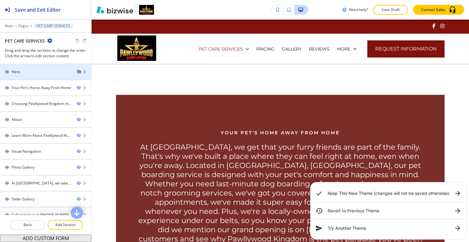
click at [77, 72] on icon "button" at bounding box center [79, 72] width 4 height 4
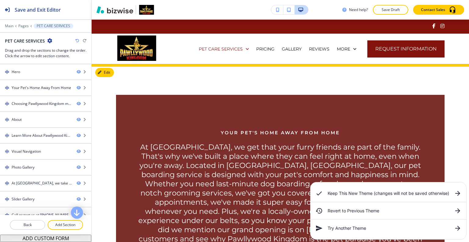
click at [27, 74] on div "Hero" at bounding box center [36, 71] width 72 height 5
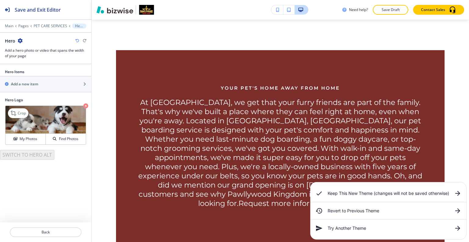
click at [84, 106] on icon "button" at bounding box center [85, 105] width 5 height 5
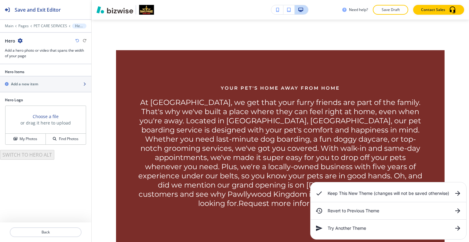
click at [43, 84] on div "Add a new item" at bounding box center [39, 83] width 78 height 5
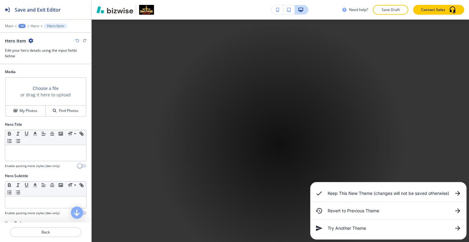
scroll to position [295, 0]
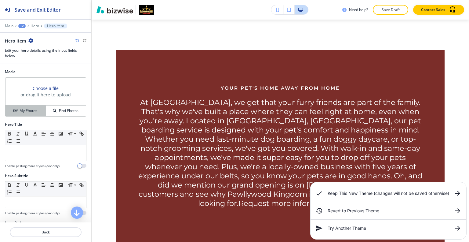
click at [31, 110] on h4 "My Photos" at bounding box center [29, 110] width 18 height 5
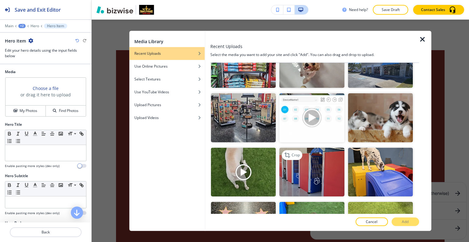
scroll to position [153, 0]
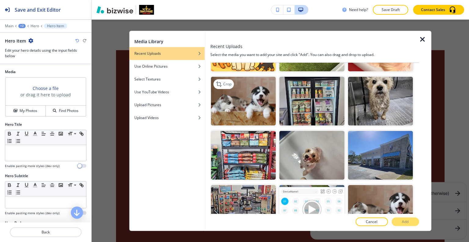
click at [264, 88] on img "button" at bounding box center [243, 101] width 65 height 49
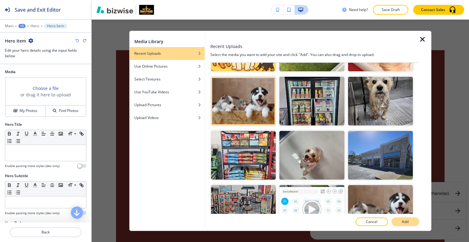
click at [399, 220] on button "Add" at bounding box center [405, 221] width 27 height 9
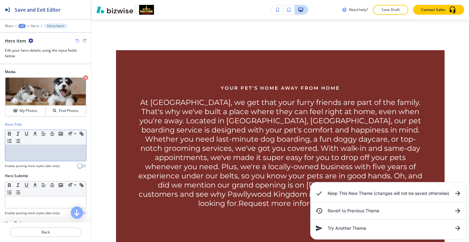
click at [40, 154] on div at bounding box center [45, 153] width 81 height 16
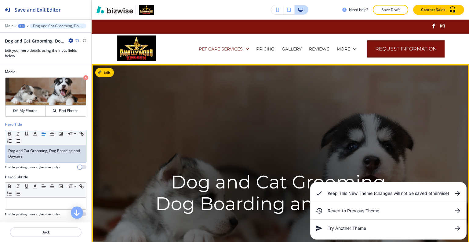
scroll to position [92, 0]
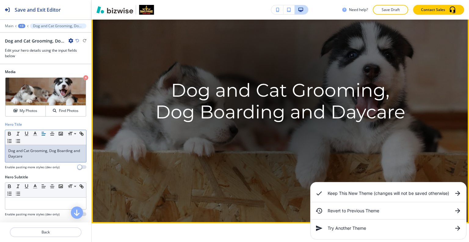
click at [384, 133] on div at bounding box center [280, 98] width 250 height 250
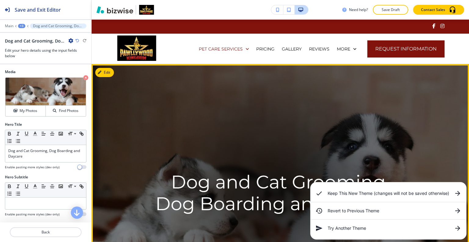
scroll to position [61, 0]
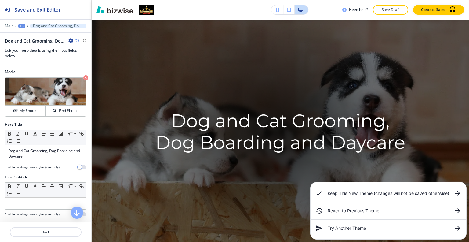
click at [346, 231] on div "Try Another Theme" at bounding box center [389, 228] width 156 height 12
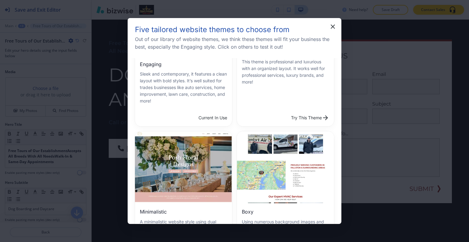
scroll to position [0, 0]
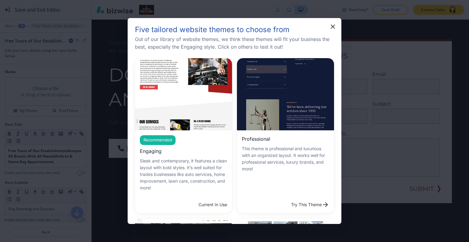
click at [179, 146] on div "Recommended Engaging Sleek and contemporary, it features a clean layout with bo…" at bounding box center [183, 163] width 97 height 66
click at [330, 27] on icon "button" at bounding box center [332, 26] width 7 height 7
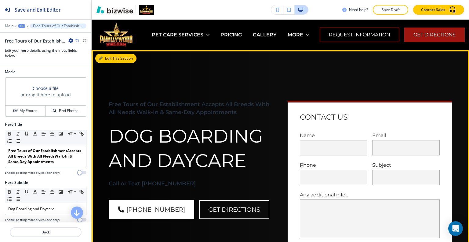
click at [111, 58] on button "Edit This Section" at bounding box center [115, 58] width 41 height 9
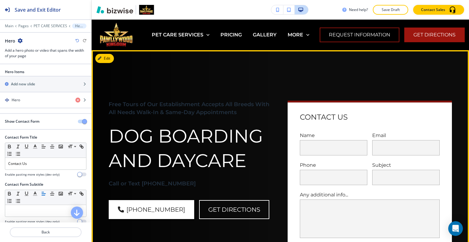
scroll to position [31, 0]
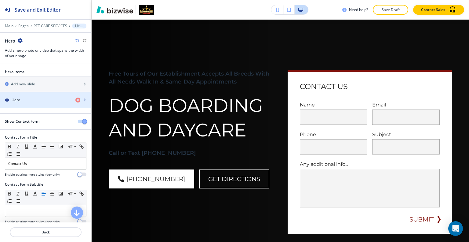
click at [29, 101] on div "Hero" at bounding box center [35, 99] width 71 height 5
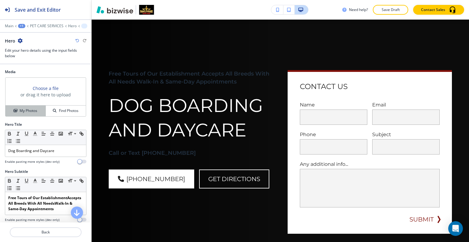
click at [28, 112] on h4 "My Photos" at bounding box center [29, 110] width 18 height 5
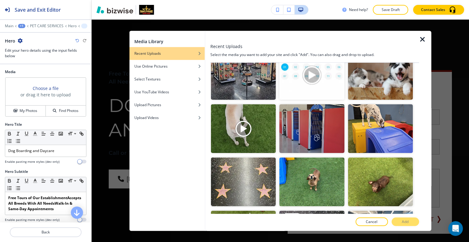
scroll to position [160, 0]
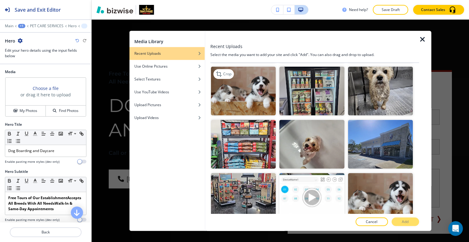
click at [245, 87] on img "button" at bounding box center [243, 91] width 65 height 49
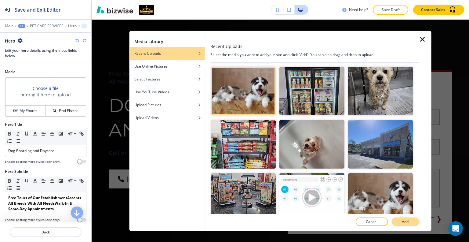
click at [399, 219] on button "Add" at bounding box center [405, 221] width 27 height 9
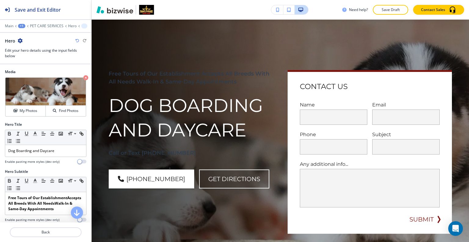
scroll to position [0, 0]
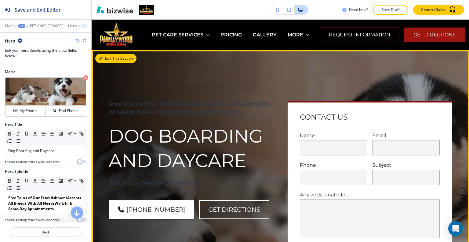
click at [106, 58] on button "Edit This Section" at bounding box center [115, 58] width 41 height 9
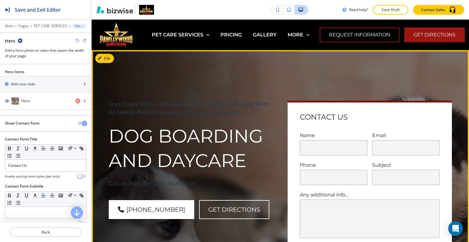
scroll to position [31, 0]
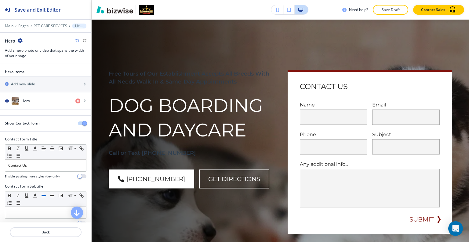
click at [78, 123] on button "button" at bounding box center [82, 123] width 9 height 4
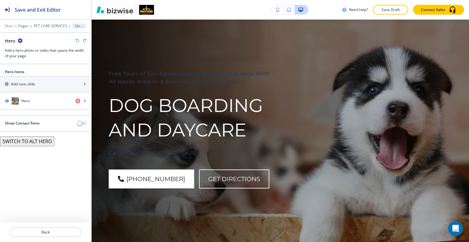
click at [6, 26] on p "Main" at bounding box center [9, 26] width 9 height 4
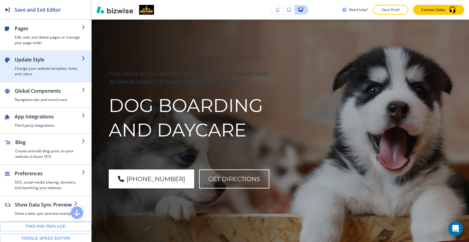
click at [33, 67] on h4 "Change your website template, fonts, and colors" at bounding box center [48, 71] width 67 height 11
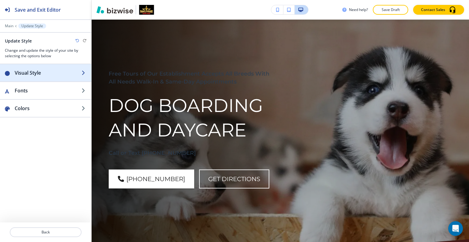
click at [38, 77] on div "button" at bounding box center [45, 78] width 91 height 5
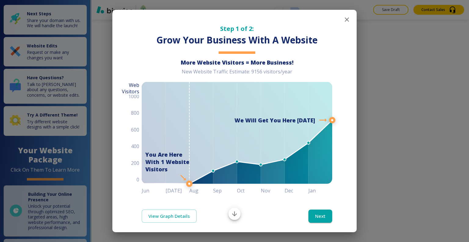
click at [343, 21] on icon "button" at bounding box center [346, 19] width 7 height 7
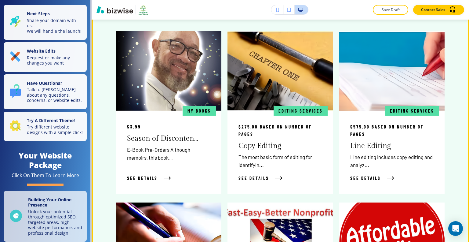
scroll to position [1497, 0]
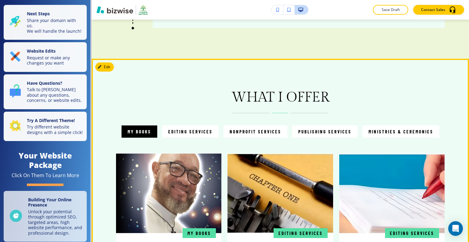
click at [141, 125] on button "My Books" at bounding box center [140, 131] width 36 height 12
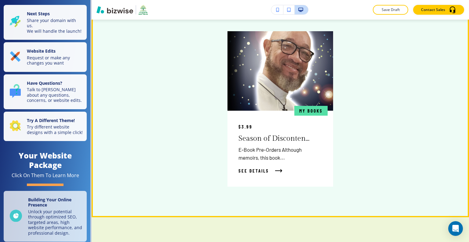
scroll to position [1527, 0]
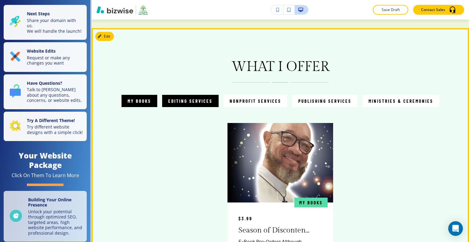
click at [177, 97] on p "Editing Services" at bounding box center [190, 100] width 44 height 7
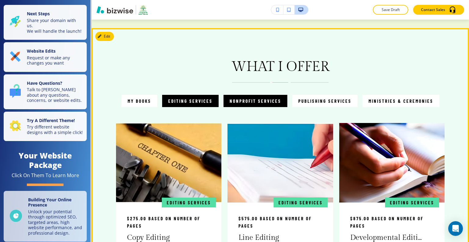
click at [236, 97] on p "Nonprofit Services" at bounding box center [256, 100] width 52 height 7
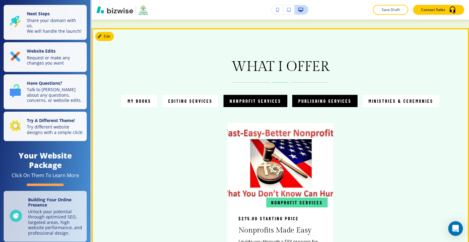
click at [313, 97] on p "Publishing Services" at bounding box center [324, 100] width 53 height 7
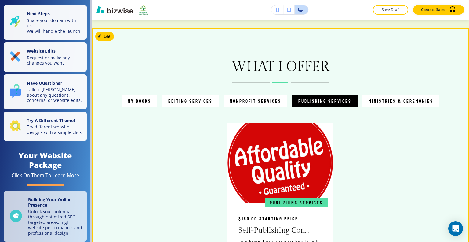
click at [354, 95] on button "Publishing Services" at bounding box center [324, 101] width 65 height 12
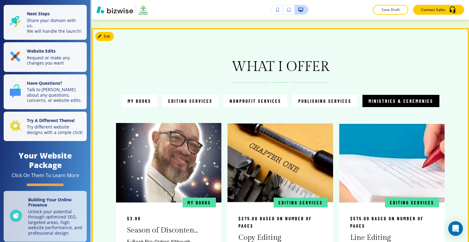
click at [384, 97] on p "Ministries & Ceremonies" at bounding box center [401, 100] width 65 height 7
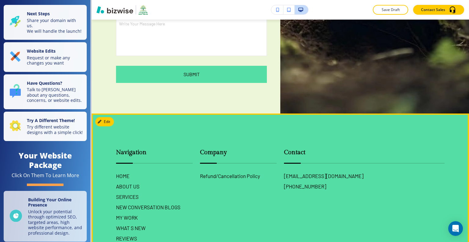
scroll to position [3460, 0]
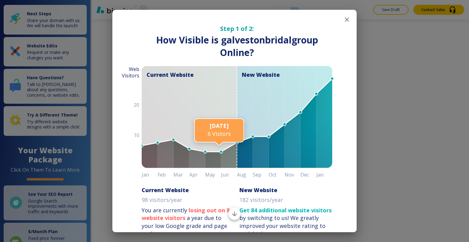
click at [343, 22] on icon "button" at bounding box center [346, 19] width 7 height 7
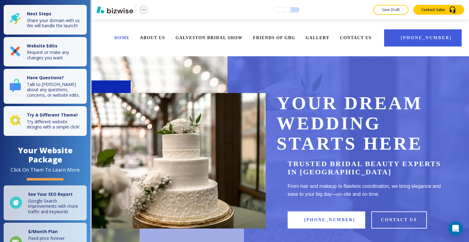
click at [344, 21] on div "HOME ABOUT US GALVESTON BRIDAL SHOW FRIENDS OF GBG GALLERY CONTACT US (409) 789…" at bounding box center [281, 38] width 378 height 37
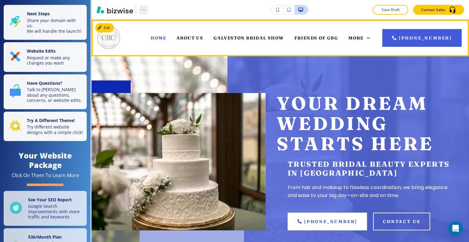
click at [206, 41] on div "ABOUT US" at bounding box center [189, 38] width 37 height 24
click at [199, 38] on span "ABOUT US" at bounding box center [190, 37] width 27 height 5
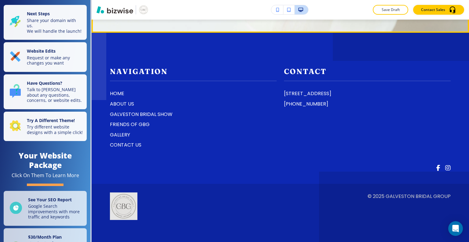
scroll to position [1833, 0]
